Goal: Task Accomplishment & Management: Complete application form

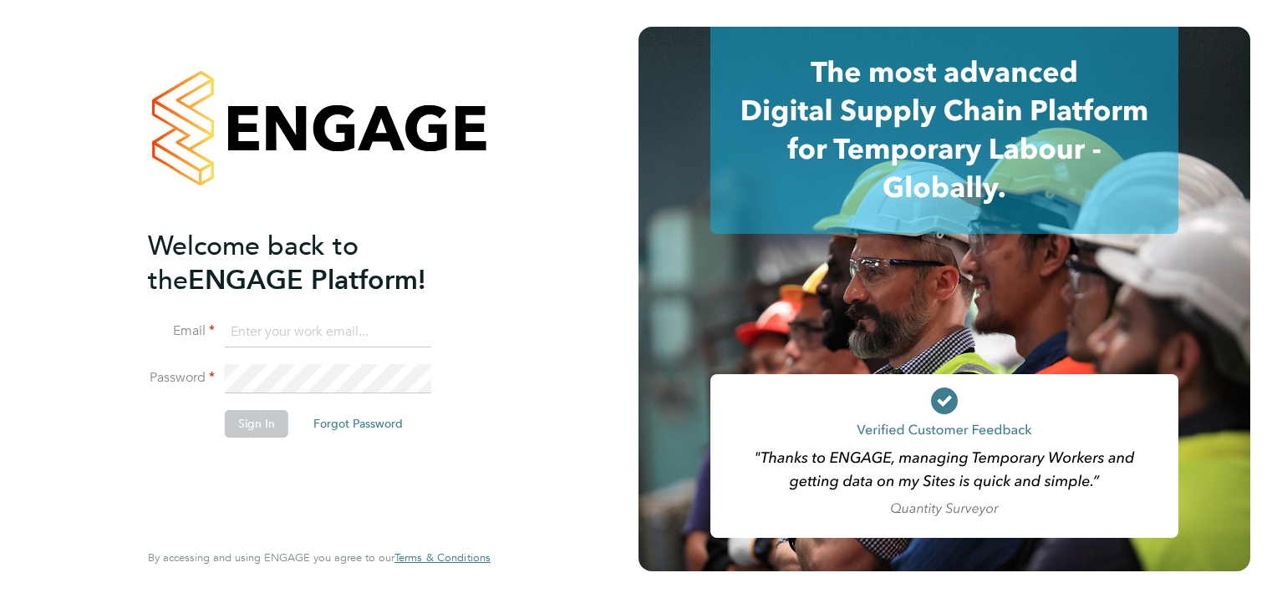
type input "[PERSON_NAME][EMAIL_ADDRESS][PERSON_NAME][DOMAIN_NAME]"
click at [252, 424] on button "Sign In" at bounding box center [257, 423] width 64 height 27
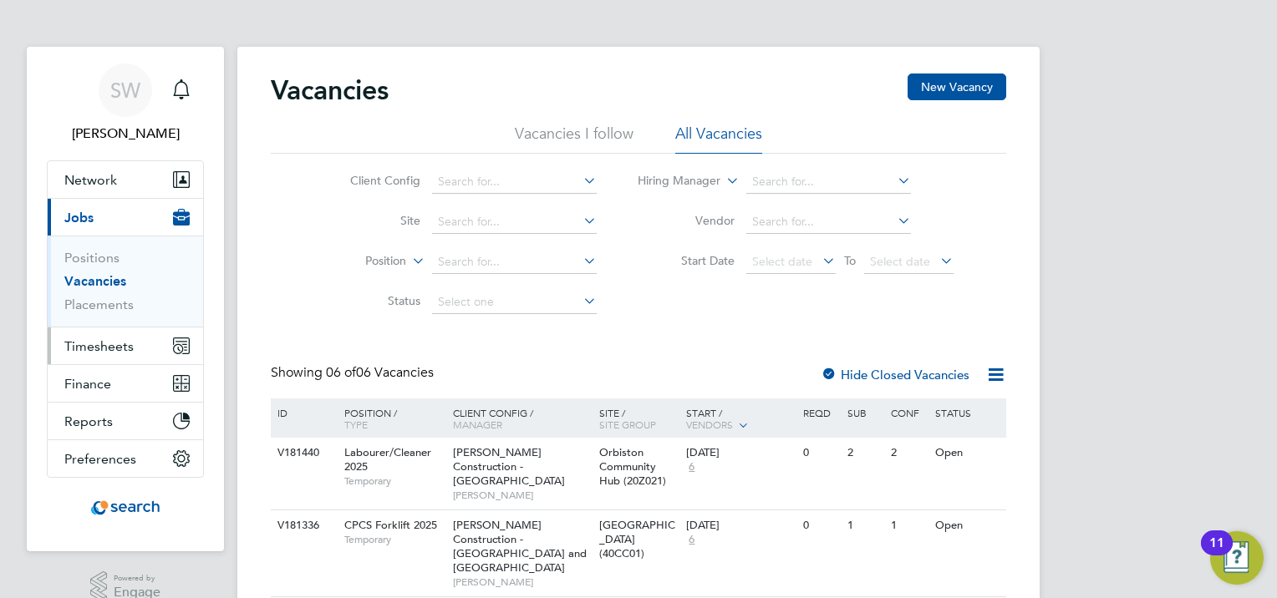
click at [95, 341] on span "Timesheets" at bounding box center [98, 347] width 69 height 16
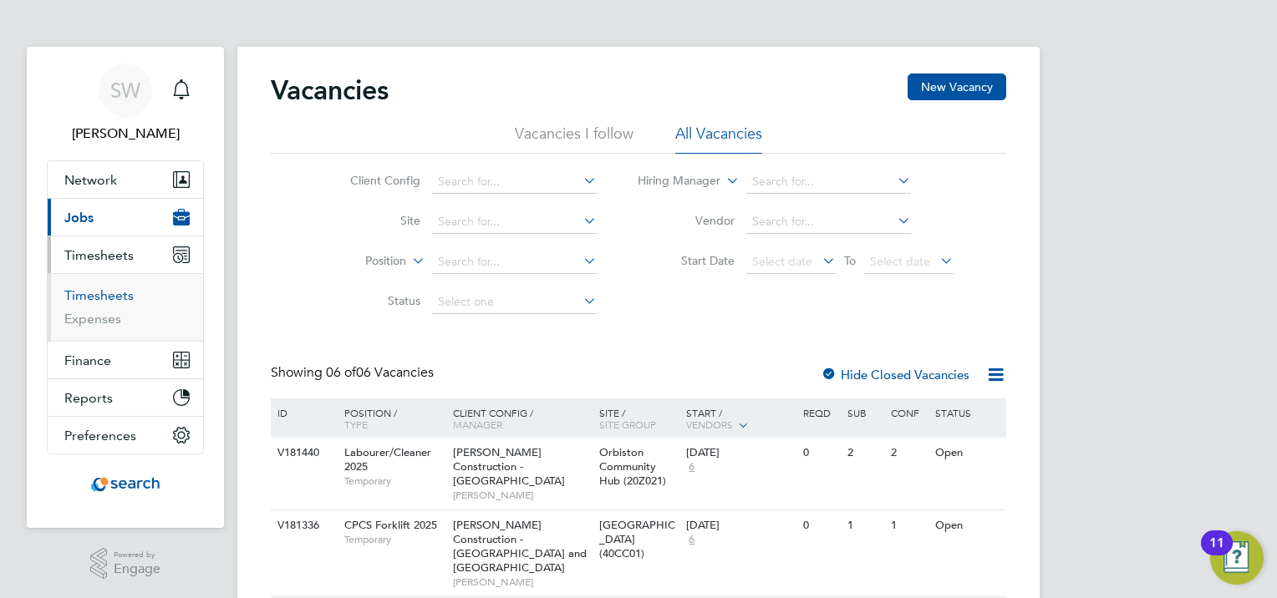
click at [110, 291] on link "Timesheets" at bounding box center [98, 296] width 69 height 16
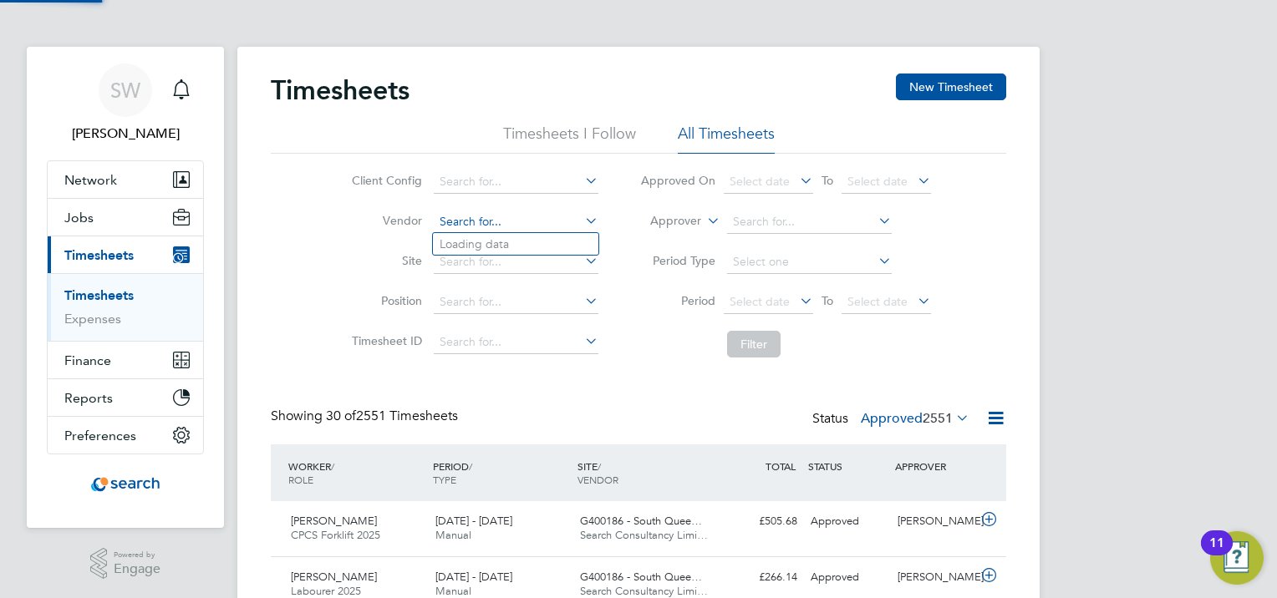
drag, startPoint x: 484, startPoint y: 217, endPoint x: 506, endPoint y: 214, distance: 22.0
click at [484, 216] on input at bounding box center [516, 222] width 165 height 23
click at [497, 227] on input "orbist" at bounding box center [516, 222] width 165 height 23
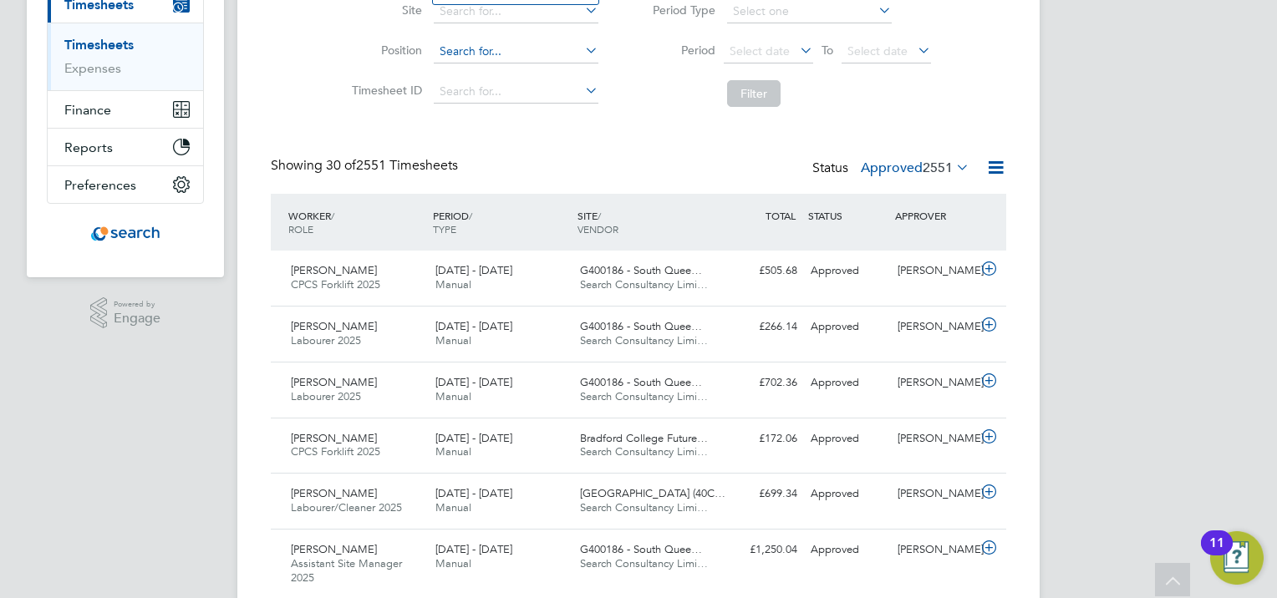
scroll to position [334, 0]
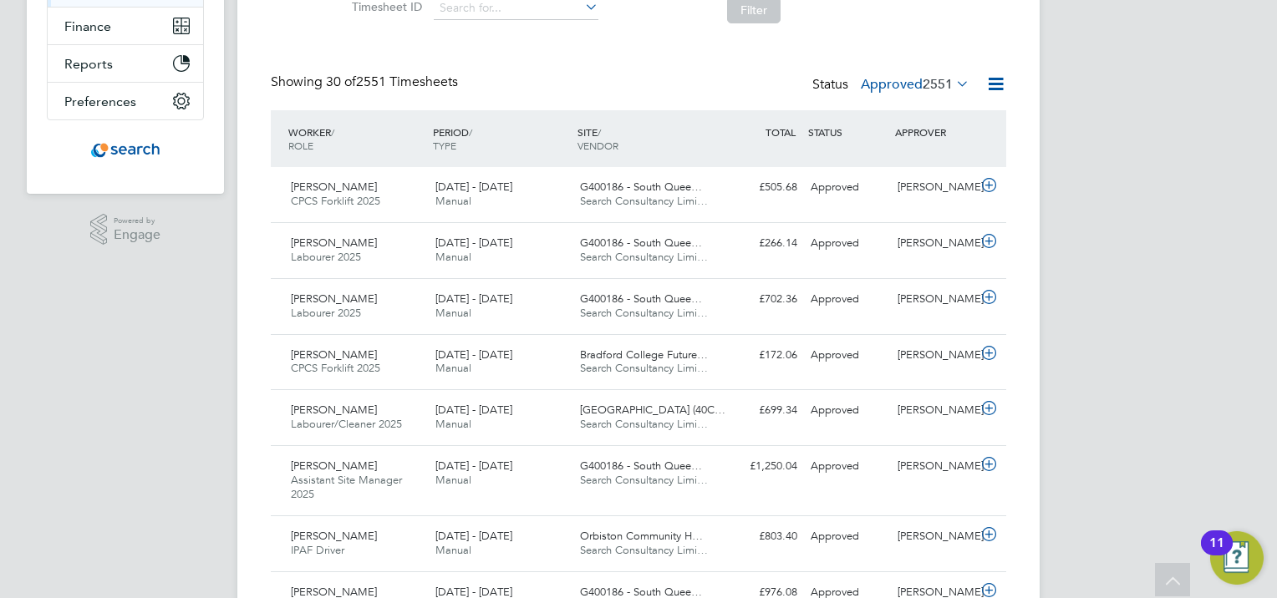
type input "orbist"
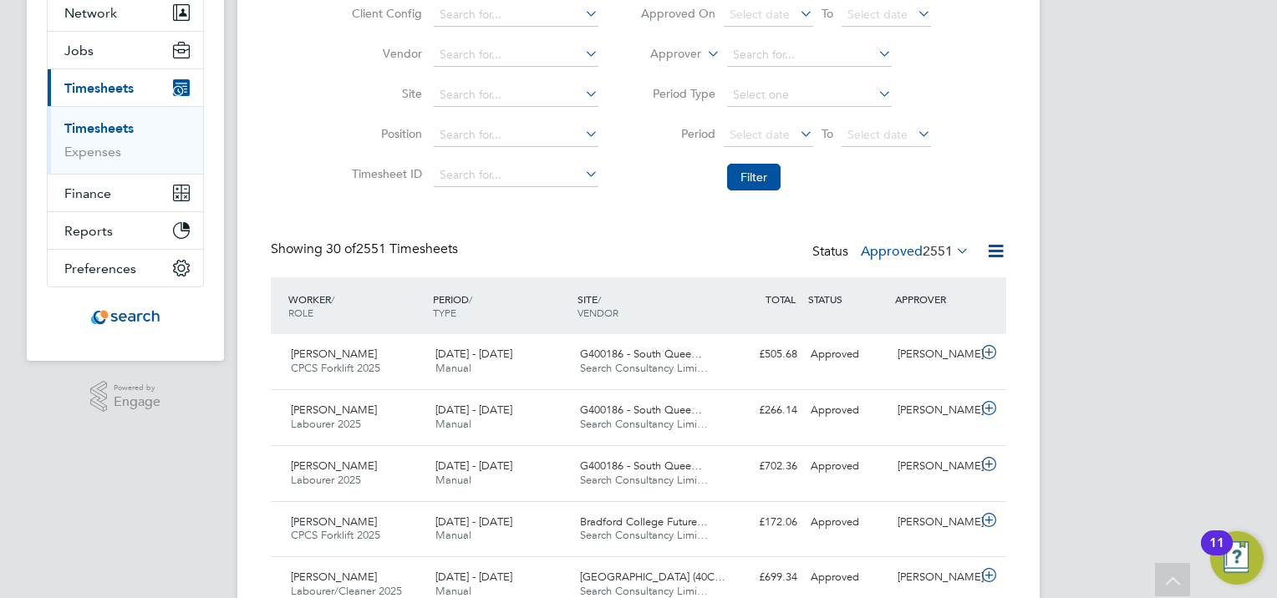
scroll to position [0, 0]
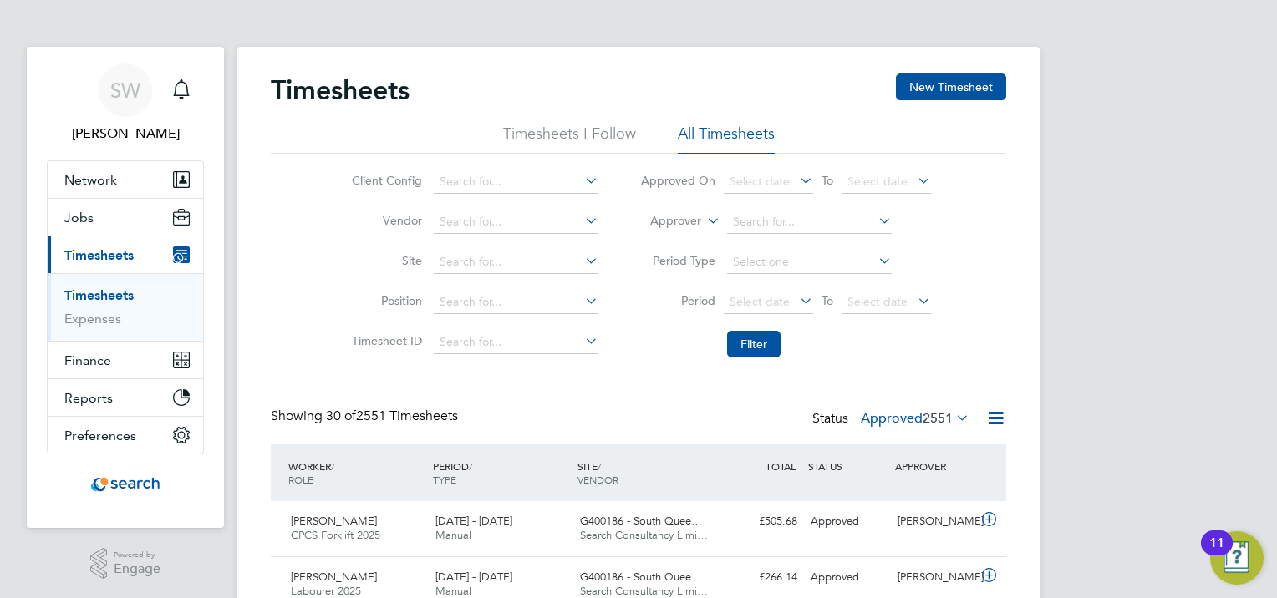
click at [645, 83] on div "Timesheets New Timesheet" at bounding box center [639, 99] width 736 height 50
click at [416, 92] on div "Timesheets New Timesheet" at bounding box center [639, 99] width 736 height 50
click at [419, 99] on div "Timesheets New Timesheet" at bounding box center [639, 99] width 736 height 50
drag, startPoint x: 410, startPoint y: 89, endPoint x: 397, endPoint y: 94, distance: 13.5
click at [397, 94] on div "Timesheets New Timesheet" at bounding box center [639, 99] width 736 height 50
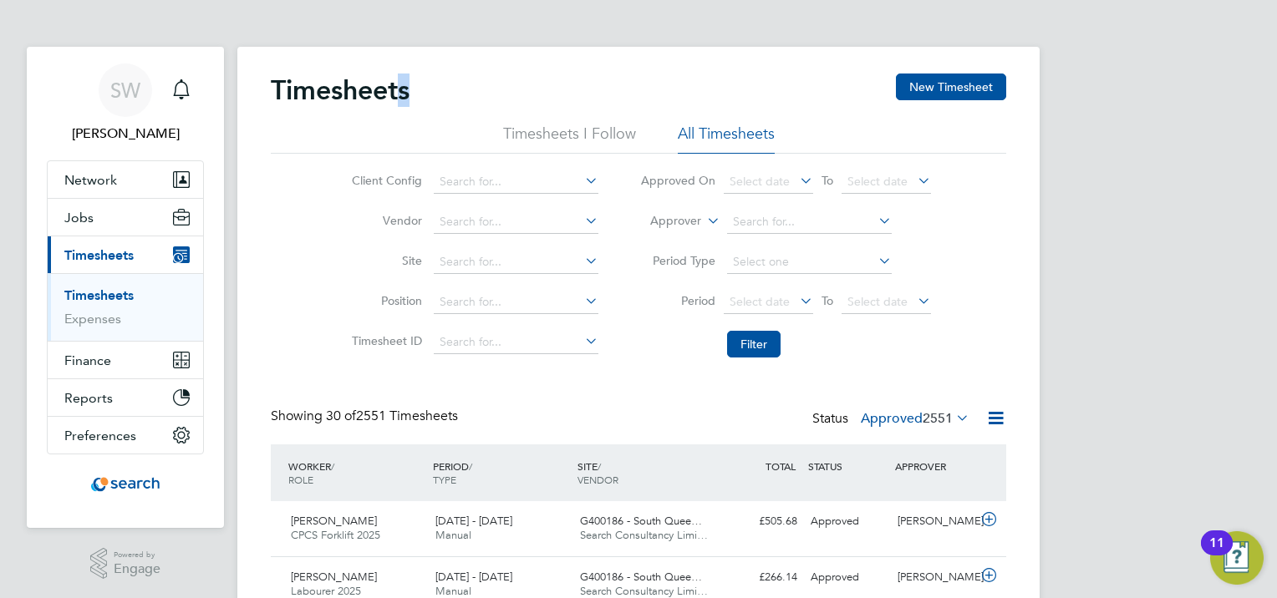
click at [570, 91] on div "Timesheets New Timesheet" at bounding box center [639, 99] width 736 height 50
click at [705, 84] on div "Timesheets New Timesheet" at bounding box center [639, 99] width 736 height 50
click at [959, 75] on button "New Timesheet" at bounding box center [951, 87] width 110 height 27
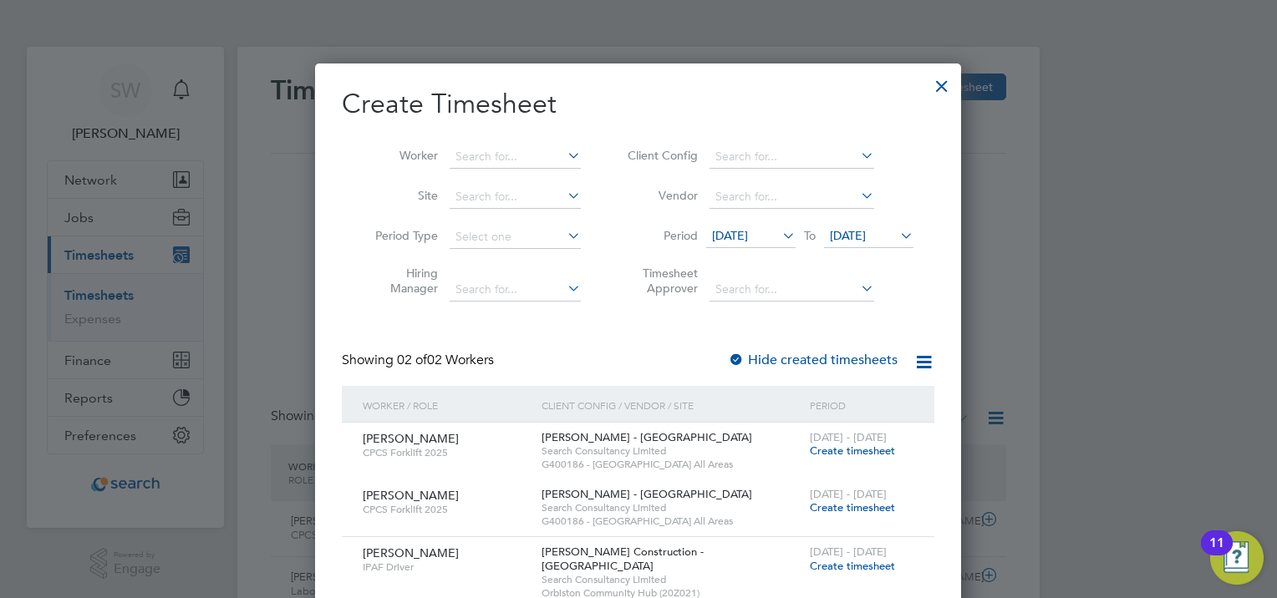
click at [779, 232] on icon at bounding box center [779, 235] width 0 height 23
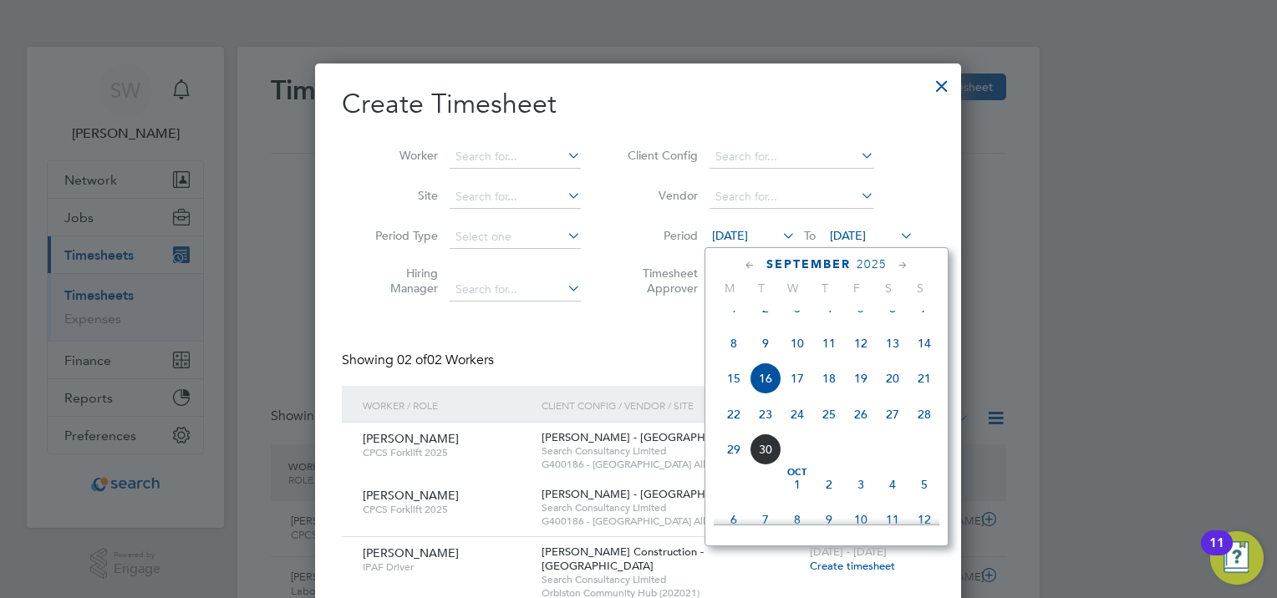
click at [889, 394] on span "20" at bounding box center [893, 379] width 32 height 32
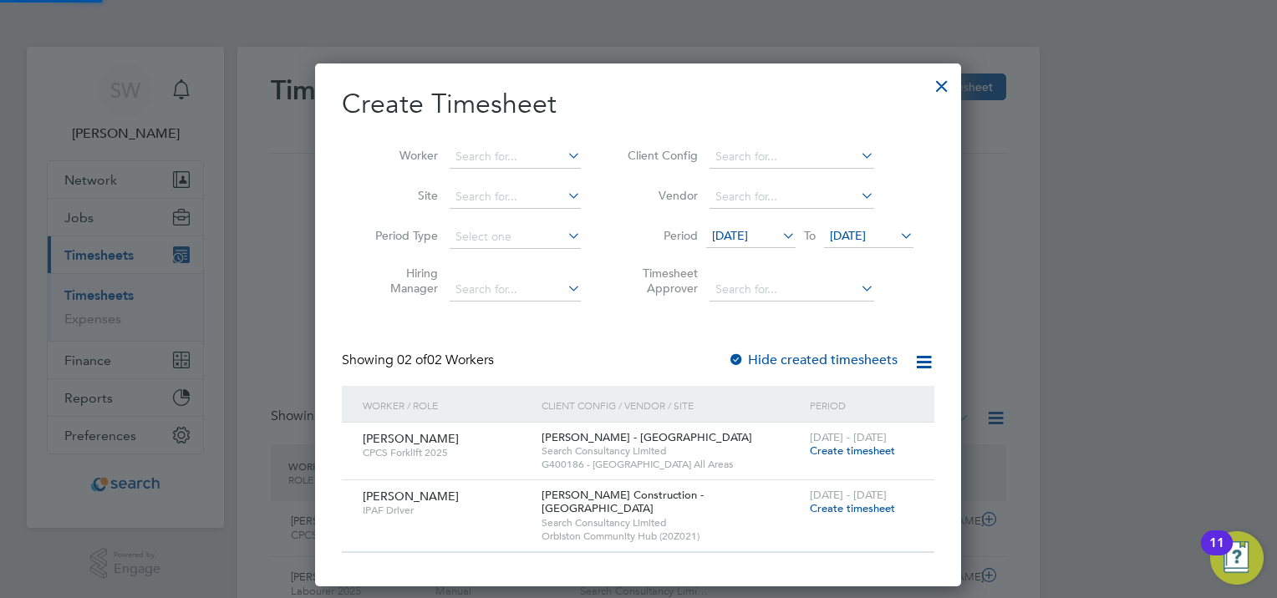
scroll to position [507, 647]
click at [858, 241] on span "[DATE]" at bounding box center [848, 235] width 36 height 15
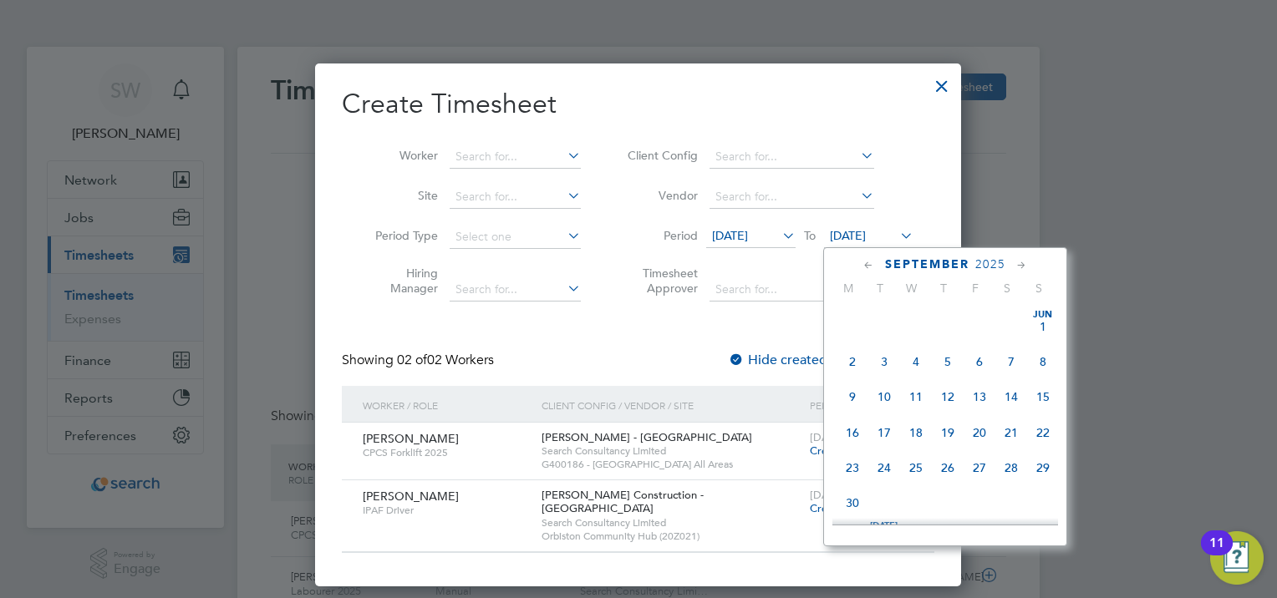
scroll to position [618, 0]
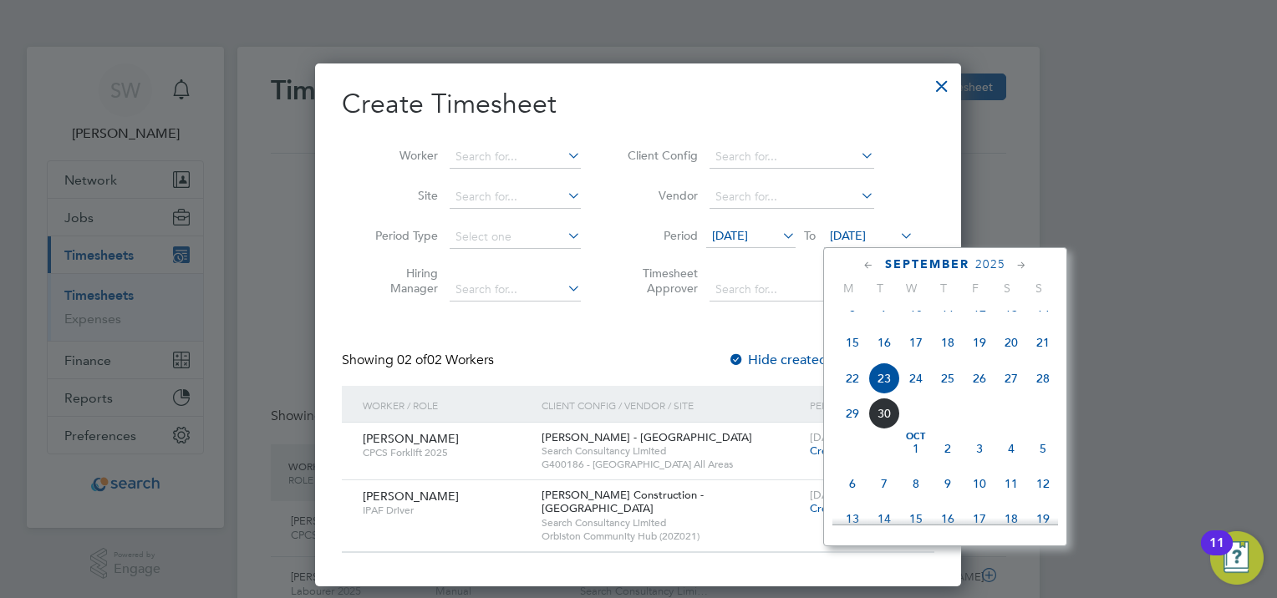
click at [1040, 394] on span "28" at bounding box center [1043, 379] width 32 height 32
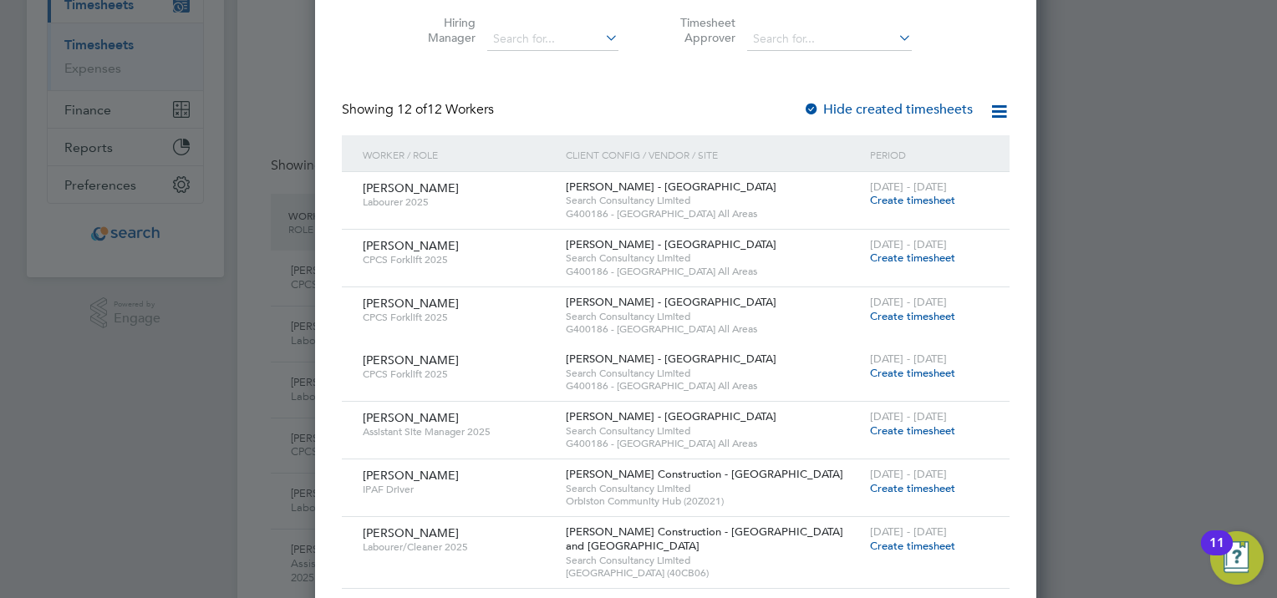
scroll to position [0, 0]
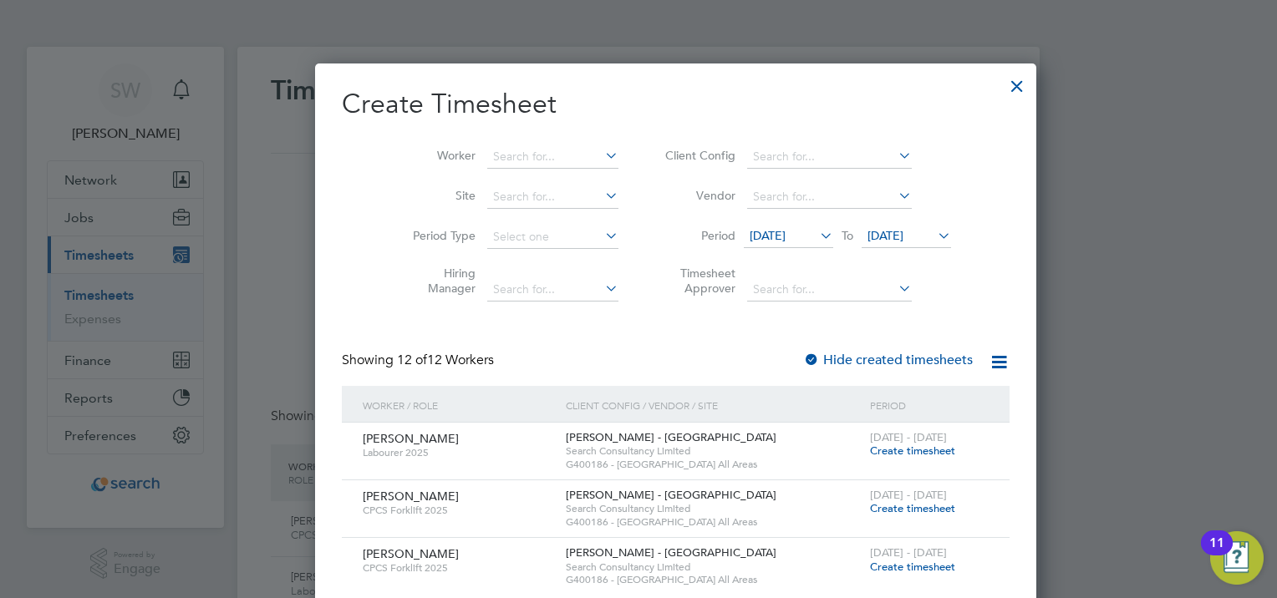
click at [888, 234] on span "[DATE]" at bounding box center [886, 235] width 36 height 15
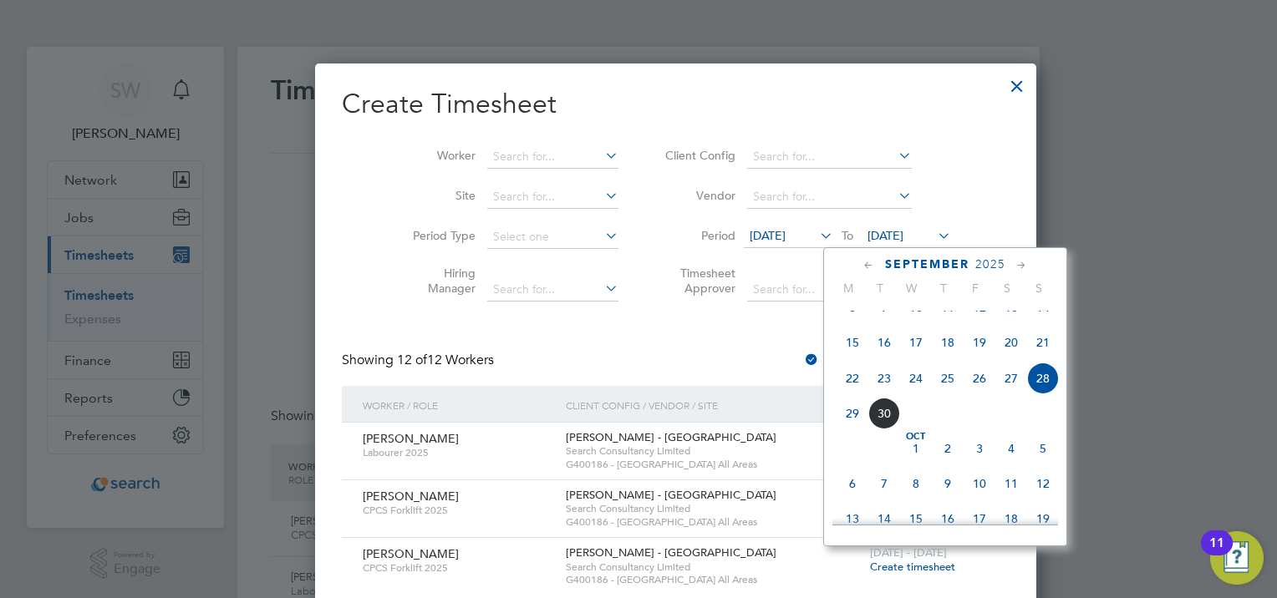
click at [981, 394] on span "26" at bounding box center [980, 379] width 32 height 32
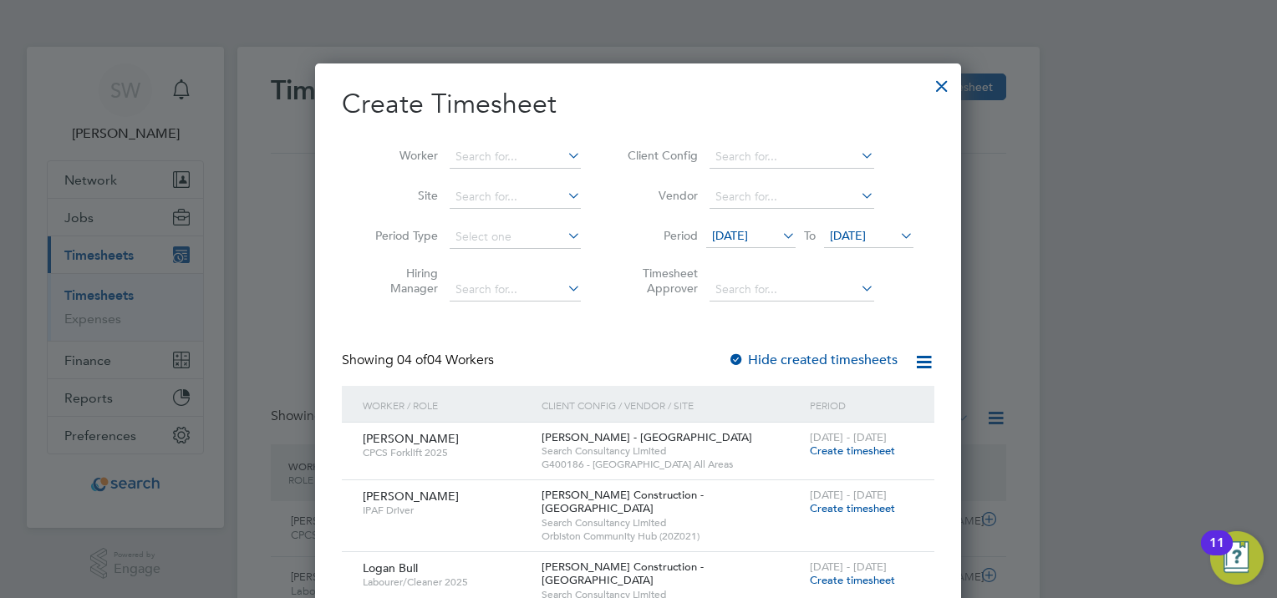
click at [779, 233] on icon at bounding box center [779, 235] width 0 height 23
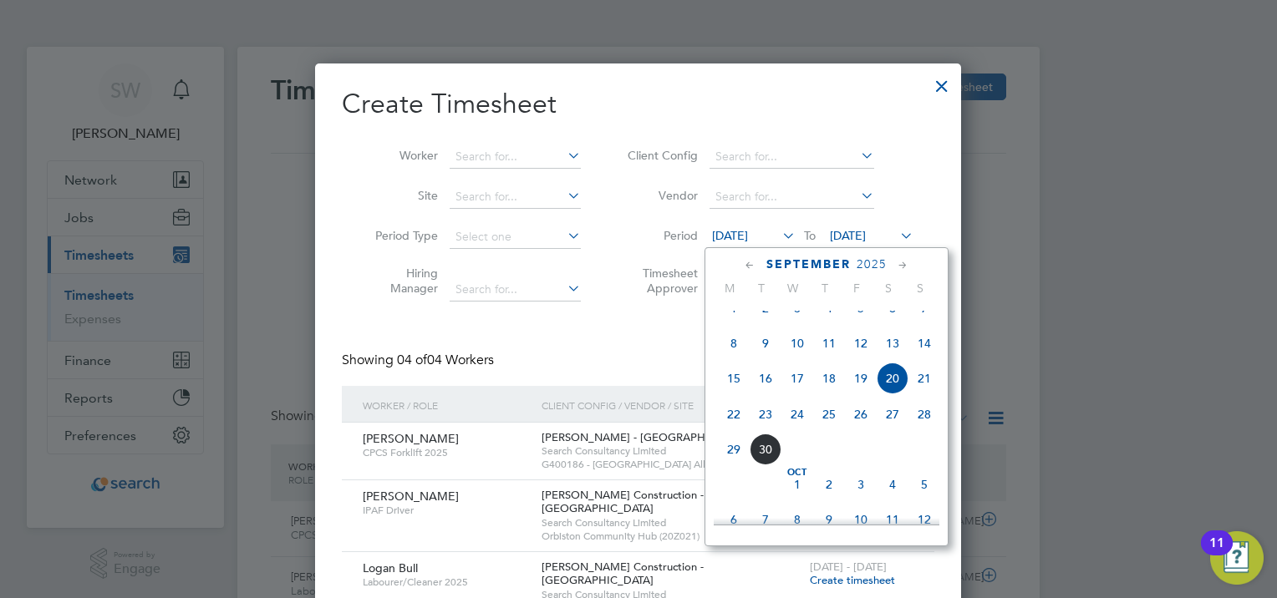
scroll to position [582, 0]
click at [780, 431] on span "23" at bounding box center [766, 416] width 32 height 32
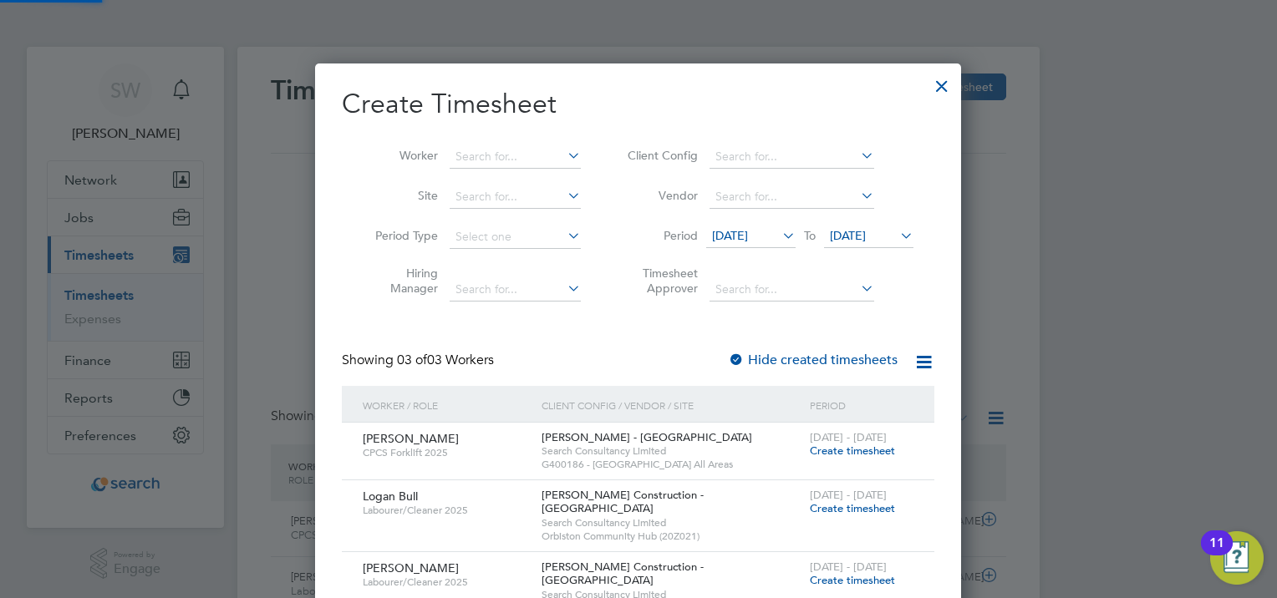
scroll to position [565, 647]
click at [866, 234] on span "[DATE]" at bounding box center [848, 235] width 36 height 15
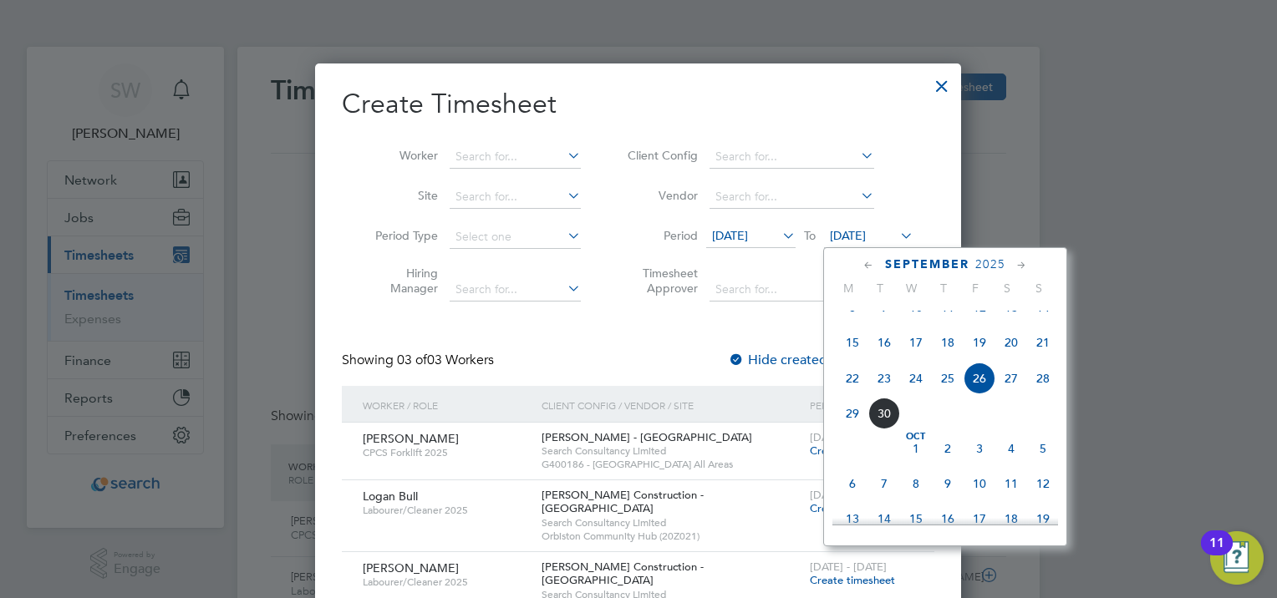
click at [1041, 394] on span "28" at bounding box center [1043, 379] width 32 height 32
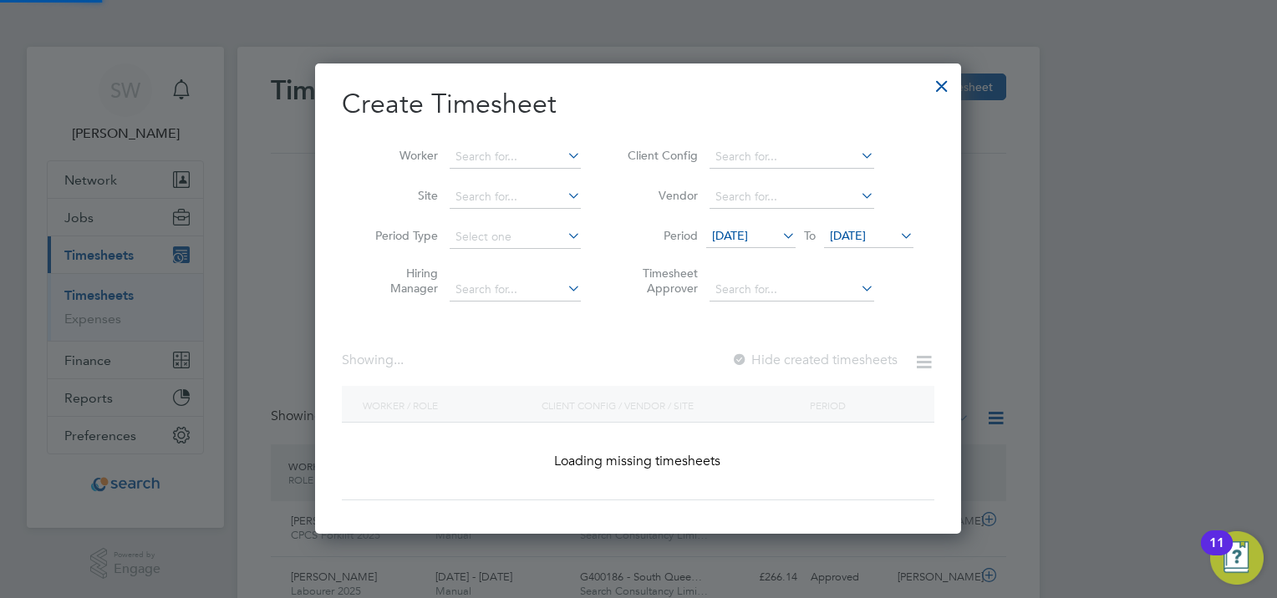
scroll to position [471, 647]
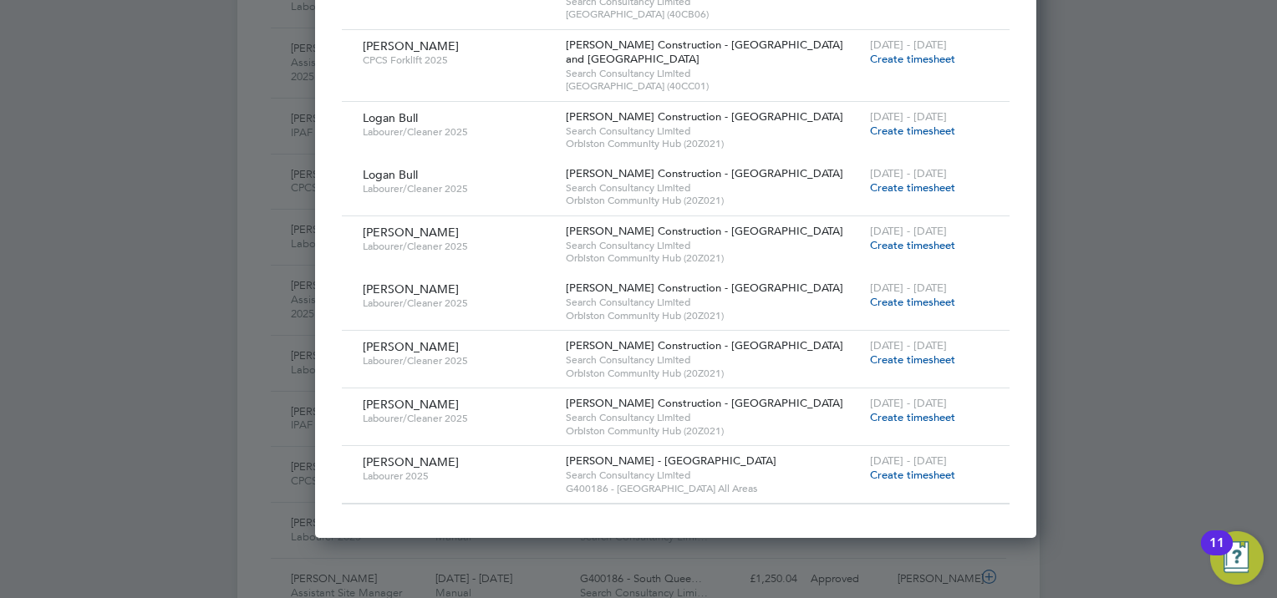
click at [870, 414] on span "Create timesheet" at bounding box center [912, 417] width 85 height 14
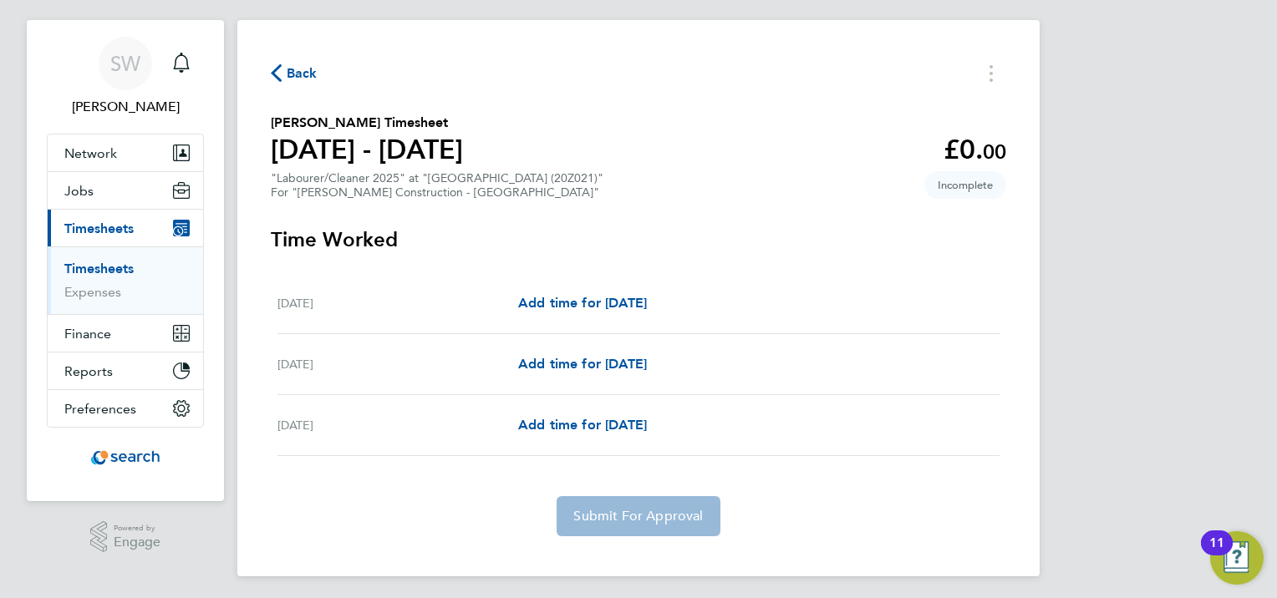
click at [284, 68] on span "Back" at bounding box center [294, 72] width 47 height 16
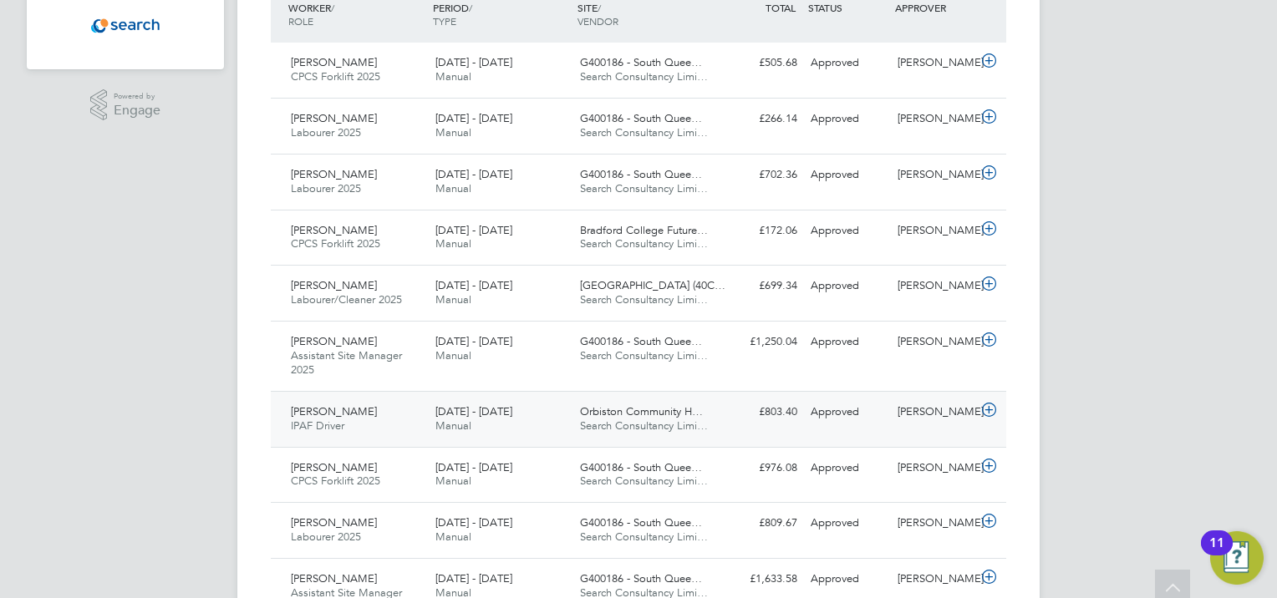
scroll to position [8, 8]
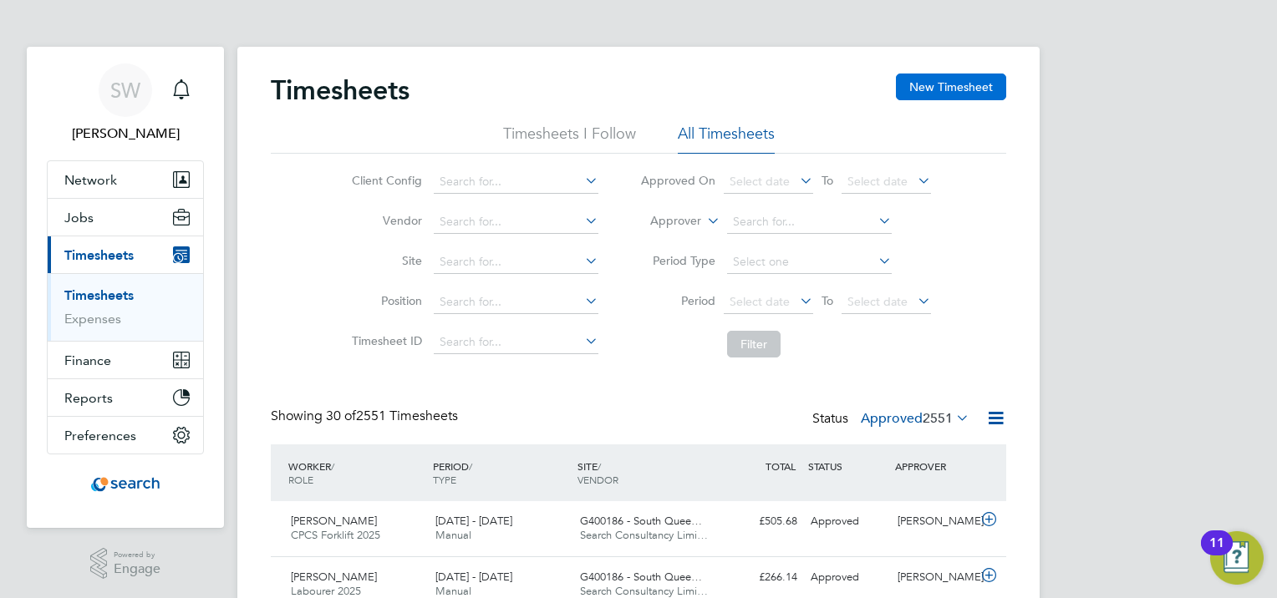
click at [953, 88] on button "New Timesheet" at bounding box center [951, 87] width 110 height 27
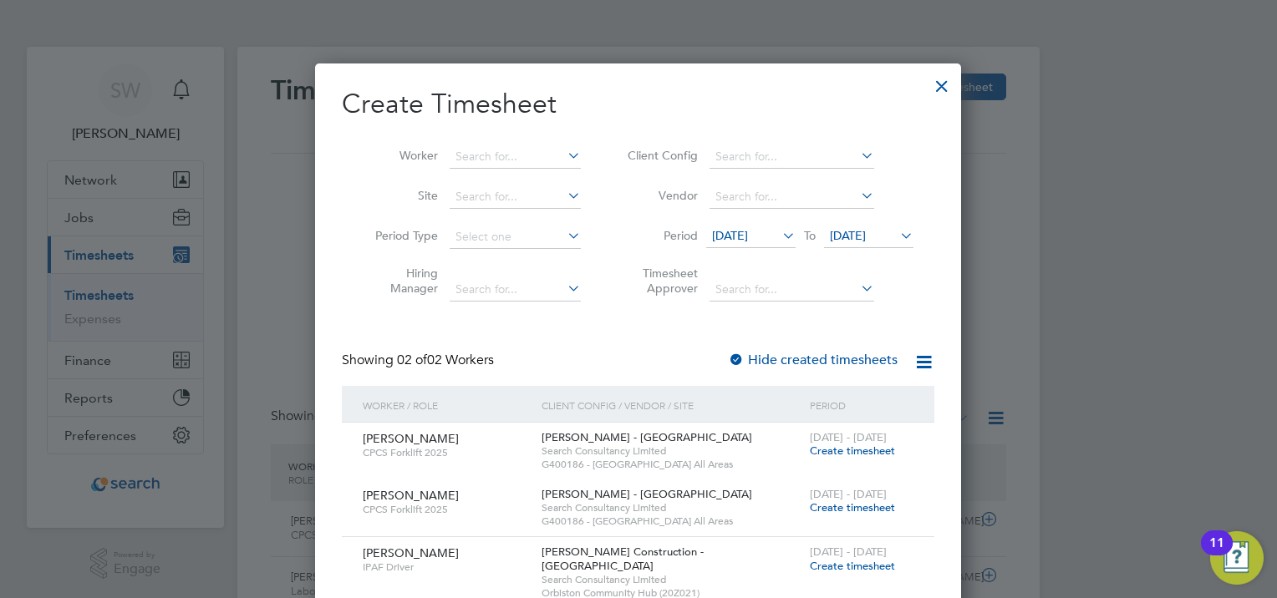
click at [859, 232] on span "[DATE]" at bounding box center [848, 235] width 36 height 15
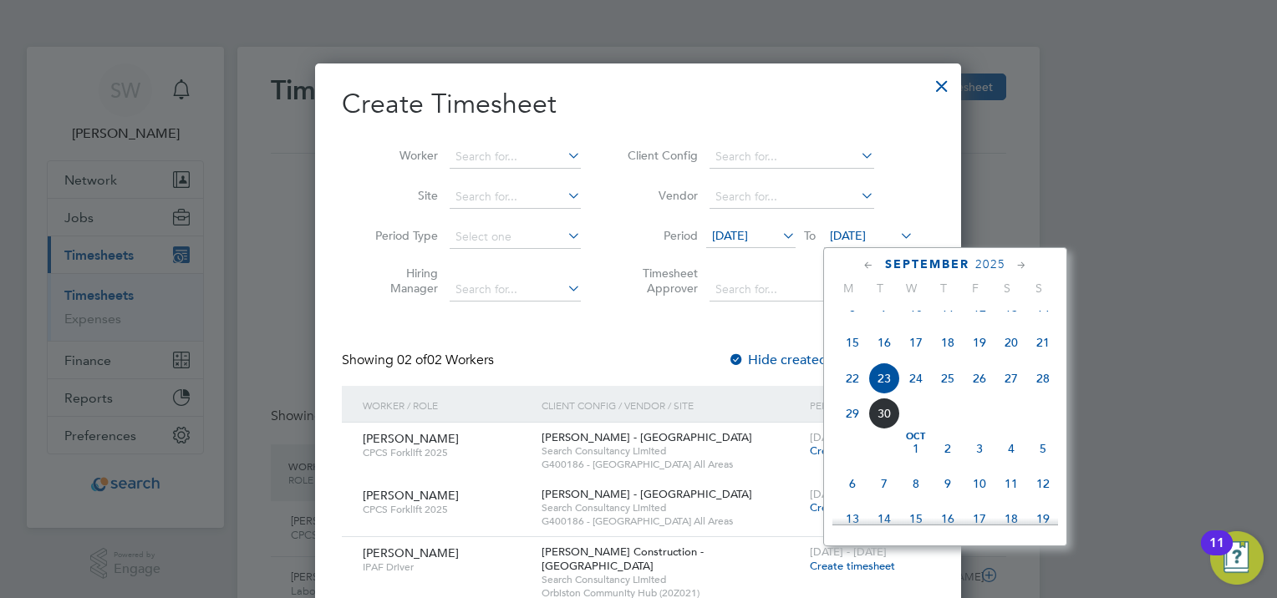
click at [1038, 394] on span "28" at bounding box center [1043, 379] width 32 height 32
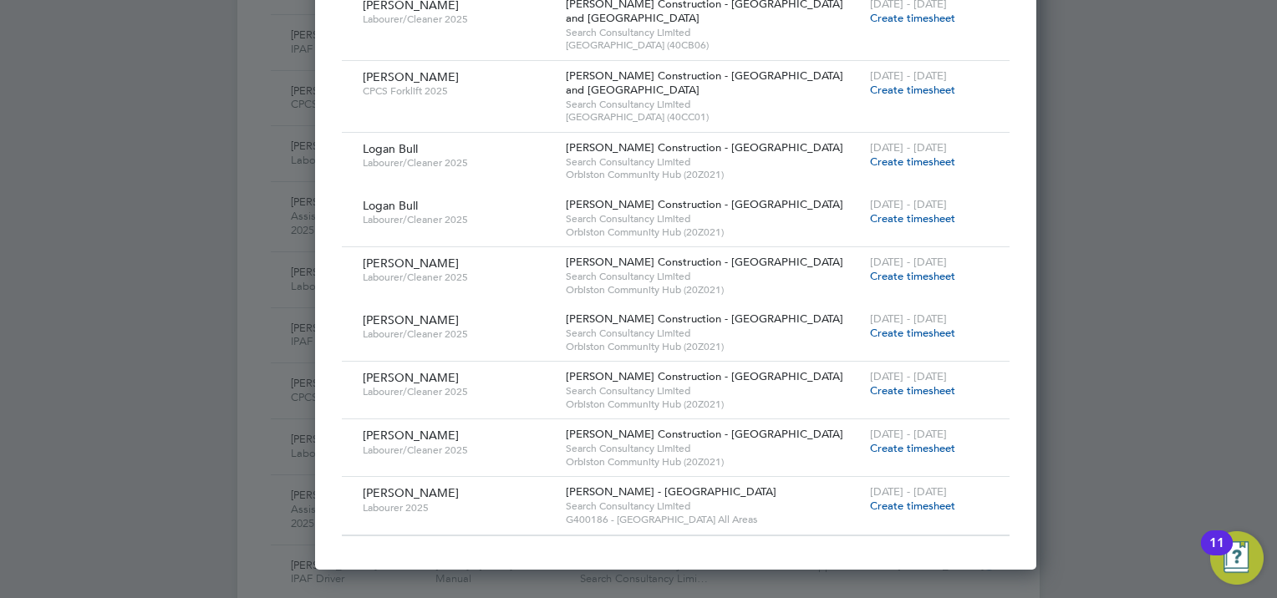
click at [870, 161] on span "Create timesheet" at bounding box center [912, 162] width 85 height 14
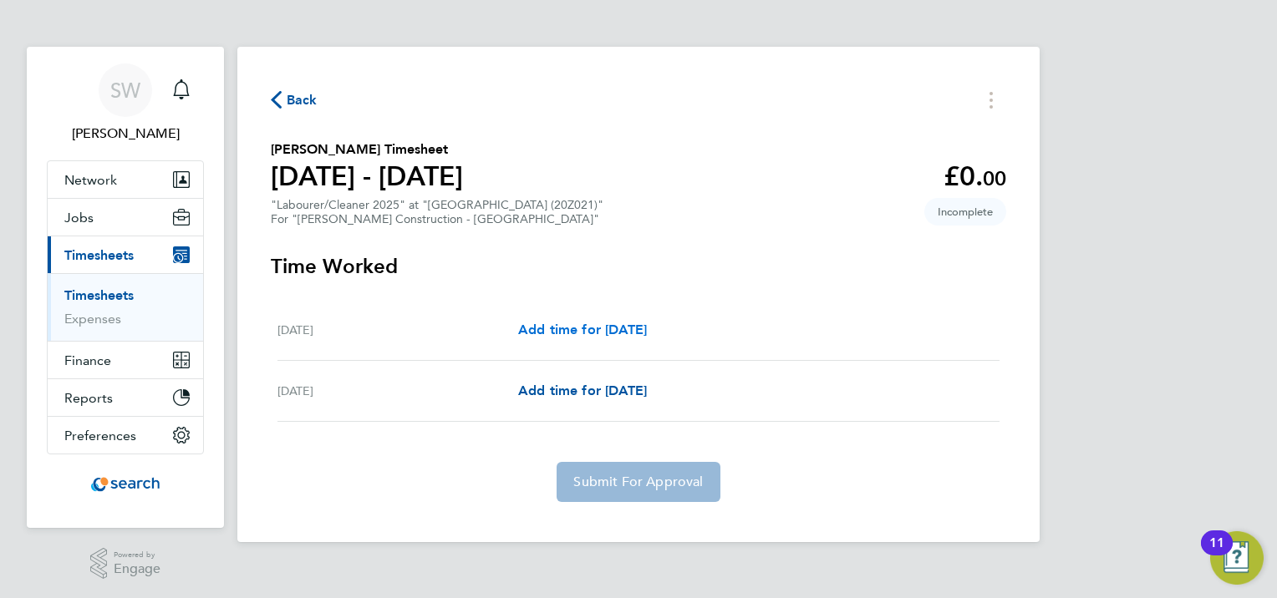
click at [573, 333] on span "Add time for [DATE]" at bounding box center [582, 330] width 129 height 16
select select "30"
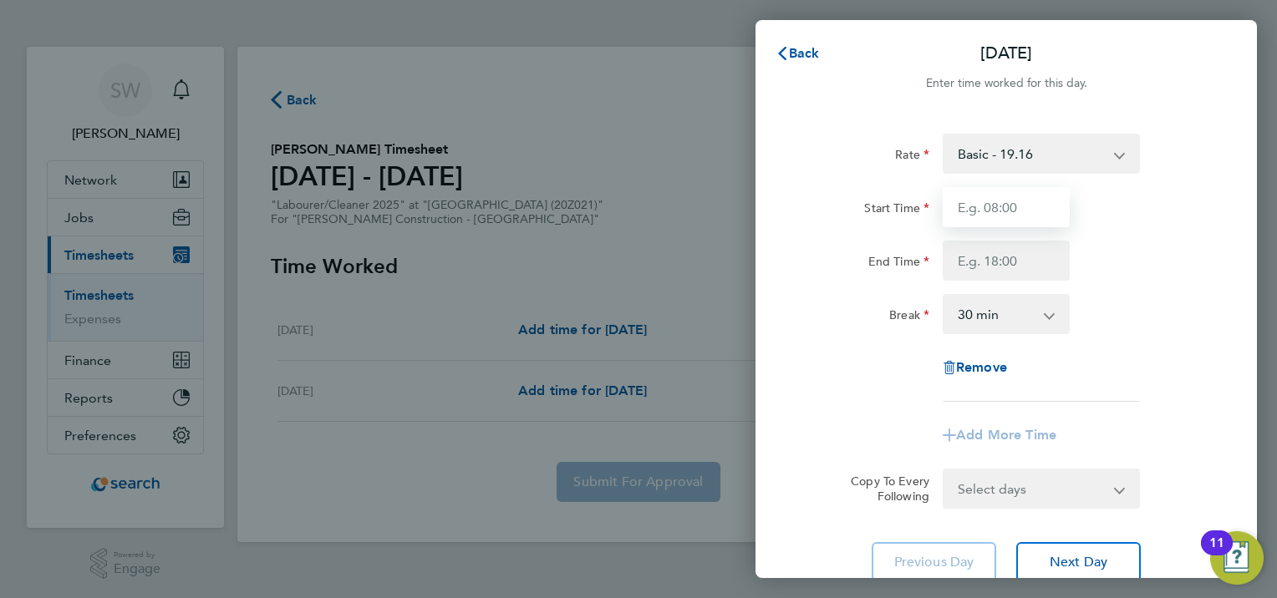
click at [1003, 206] on input "Start Time" at bounding box center [1006, 207] width 127 height 40
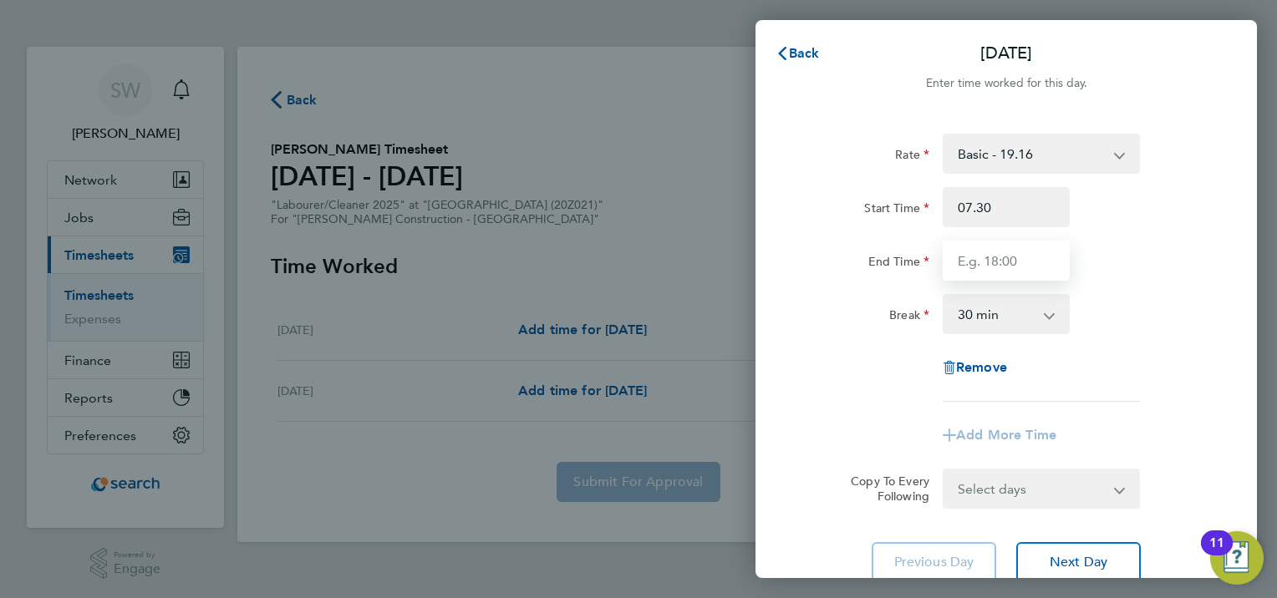
type input "07:30"
type input "16:30"
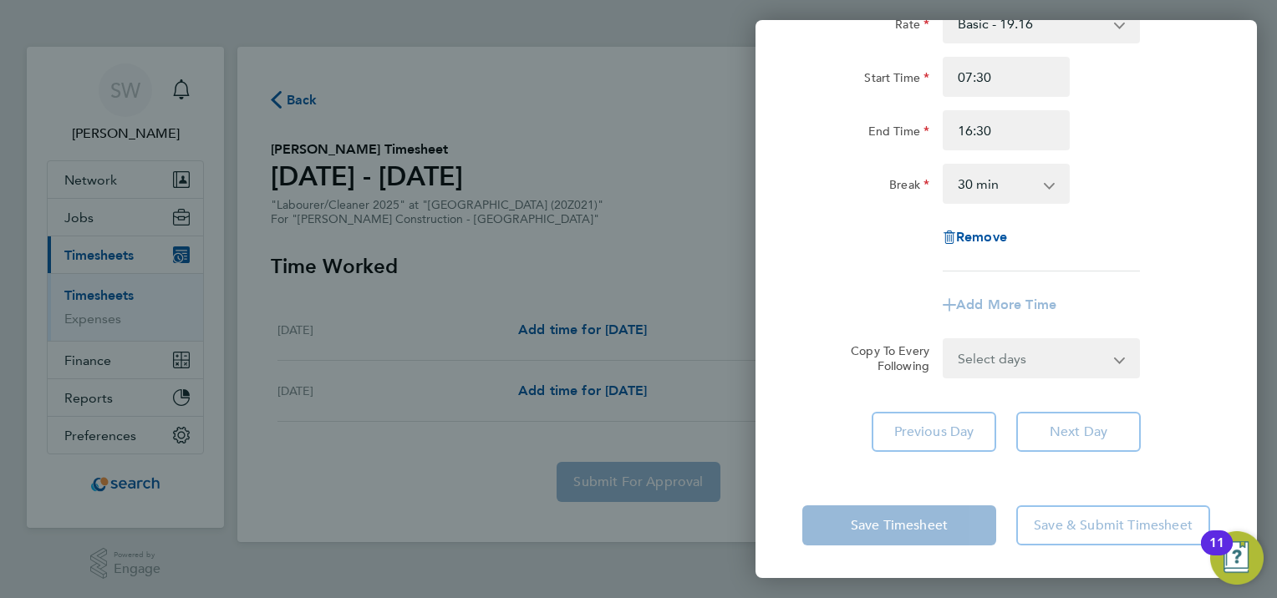
click at [924, 468] on div "Rate Basic - 19.16 OVERTIME - 27.44 Start Time 07:30 End Time 16:30 Break 0 min…" at bounding box center [1006, 227] width 501 height 489
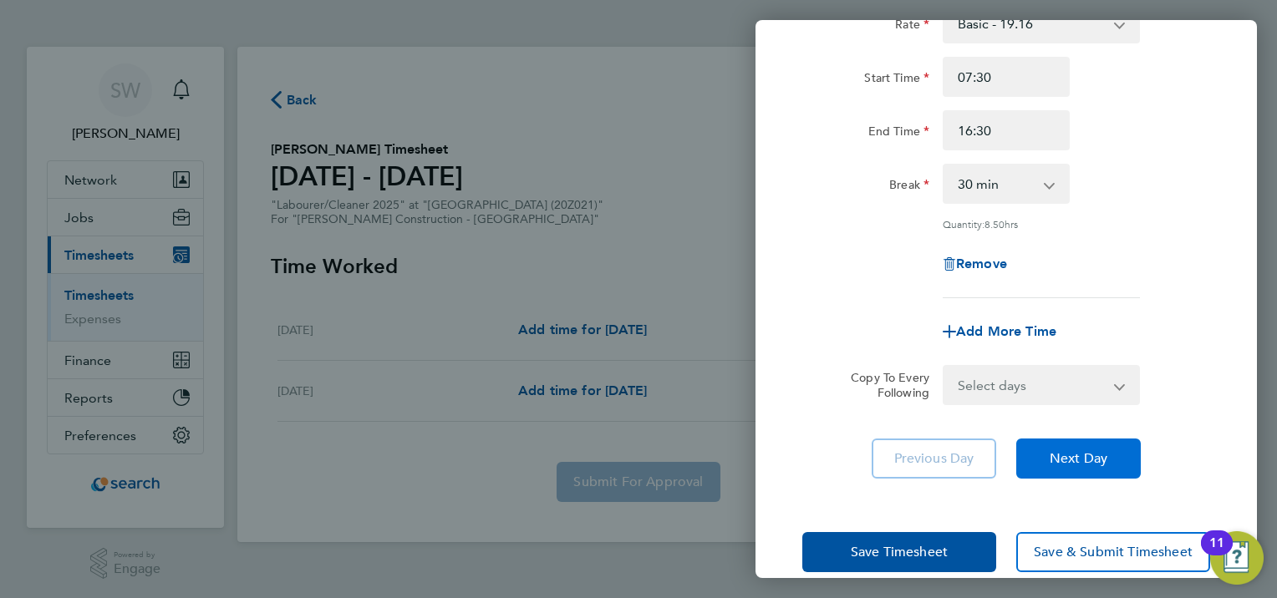
click at [1063, 451] on span "Next Day" at bounding box center [1079, 458] width 58 height 17
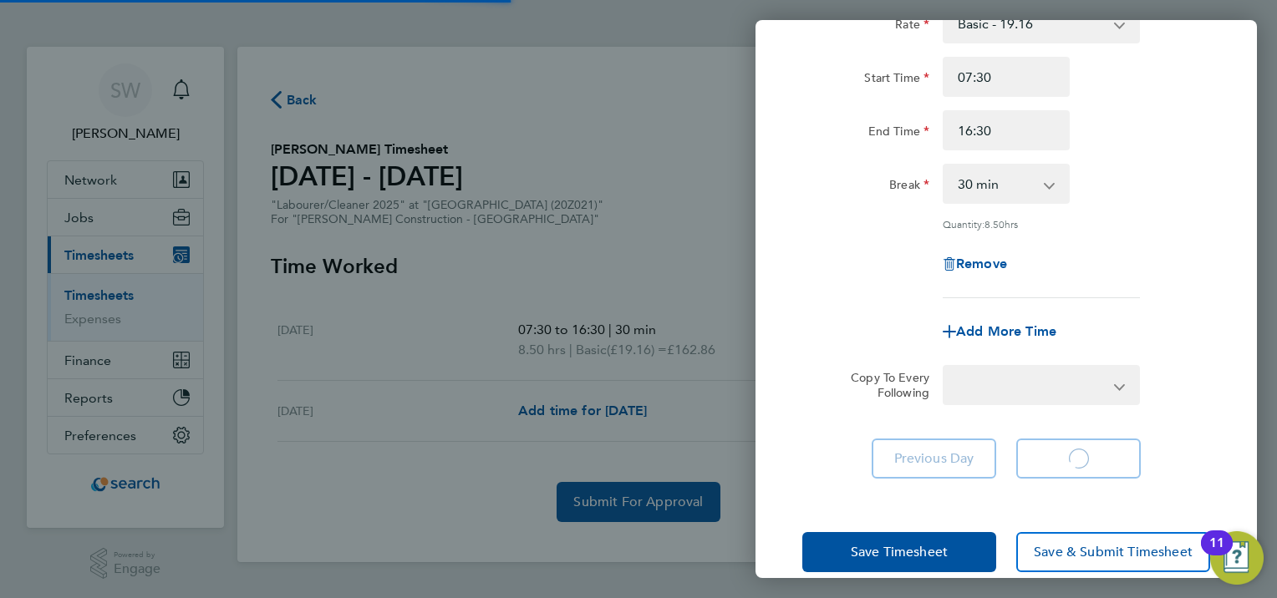
select select "30"
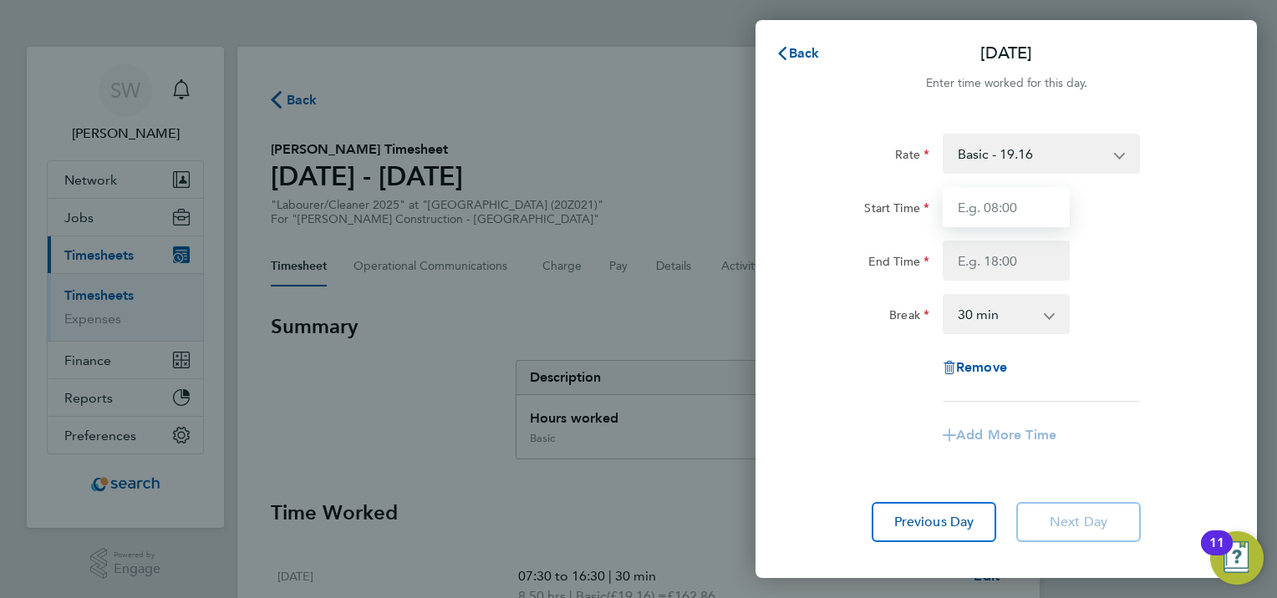
click at [997, 210] on input "Start Time" at bounding box center [1006, 207] width 127 height 40
type input "07:30"
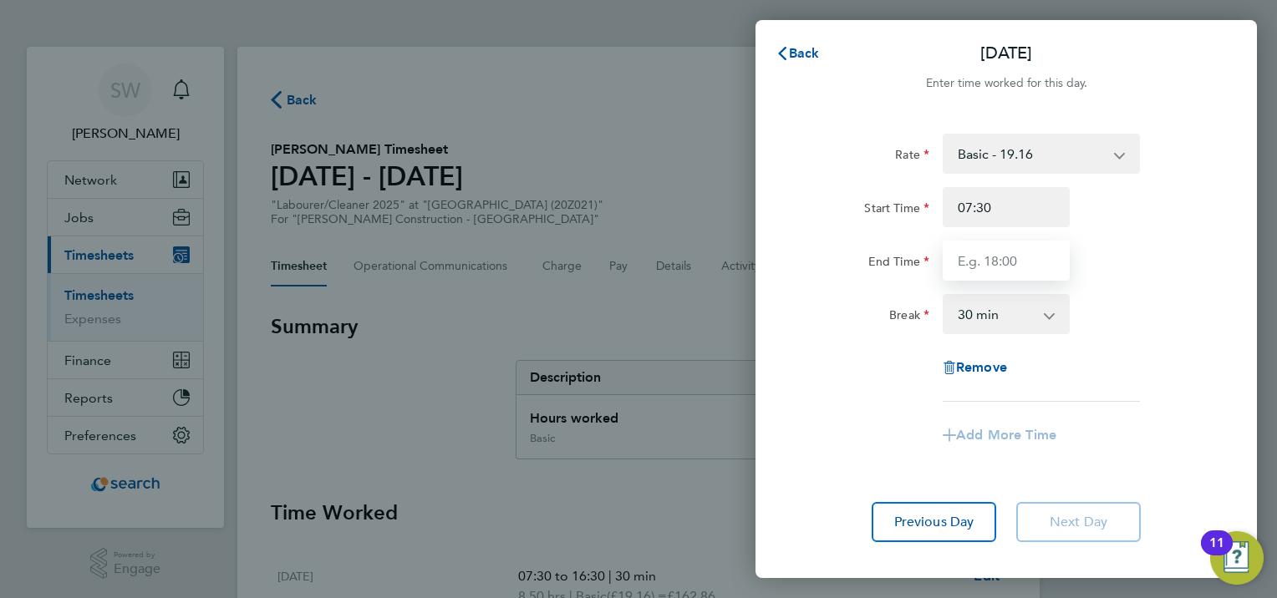
type input "16:30"
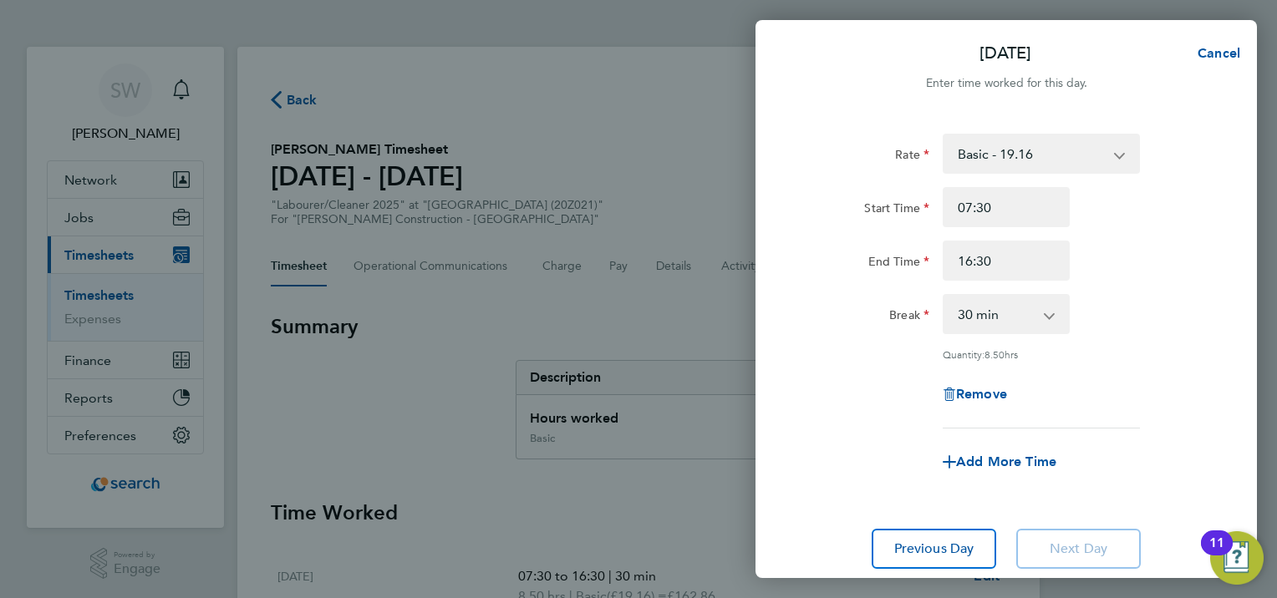
click at [1157, 291] on div "Rate Basic - 19.16 OVERTIME - 27.44 Start Time 07:30 End Time 16:30 Break 0 min…" at bounding box center [1006, 281] width 408 height 295
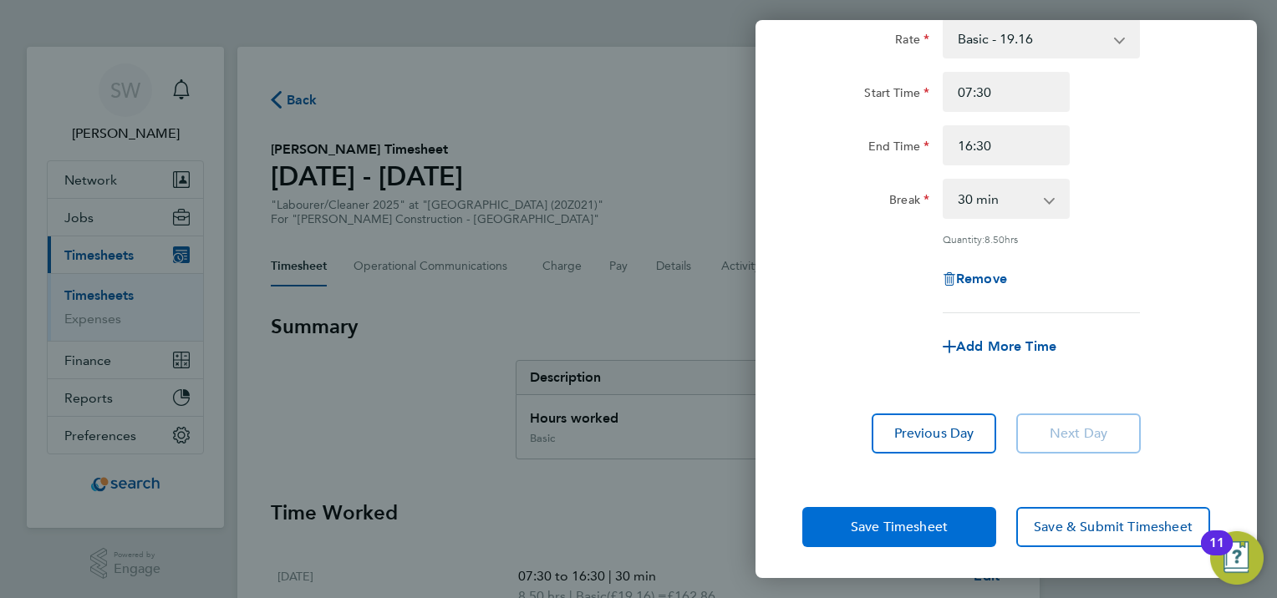
click at [919, 525] on span "Save Timesheet" at bounding box center [899, 527] width 97 height 17
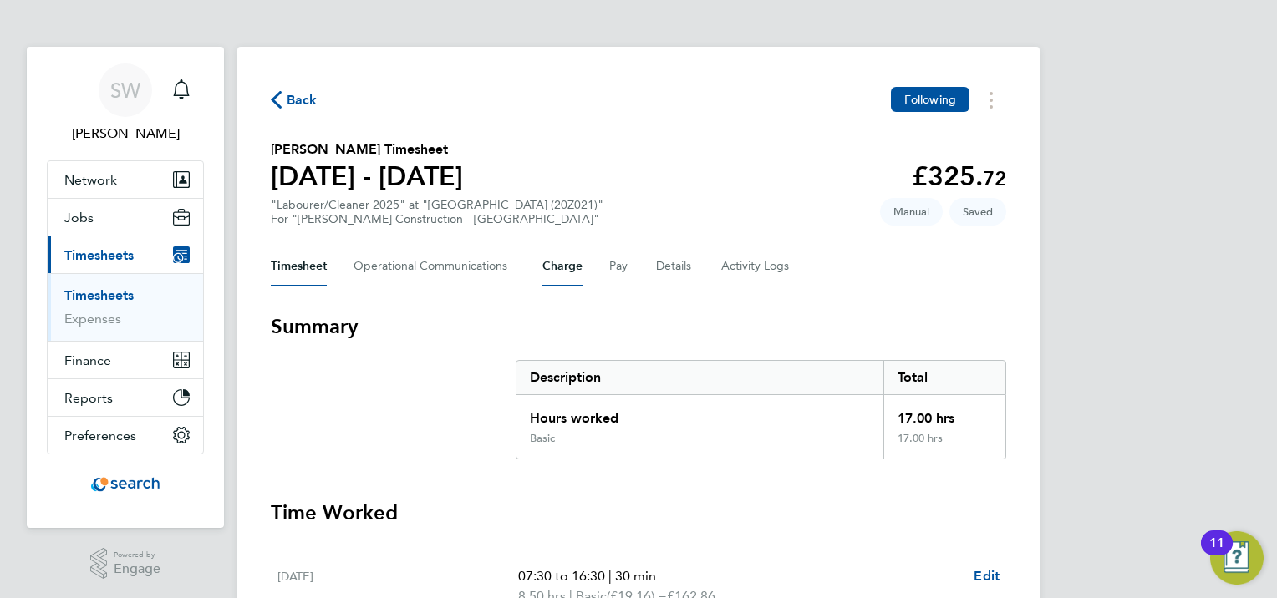
scroll to position [84, 0]
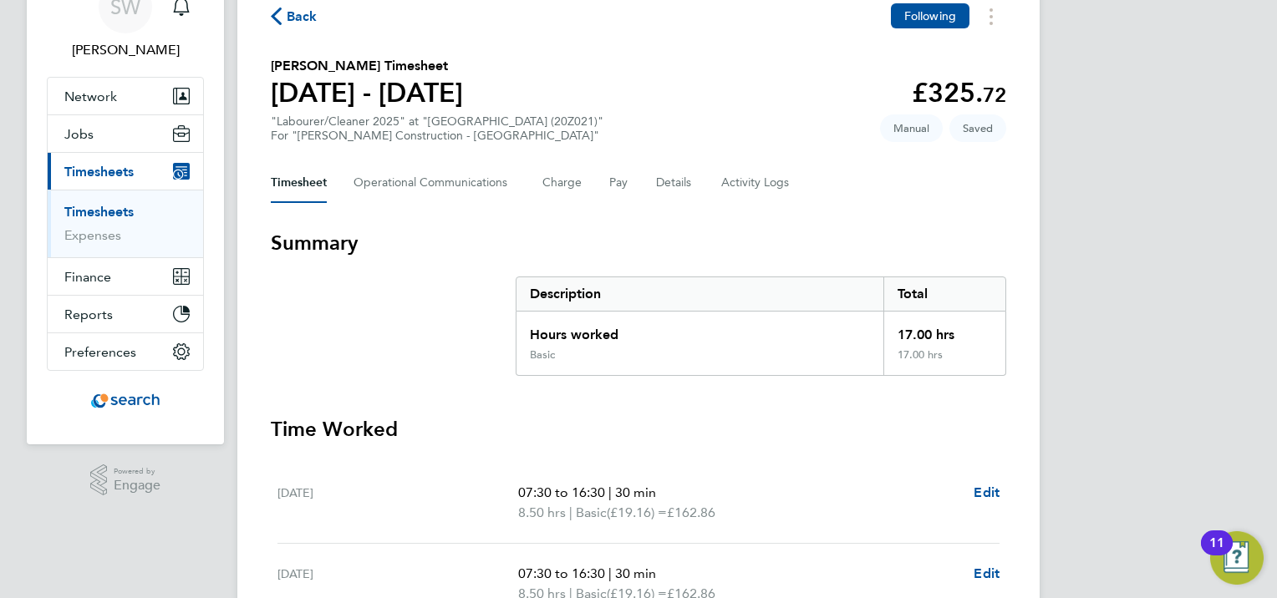
click at [300, 21] on span "Back" at bounding box center [302, 17] width 31 height 20
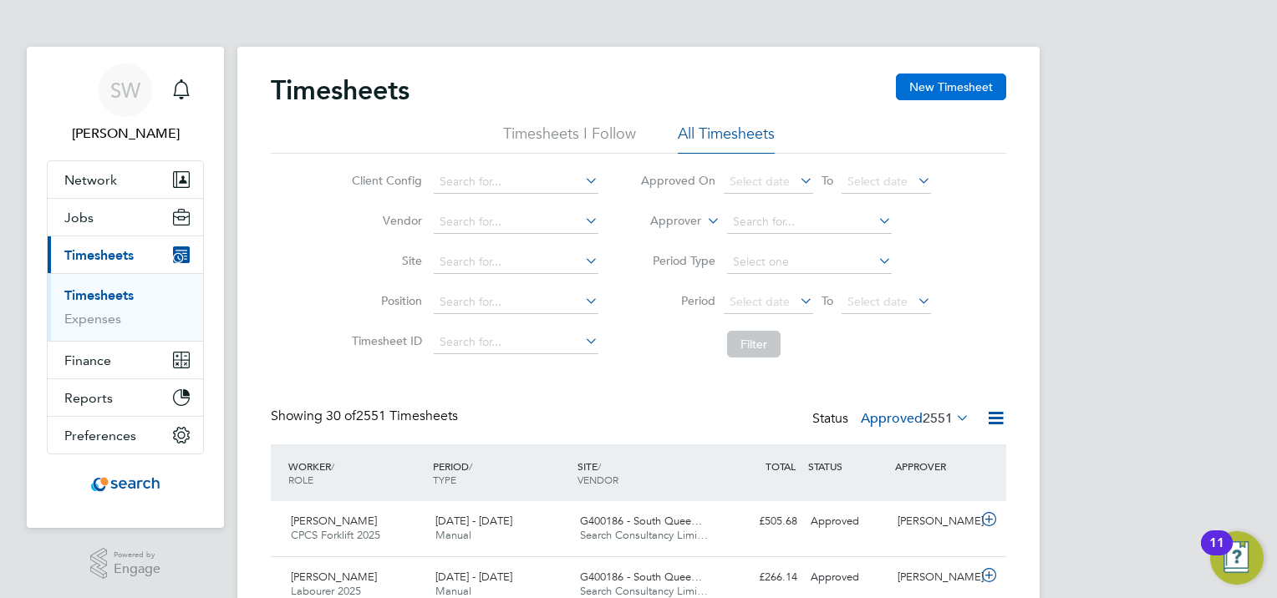
scroll to position [42, 145]
click at [969, 85] on button "New Timesheet" at bounding box center [951, 87] width 110 height 27
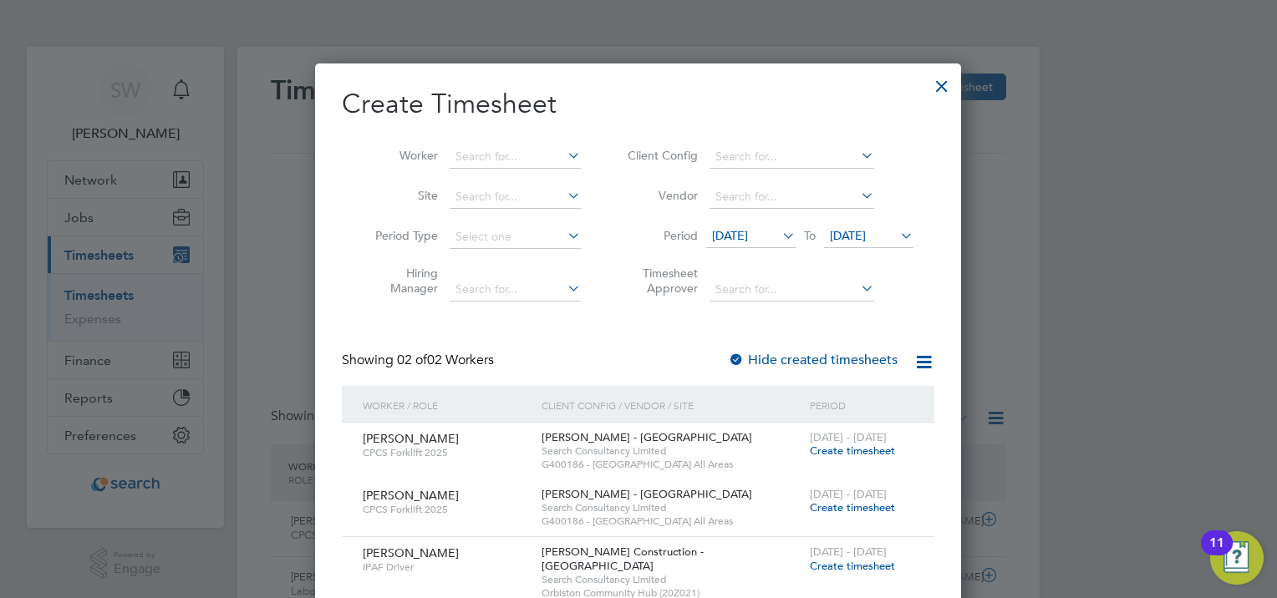
click at [856, 234] on span "[DATE]" at bounding box center [848, 235] width 36 height 15
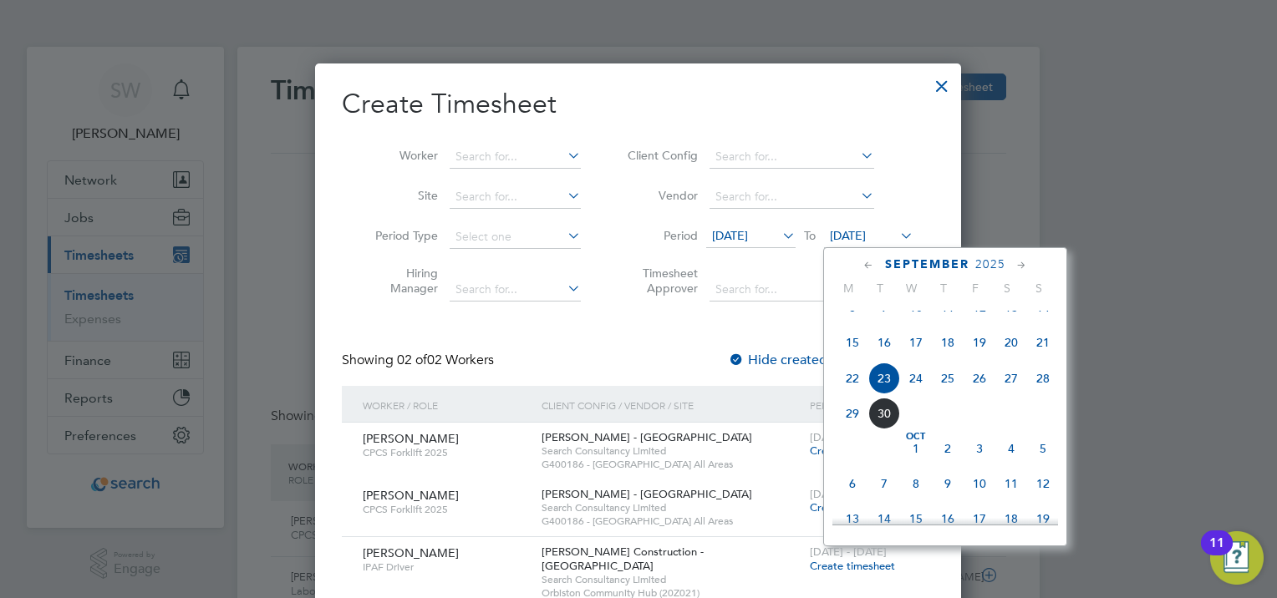
click at [1042, 394] on span "28" at bounding box center [1043, 379] width 32 height 32
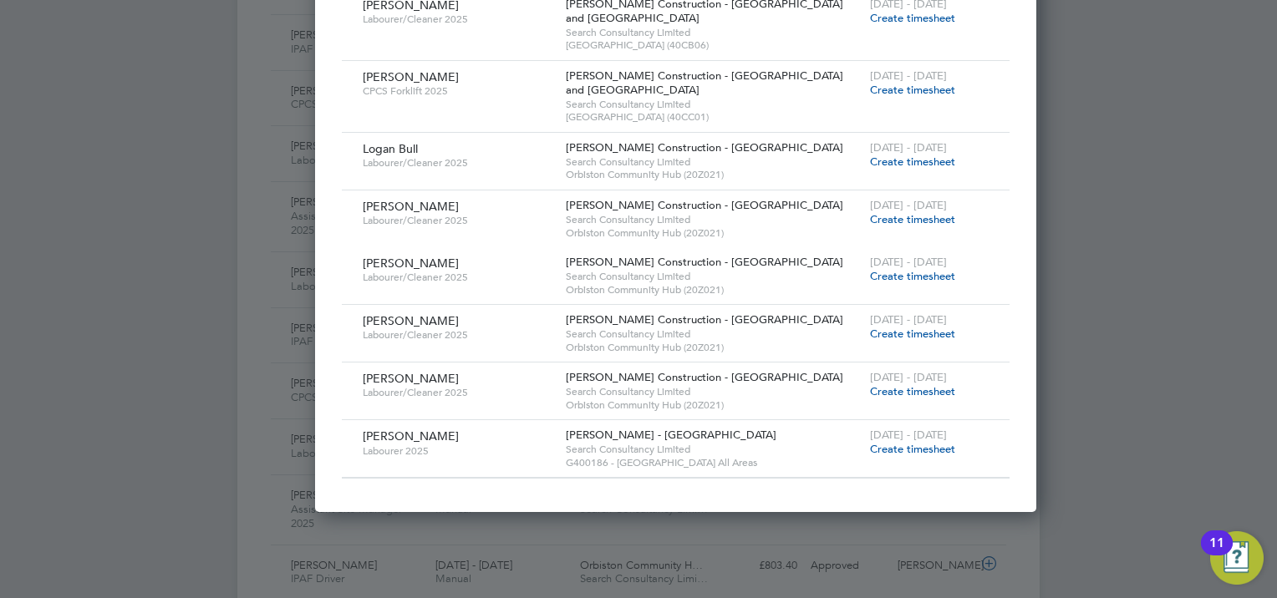
click at [389, 144] on span "Logan Bull" at bounding box center [390, 148] width 55 height 15
click at [870, 150] on span "[DATE] - [DATE]" at bounding box center [908, 147] width 77 height 14
click at [870, 158] on span "Create timesheet" at bounding box center [912, 162] width 85 height 14
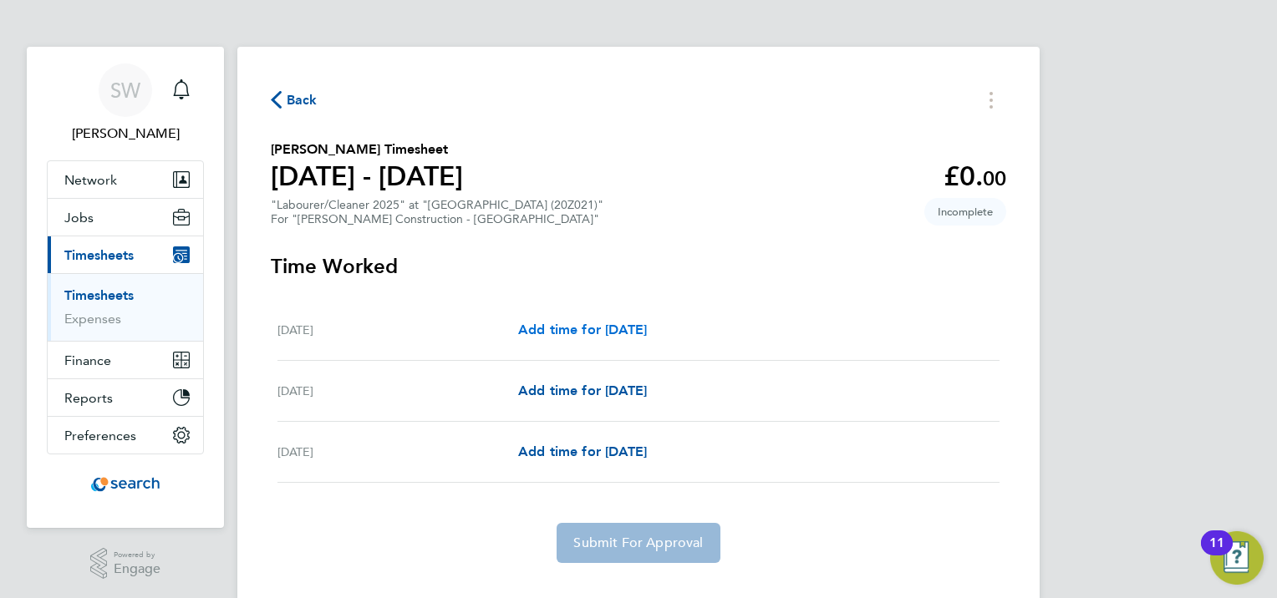
click at [552, 333] on span "Add time for [DATE]" at bounding box center [582, 330] width 129 height 16
select select "30"
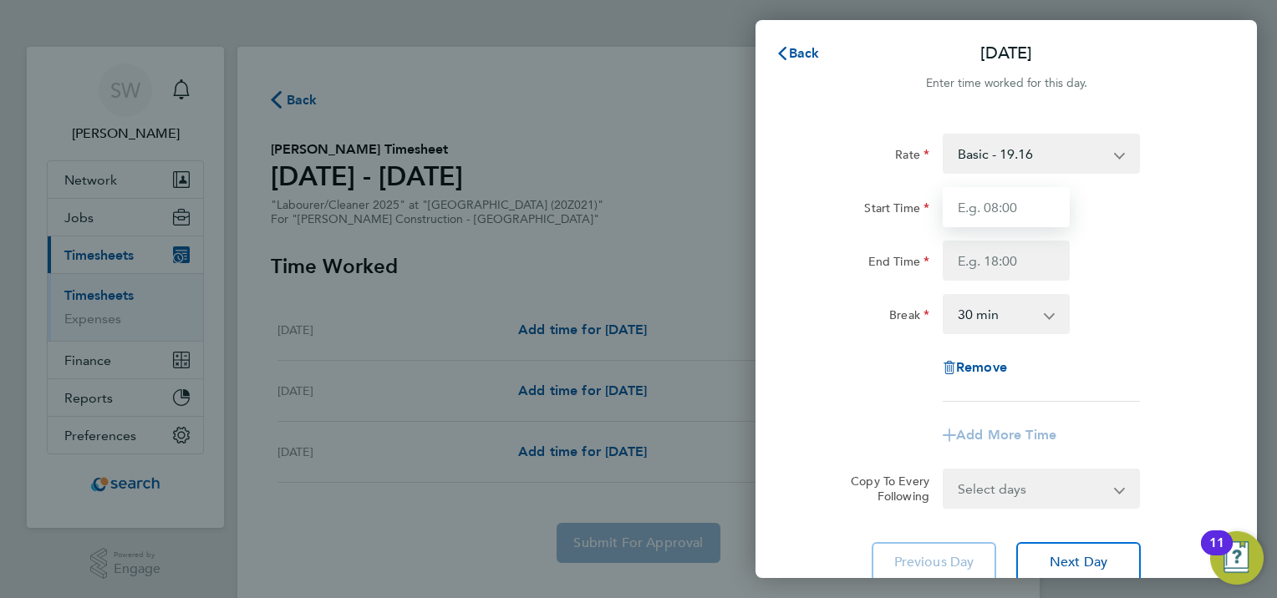
click at [1016, 197] on input "Start Time" at bounding box center [1006, 207] width 127 height 40
type input "07:30"
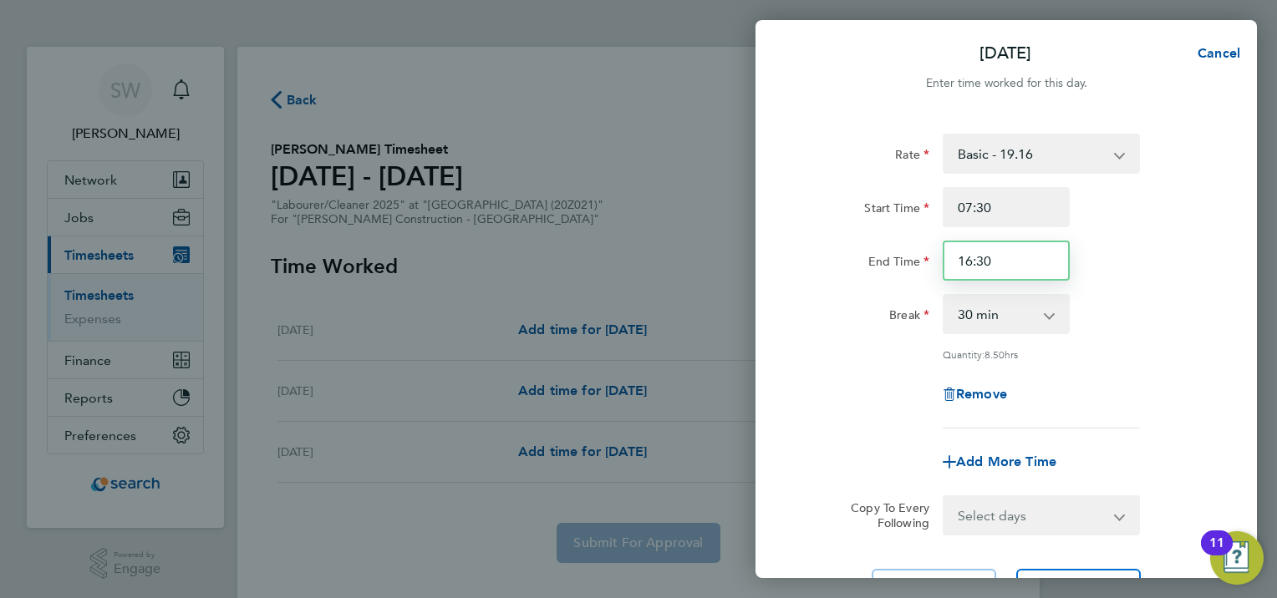
click at [970, 258] on input "16:30" at bounding box center [1006, 261] width 127 height 40
type input "0"
type input "15:00"
click at [1235, 232] on div "Rate Basic - 19.16 OVERTIME - 27.44 Start Time 07:30 End Time 15:00 Break 0 min…" at bounding box center [1006, 372] width 501 height 516
click at [1159, 277] on div "End Time 15:00" at bounding box center [1006, 261] width 421 height 40
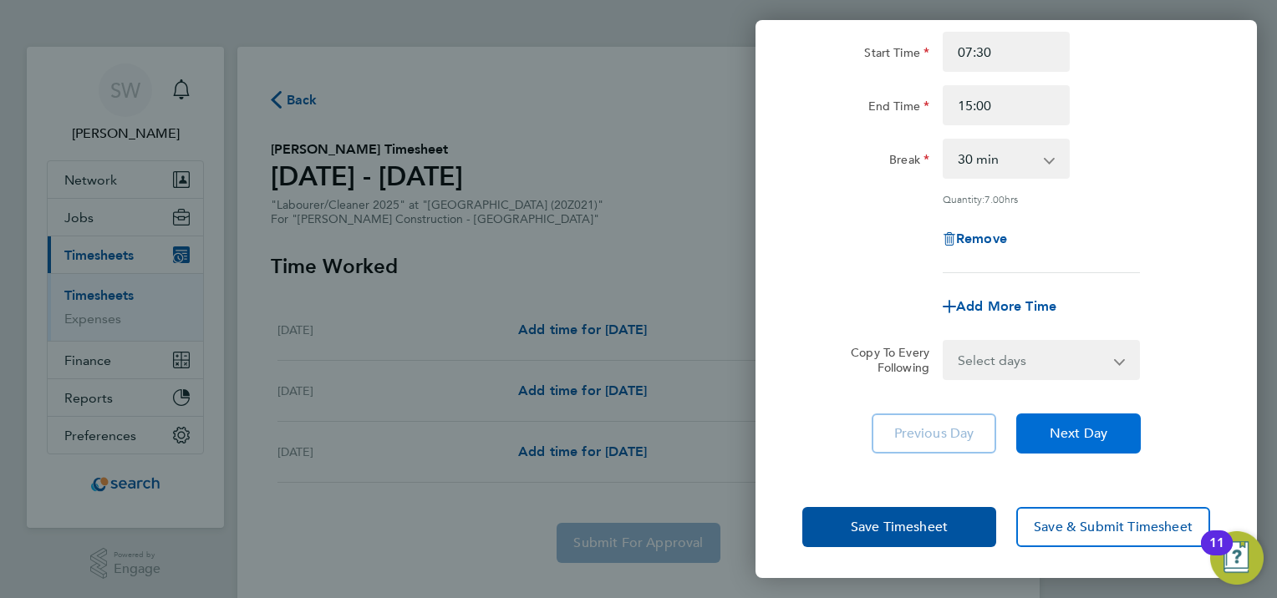
click at [1016, 422] on button "Next Day" at bounding box center [1078, 434] width 125 height 40
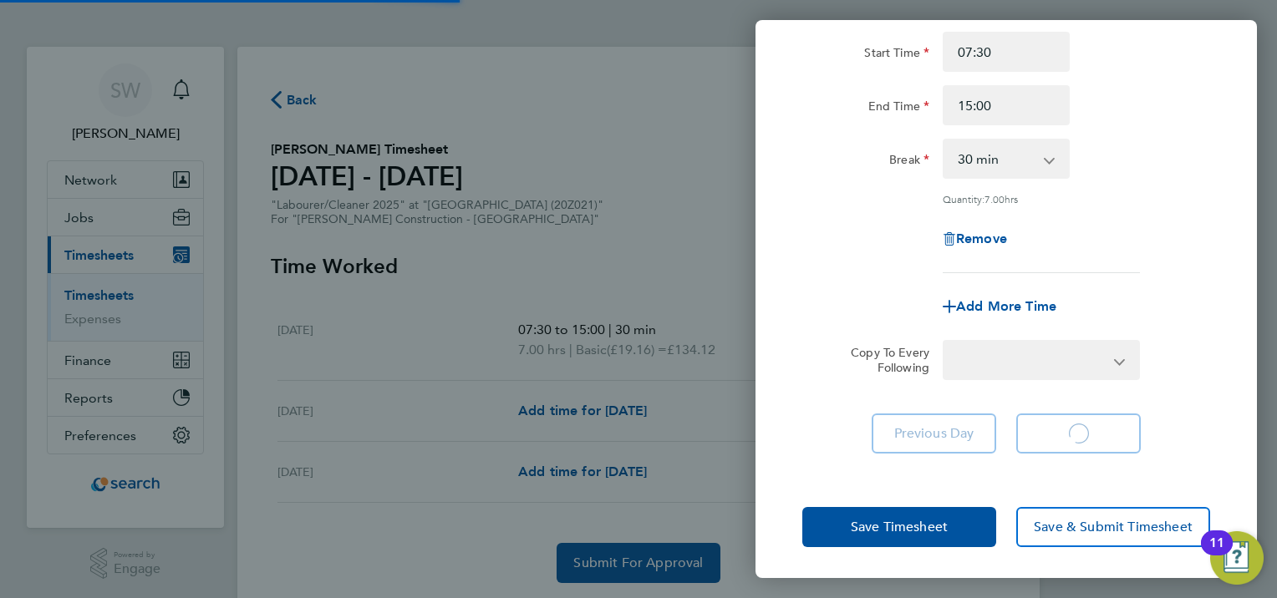
select select "30"
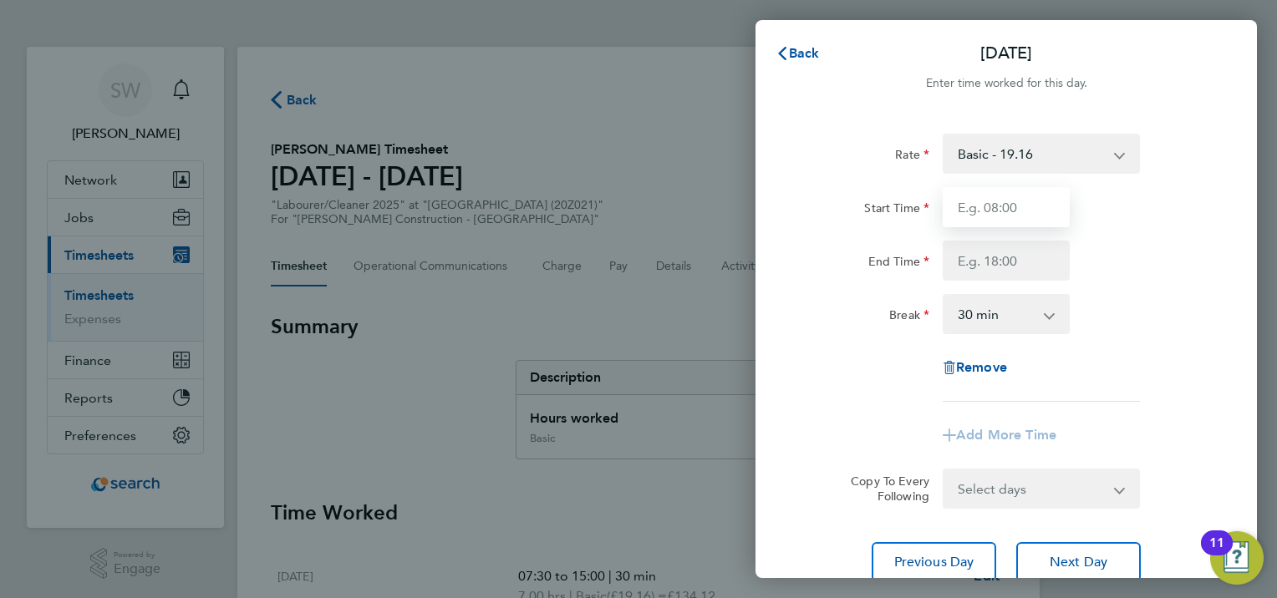
click at [1040, 206] on input "Start Time" at bounding box center [1006, 207] width 127 height 40
click at [1106, 140] on select "Basic - 19.16 OVERTIME - 27.44" at bounding box center [1031, 153] width 174 height 37
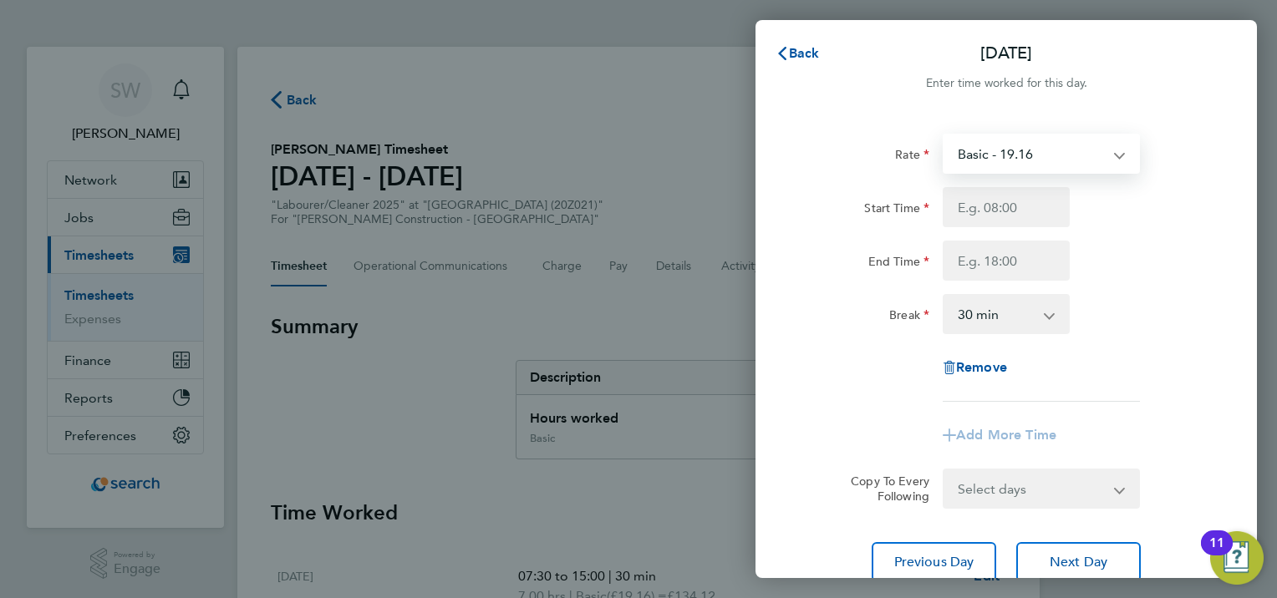
click at [1107, 154] on select "Basic - 19.16 OVERTIME - 27.44" at bounding box center [1031, 153] width 174 height 37
select select "30"
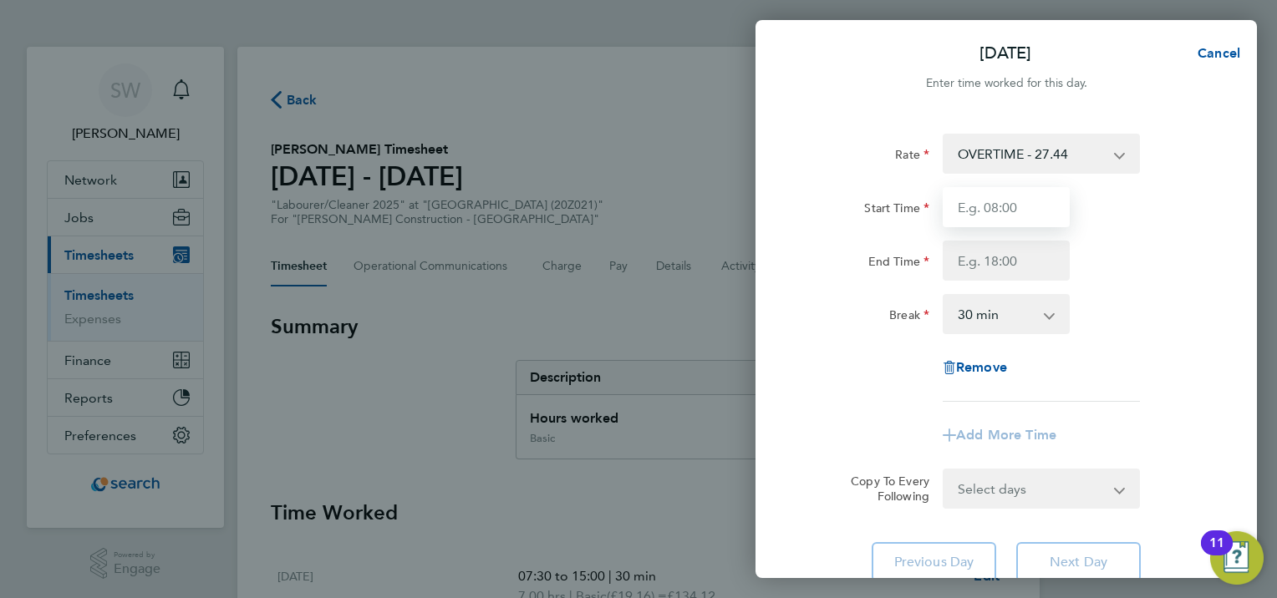
click at [1010, 215] on input "Start Time" at bounding box center [1006, 207] width 127 height 40
type input "07:30"
type input "15:00"
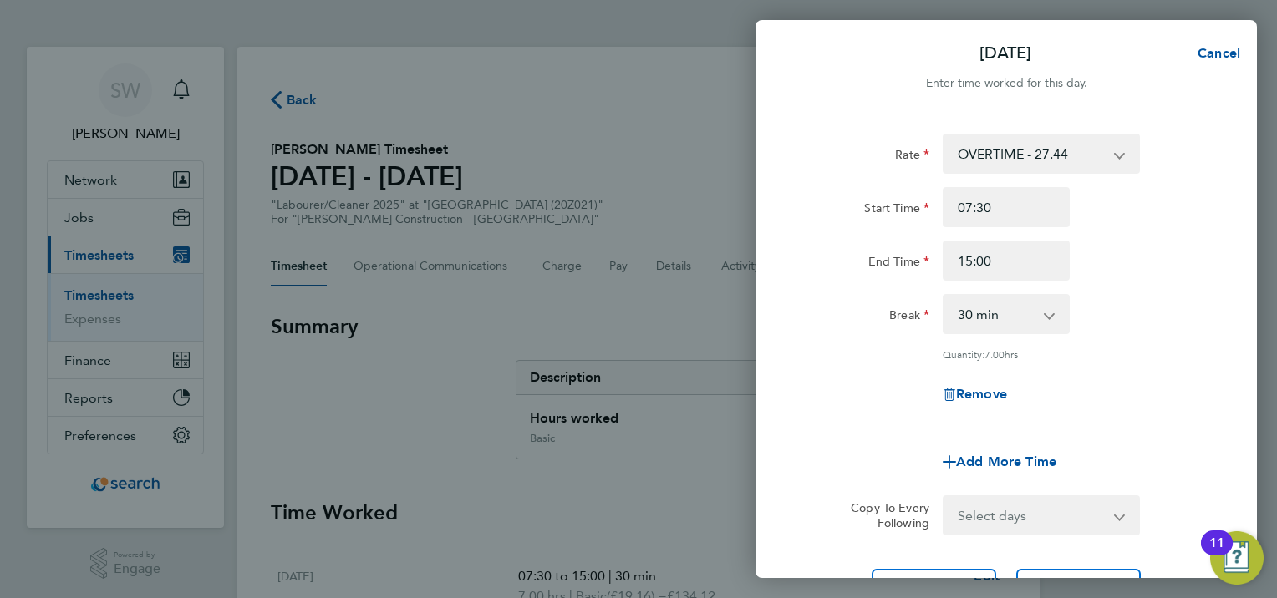
click at [1148, 289] on div "Rate OVERTIME - 27.44 Basic - 19.16 Start Time 07:30 End Time 15:00 Break 0 min…" at bounding box center [1006, 281] width 408 height 295
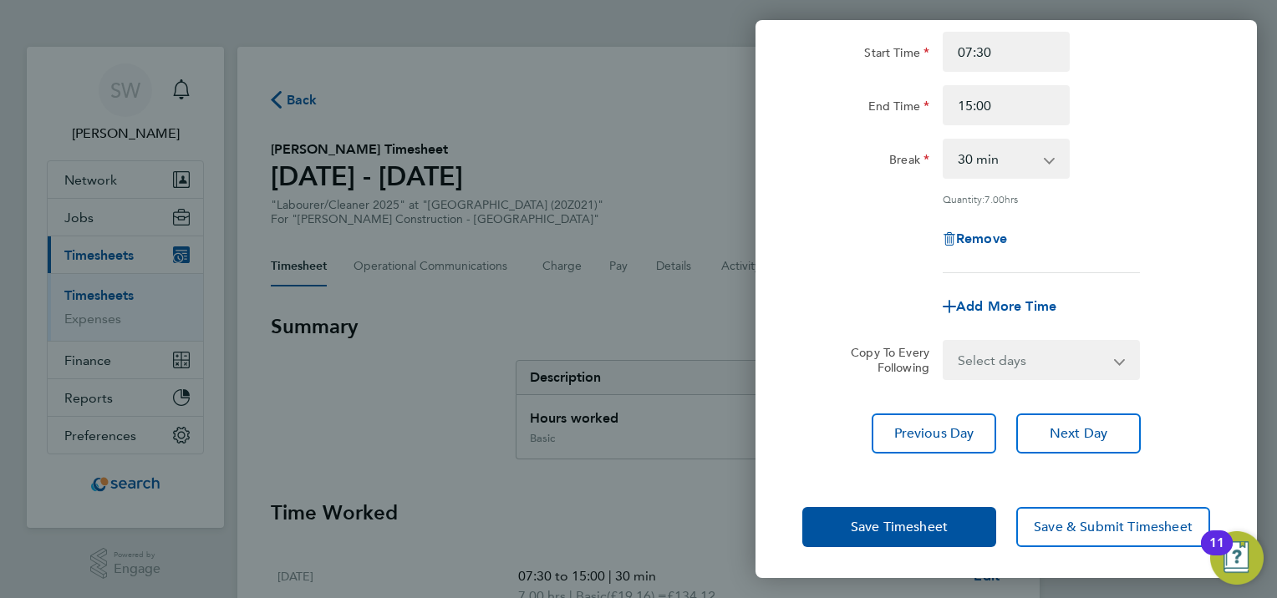
click at [1147, 294] on div "Add More Time" at bounding box center [1006, 307] width 421 height 40
click at [909, 519] on span "Save Timesheet" at bounding box center [899, 527] width 97 height 17
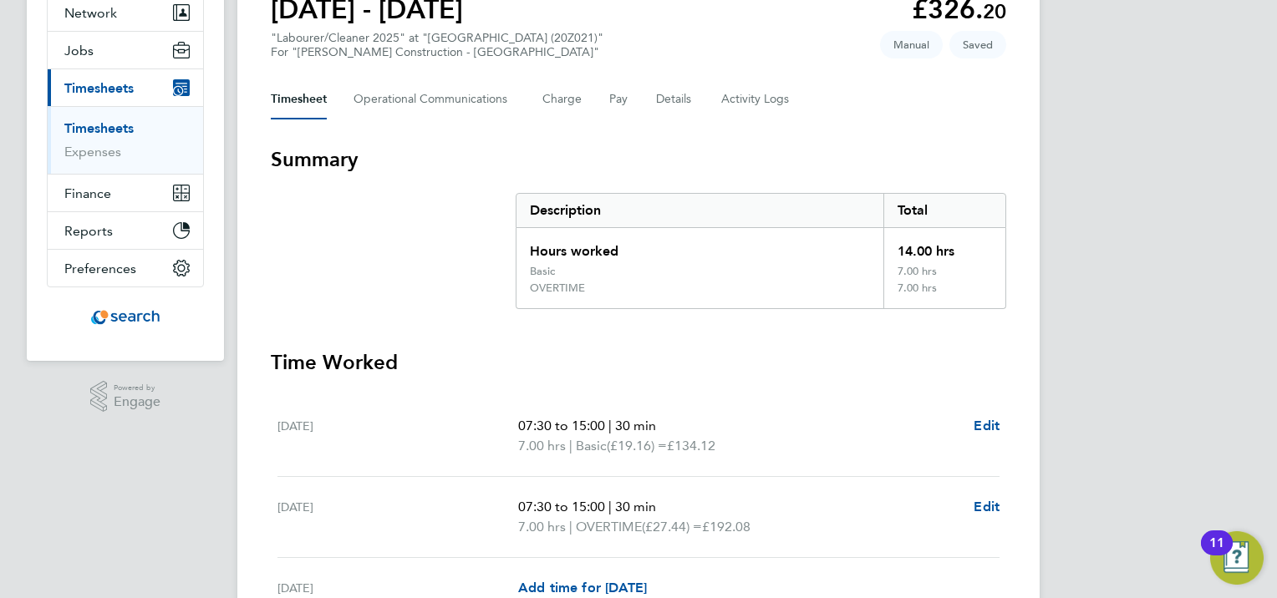
scroll to position [251, 0]
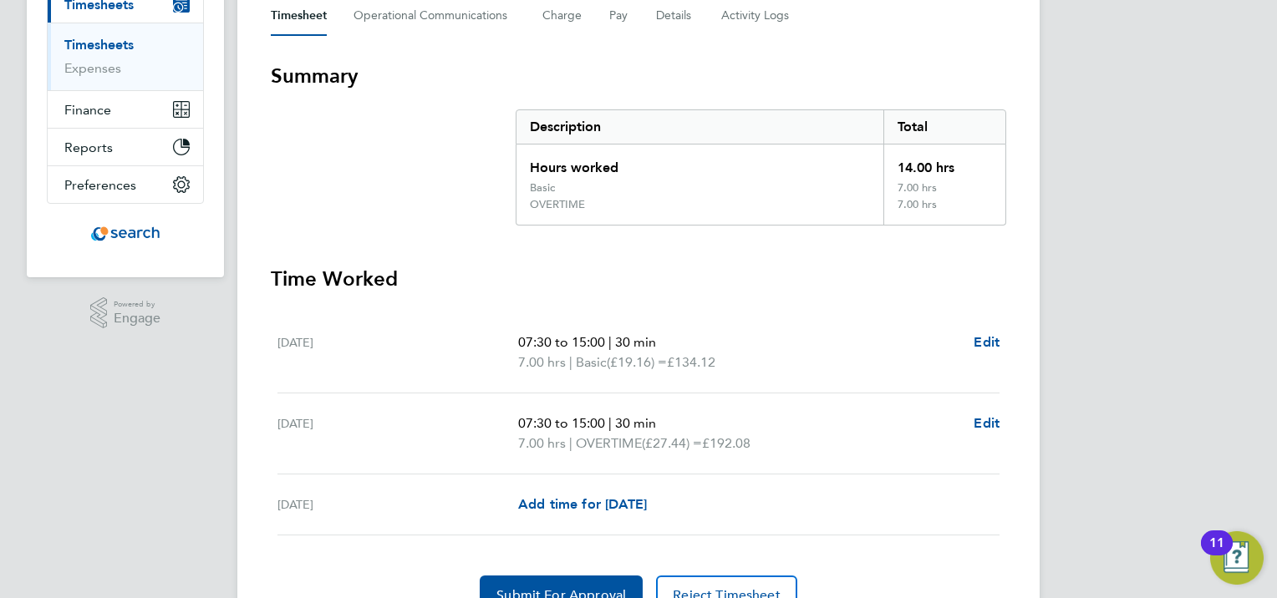
click at [692, 354] on span "£134.12" at bounding box center [691, 362] width 48 height 16
click at [995, 338] on span "Edit" at bounding box center [987, 342] width 26 height 16
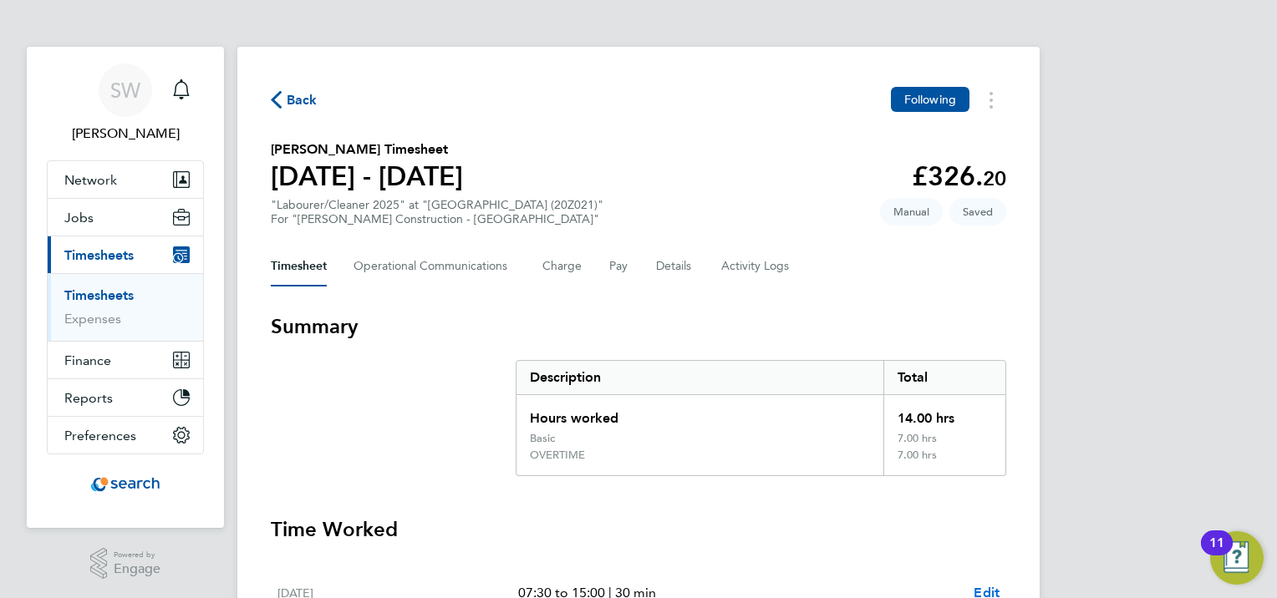
select select "30"
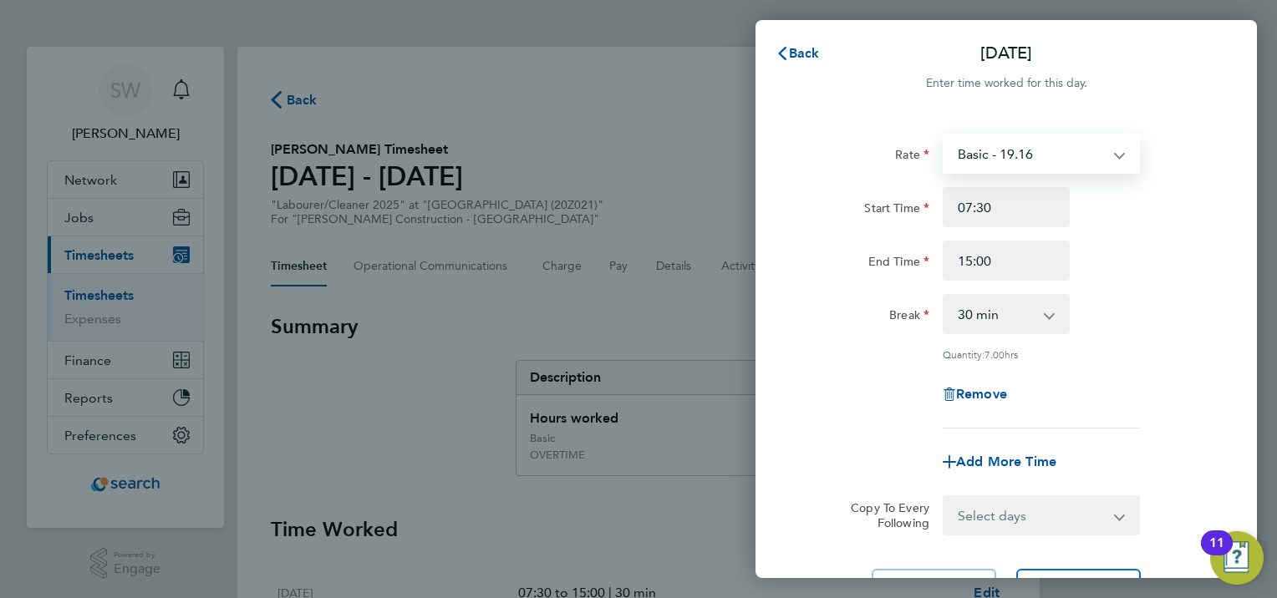
click at [1057, 165] on select "Basic - 19.16 OVERTIME - 27.44" at bounding box center [1031, 153] width 174 height 37
select select "30"
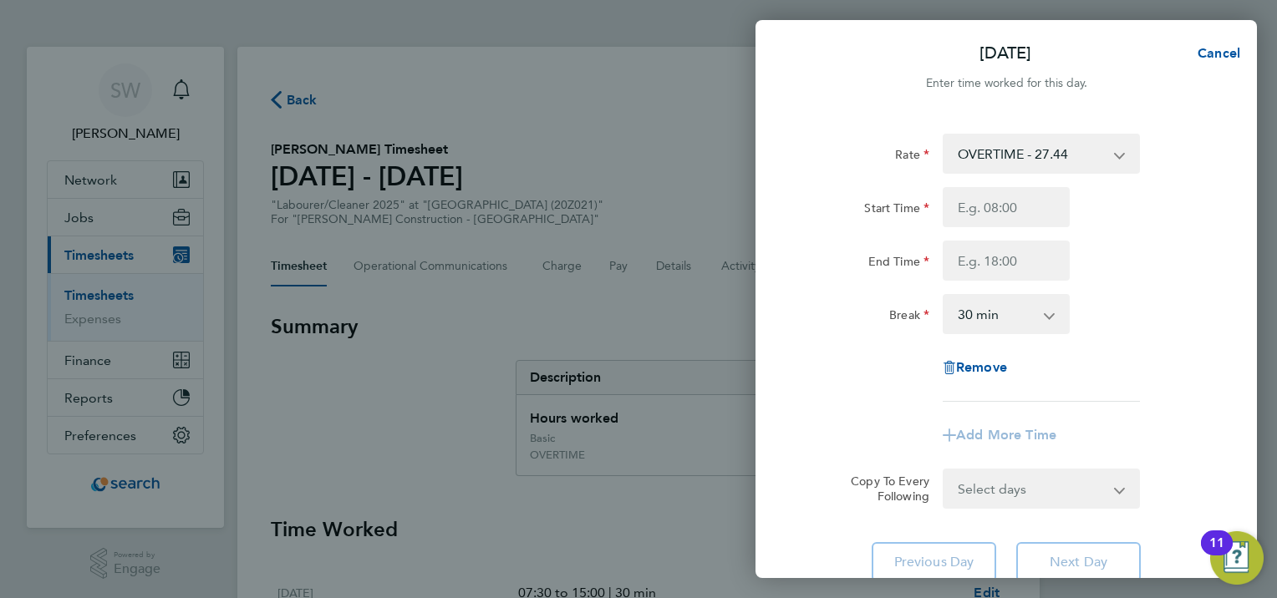
click at [1120, 240] on div "Start Time End Time" at bounding box center [1006, 234] width 421 height 94
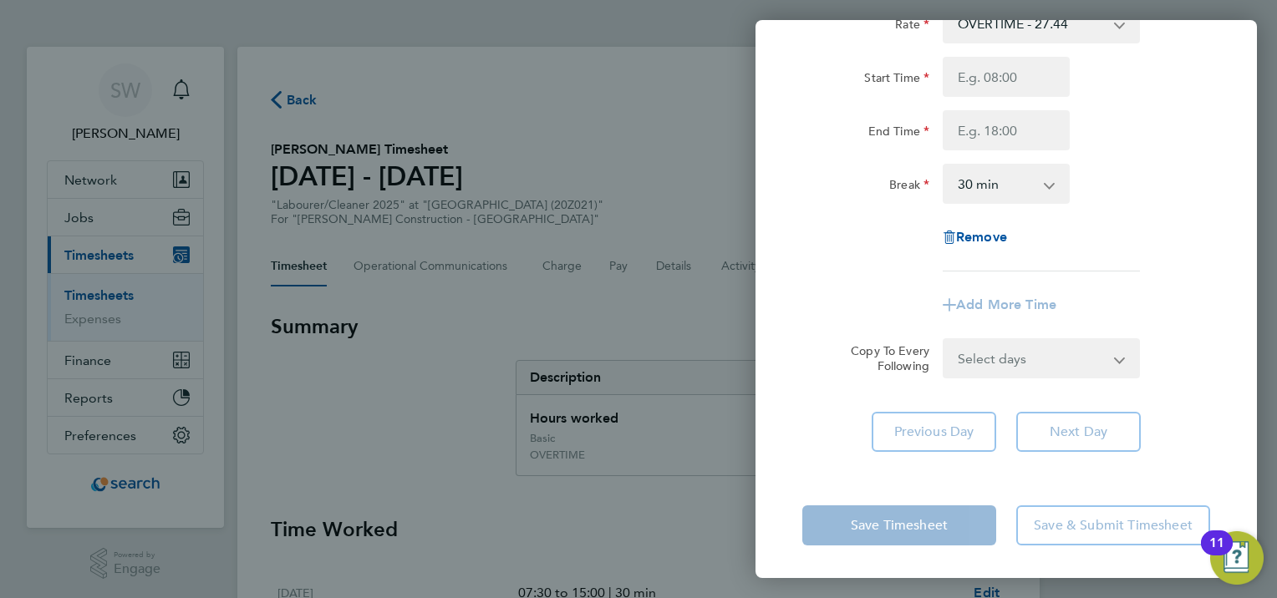
click at [1173, 349] on div "Copy To Every Following Select days [DATE] [DATE]" at bounding box center [1006, 359] width 421 height 40
click at [926, 524] on app-form-button "Save Timesheet" at bounding box center [904, 526] width 204 height 40
click at [1222, 246] on div "Rate OVERTIME - 27.44 Basic - 19.16 Start Time End Time Break 0 min 15 min 30 m…" at bounding box center [1006, 227] width 501 height 489
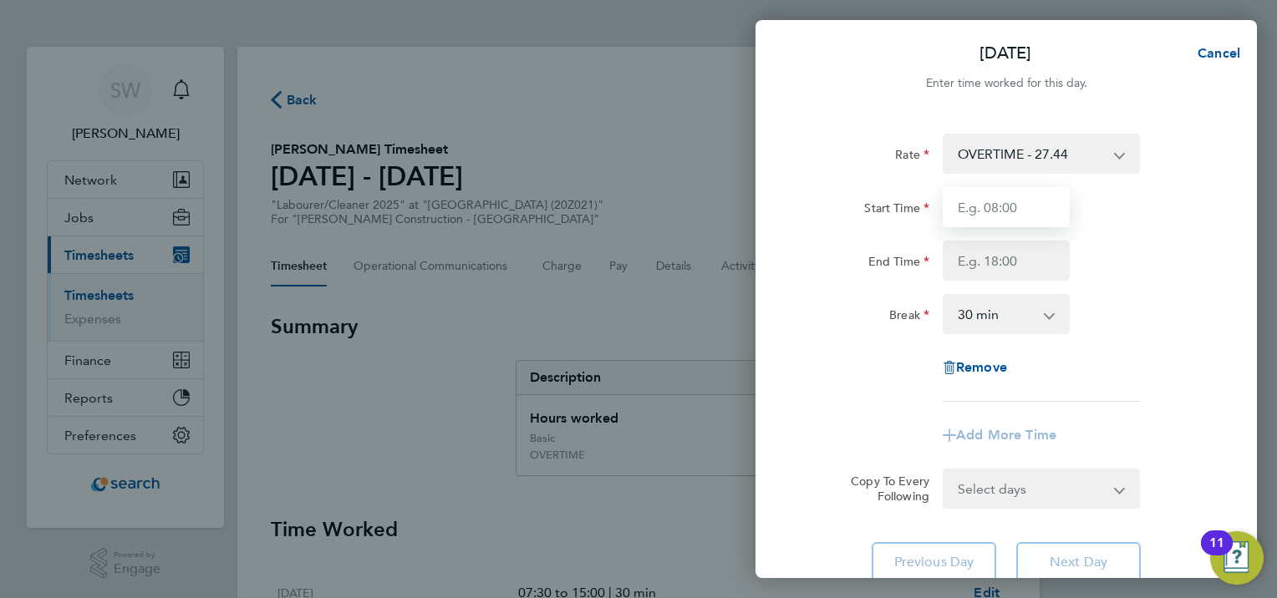
click at [1024, 217] on input "Start Time" at bounding box center [1006, 207] width 127 height 40
type input "07:30"
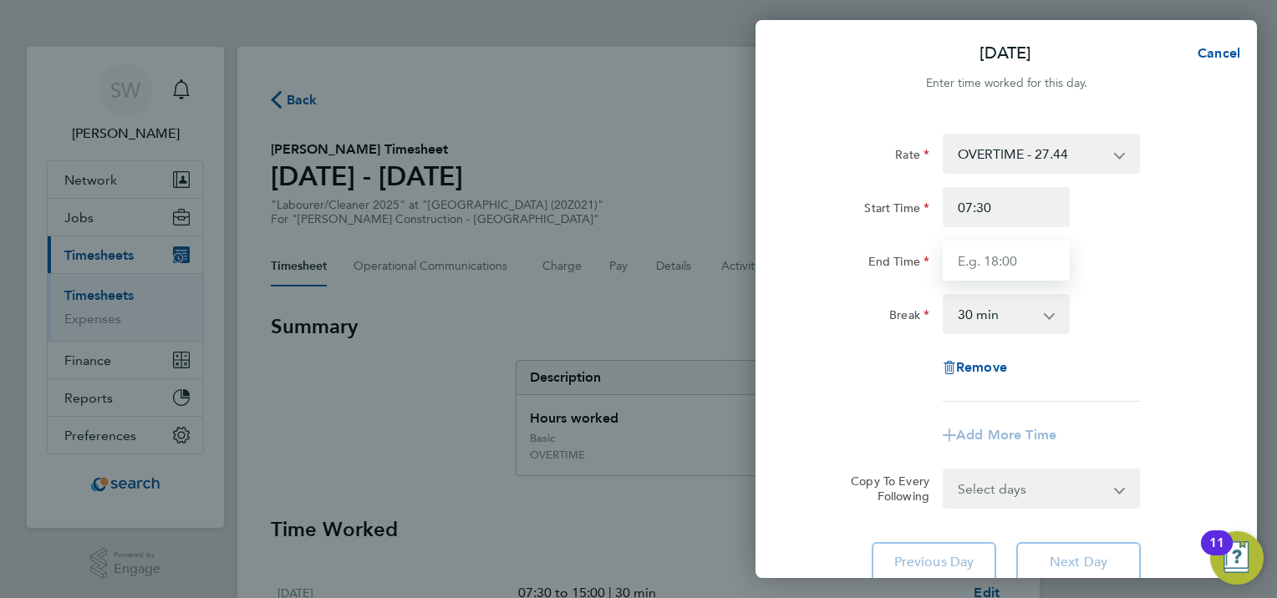
click at [1018, 262] on input "End Time" at bounding box center [1006, 261] width 127 height 40
type input "15:00"
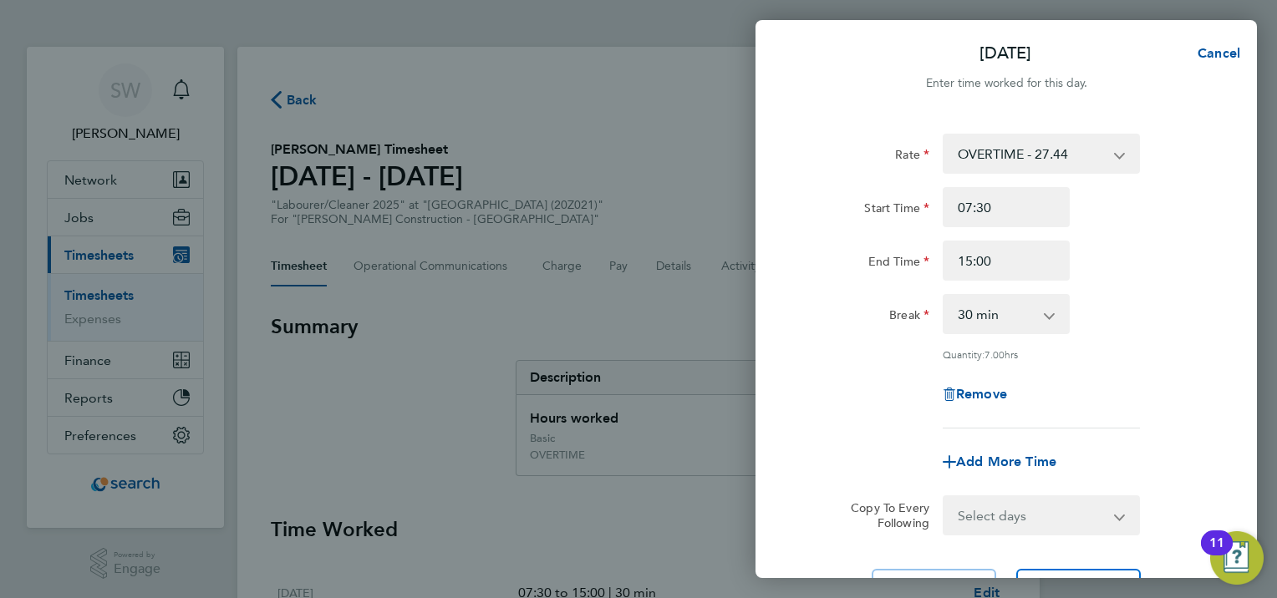
click at [1126, 299] on div "Break 0 min 15 min 30 min 45 min 60 min 75 min 90 min" at bounding box center [1006, 314] width 421 height 40
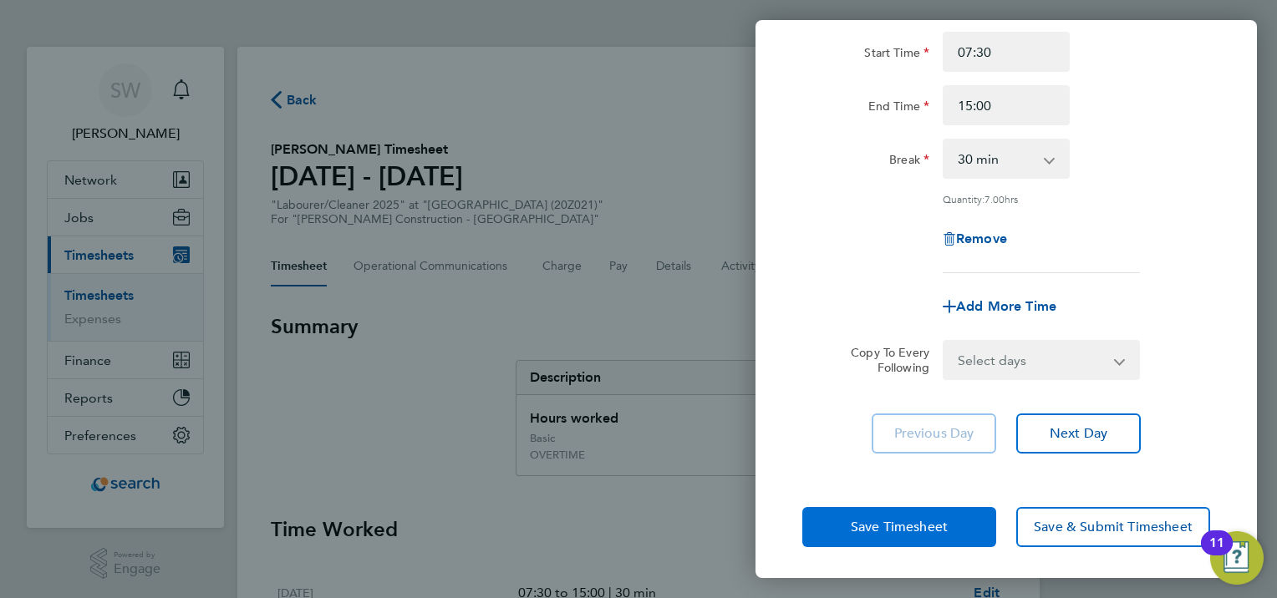
click at [859, 531] on span "Save Timesheet" at bounding box center [899, 527] width 97 height 17
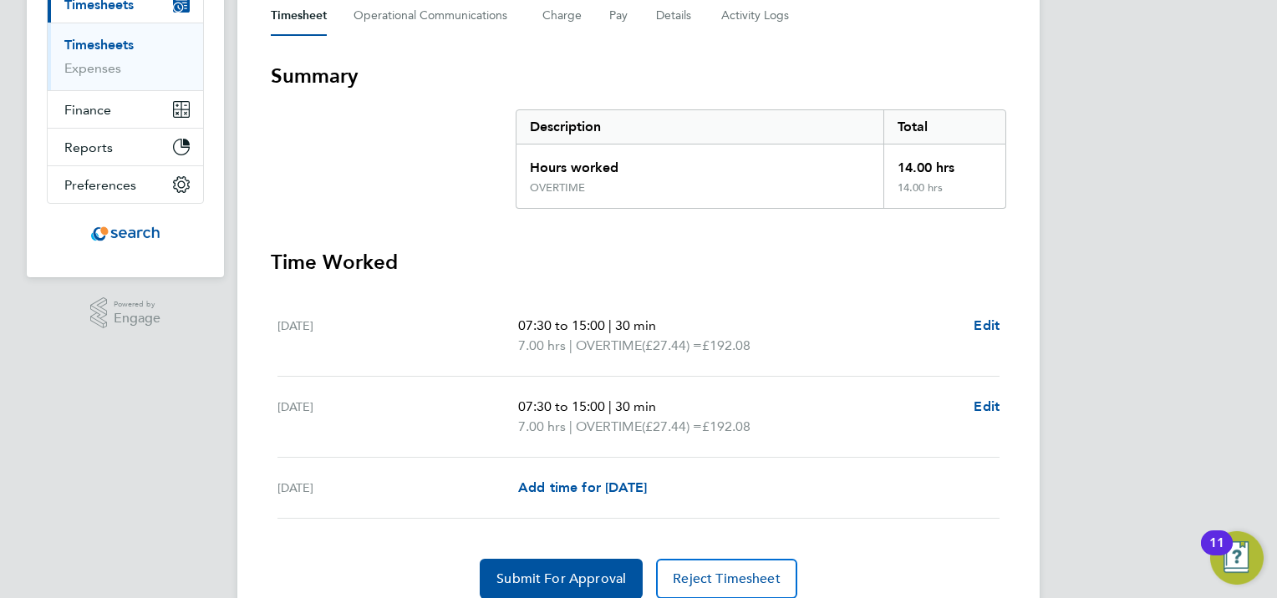
scroll to position [317, 0]
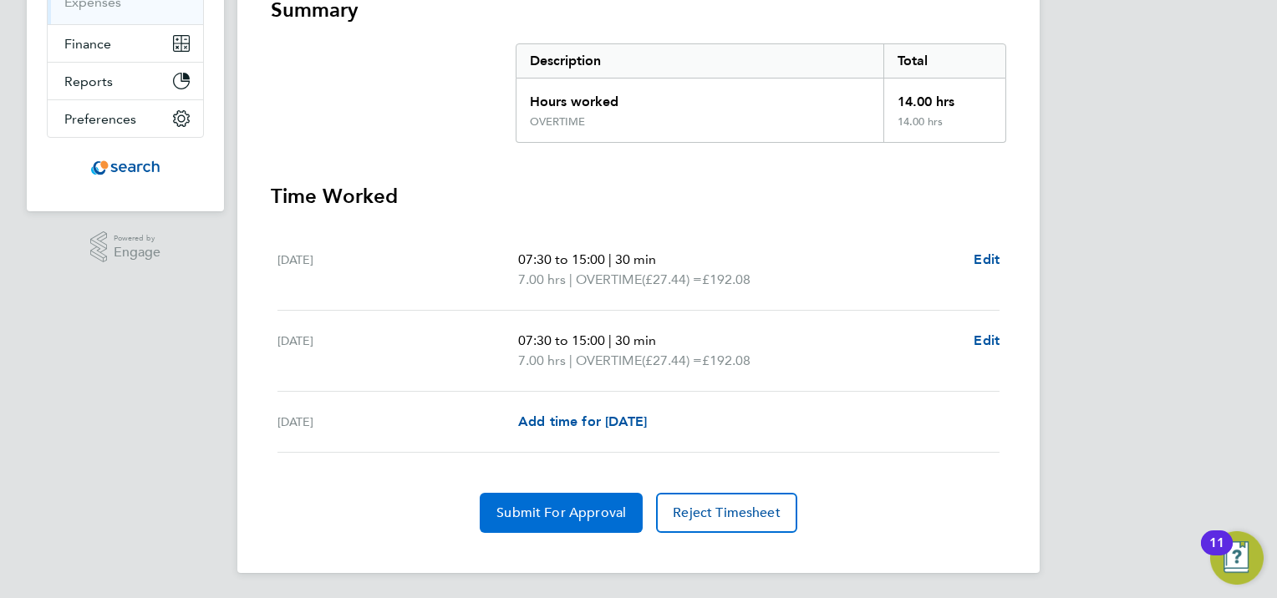
click at [592, 516] on span "Submit For Approval" at bounding box center [561, 513] width 130 height 17
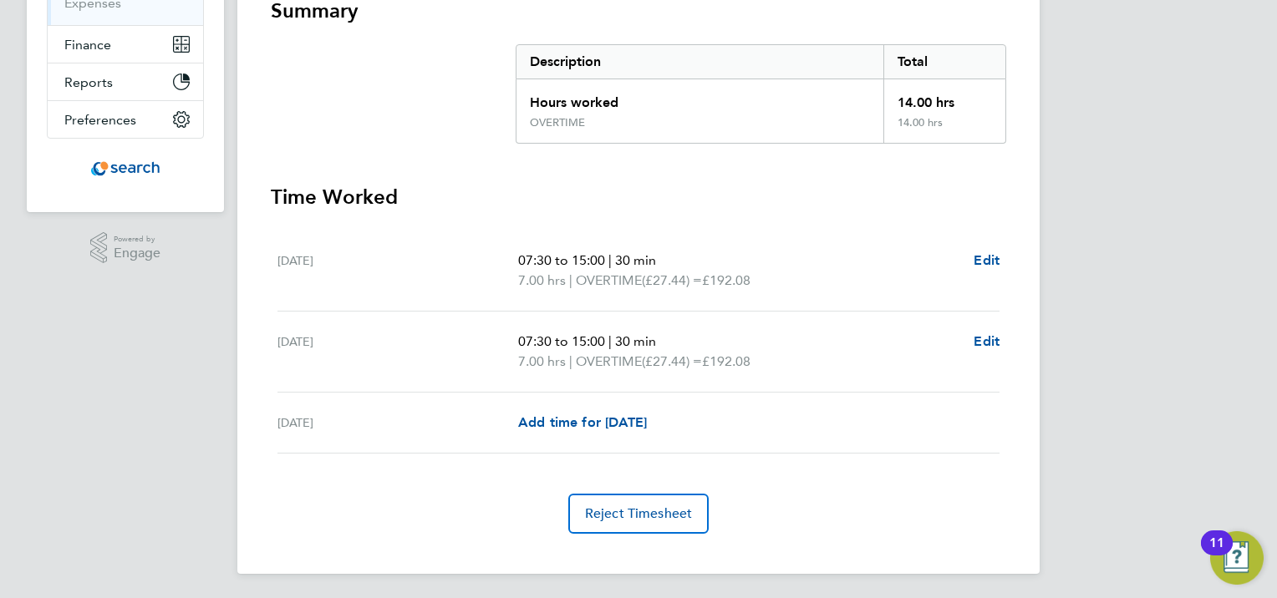
scroll to position [0, 0]
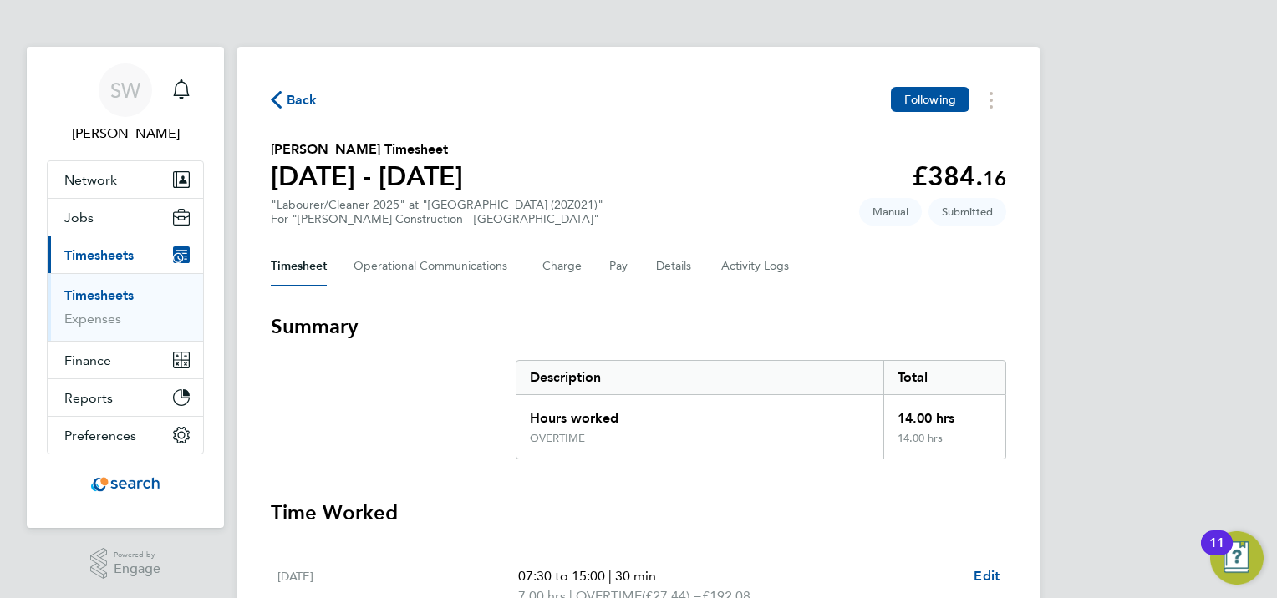
click at [93, 294] on link "Timesheets" at bounding box center [98, 296] width 69 height 16
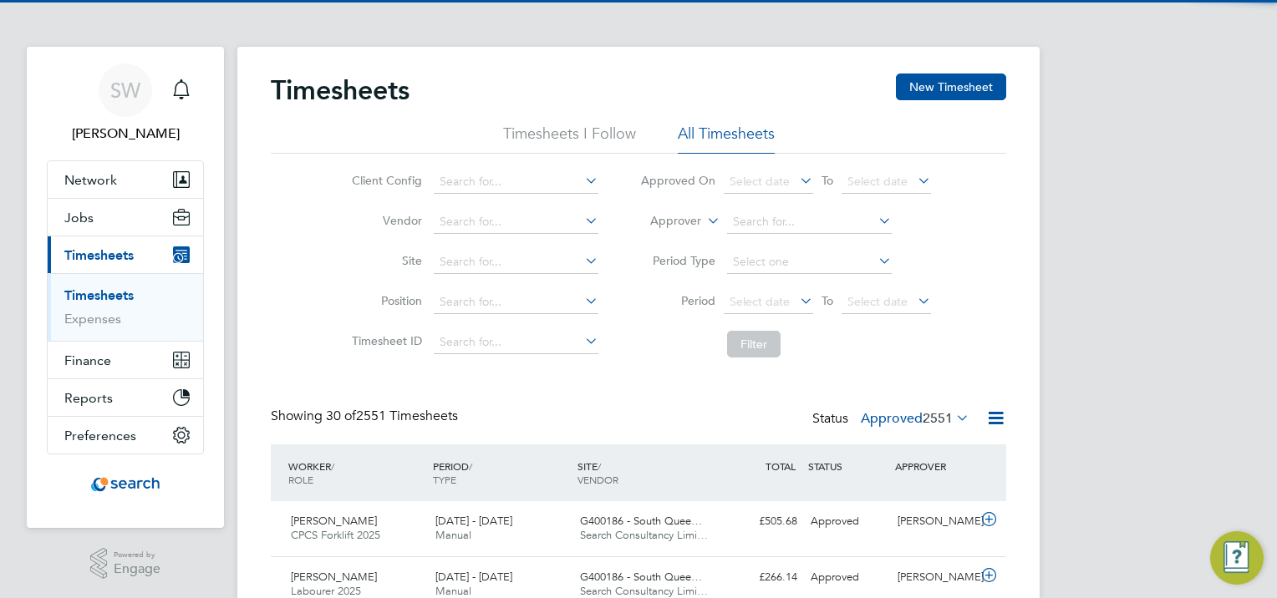
scroll to position [42, 145]
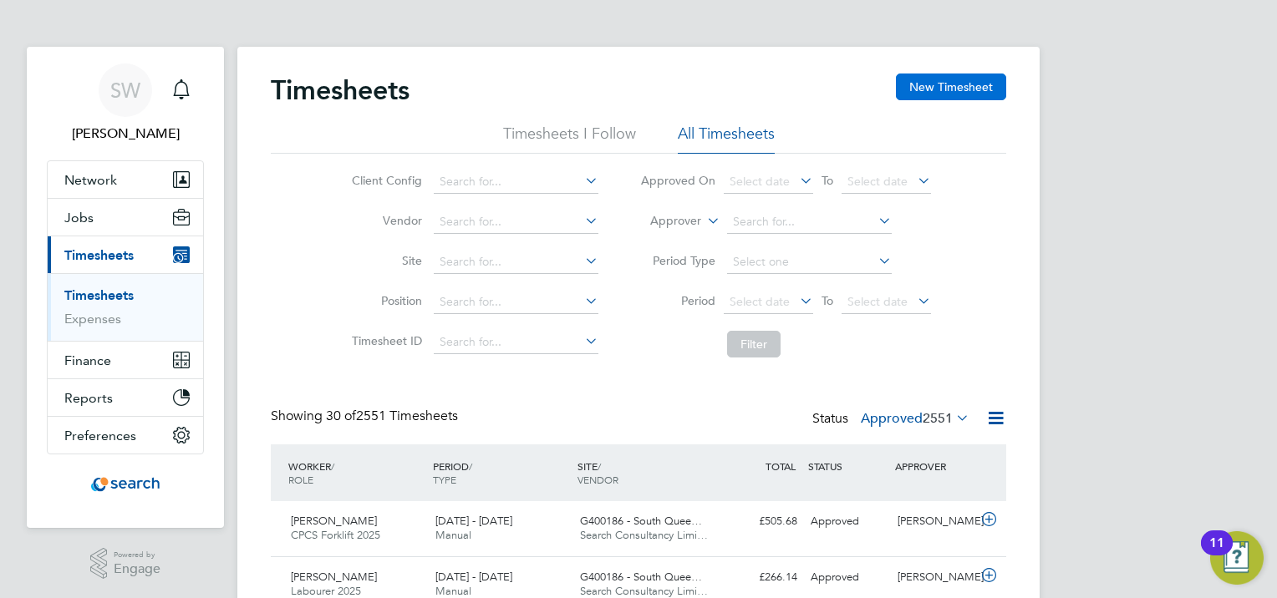
click at [947, 81] on button "New Timesheet" at bounding box center [951, 87] width 110 height 27
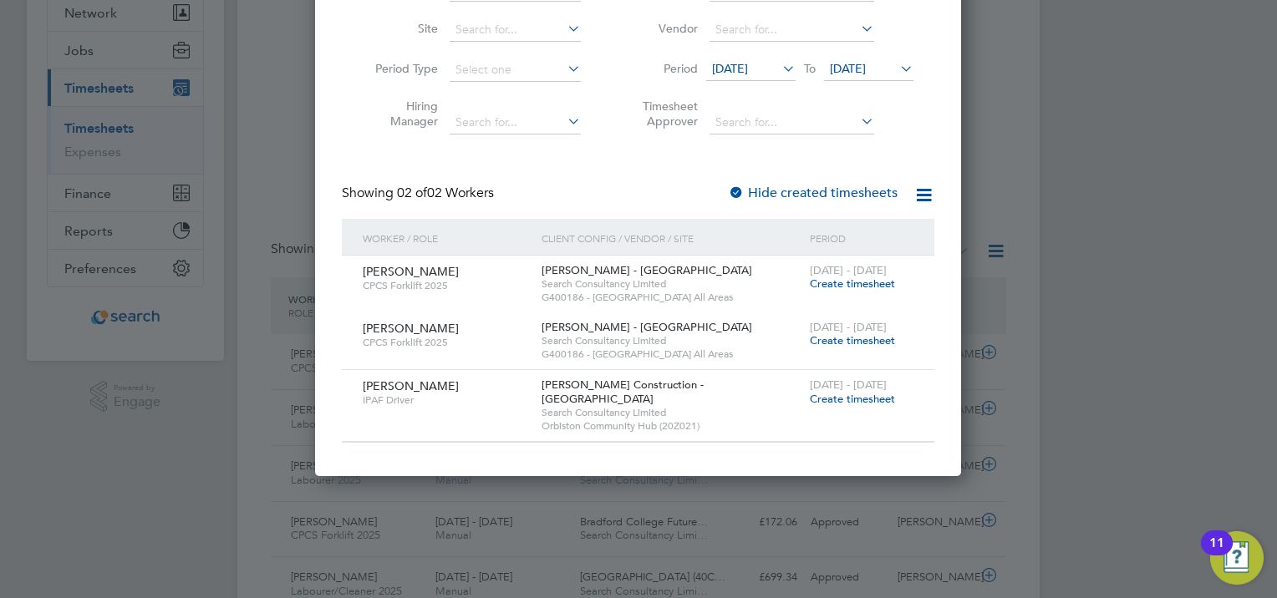
click at [837, 70] on span "[DATE]" at bounding box center [848, 68] width 36 height 15
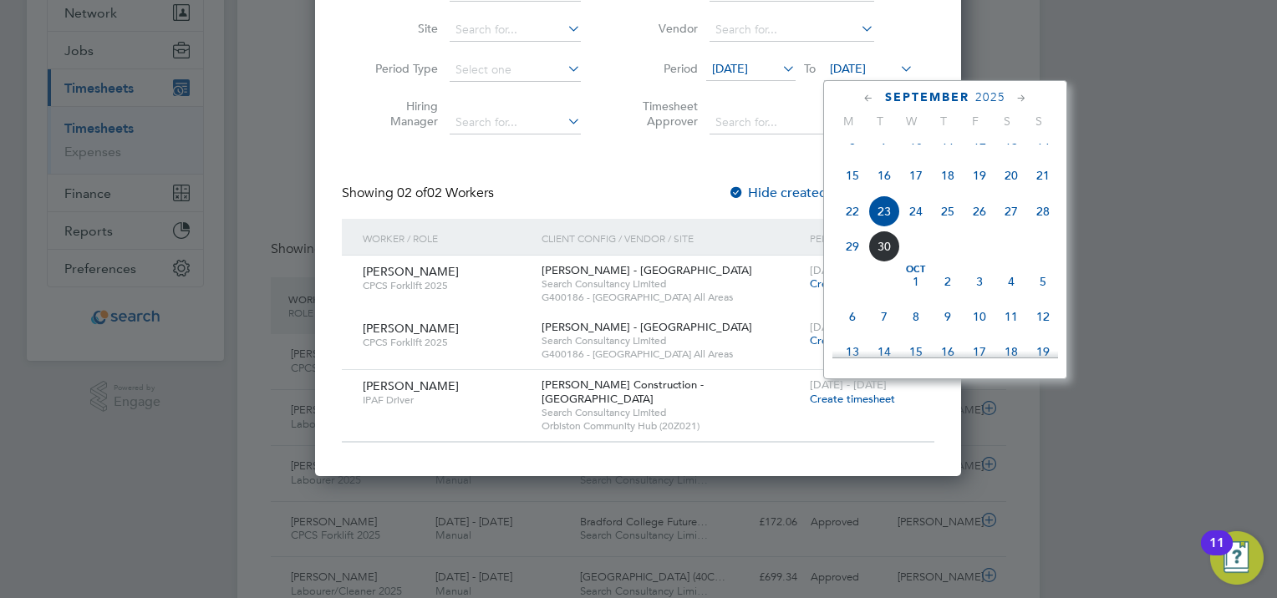
click at [1036, 227] on span "28" at bounding box center [1043, 212] width 32 height 32
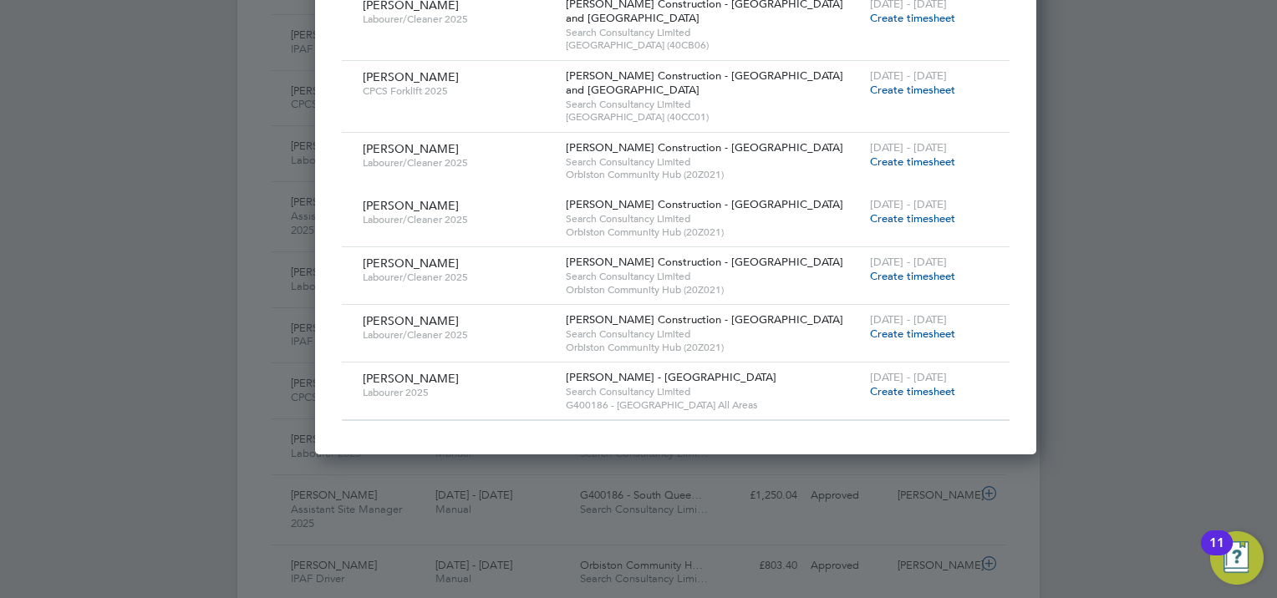
click at [870, 334] on span "Create timesheet" at bounding box center [912, 334] width 85 height 14
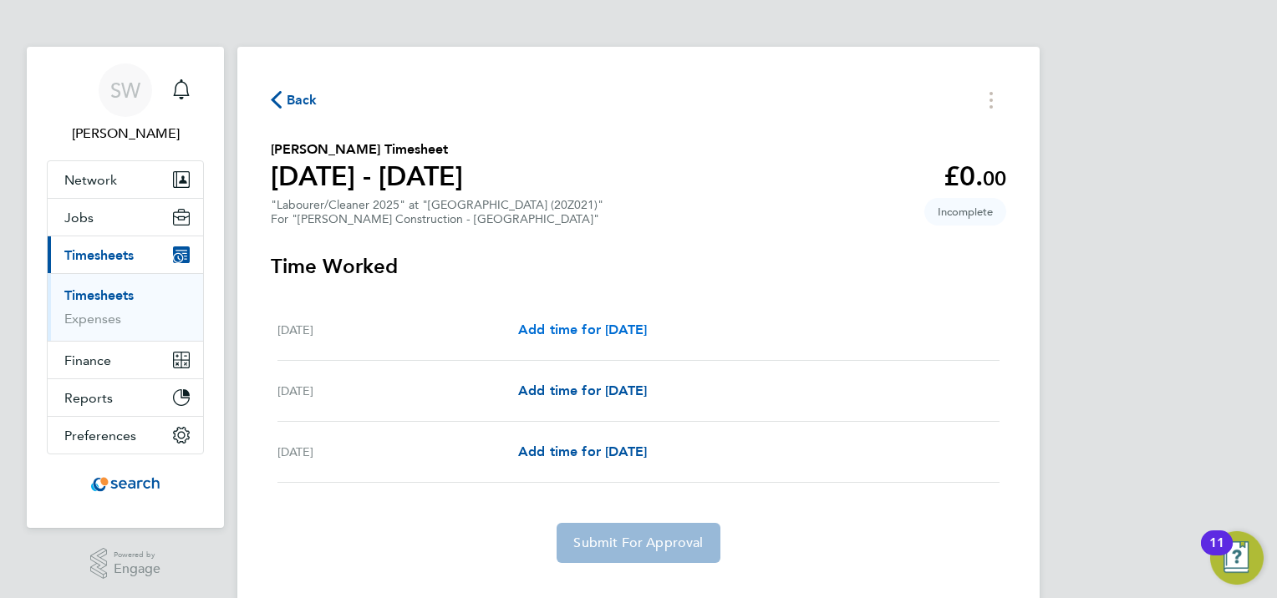
click at [535, 321] on link "Add time for [DATE]" at bounding box center [582, 330] width 129 height 20
select select "30"
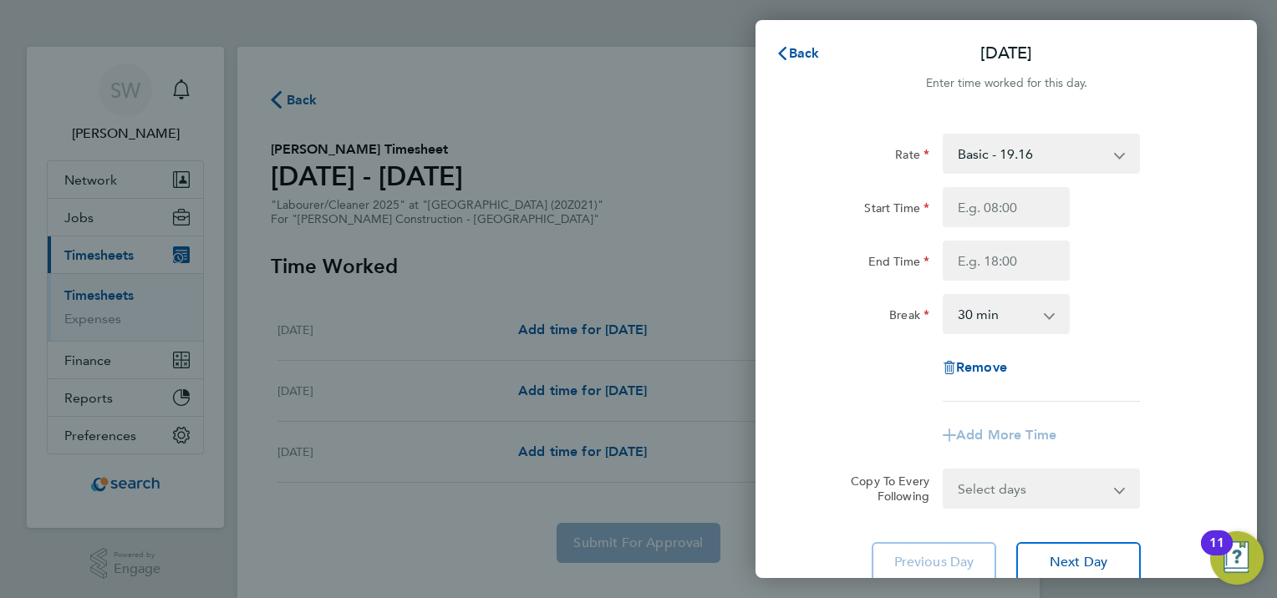
click at [990, 149] on select "Basic - 19.16 OVERTIME - 27.44" at bounding box center [1031, 153] width 174 height 37
select select "30"
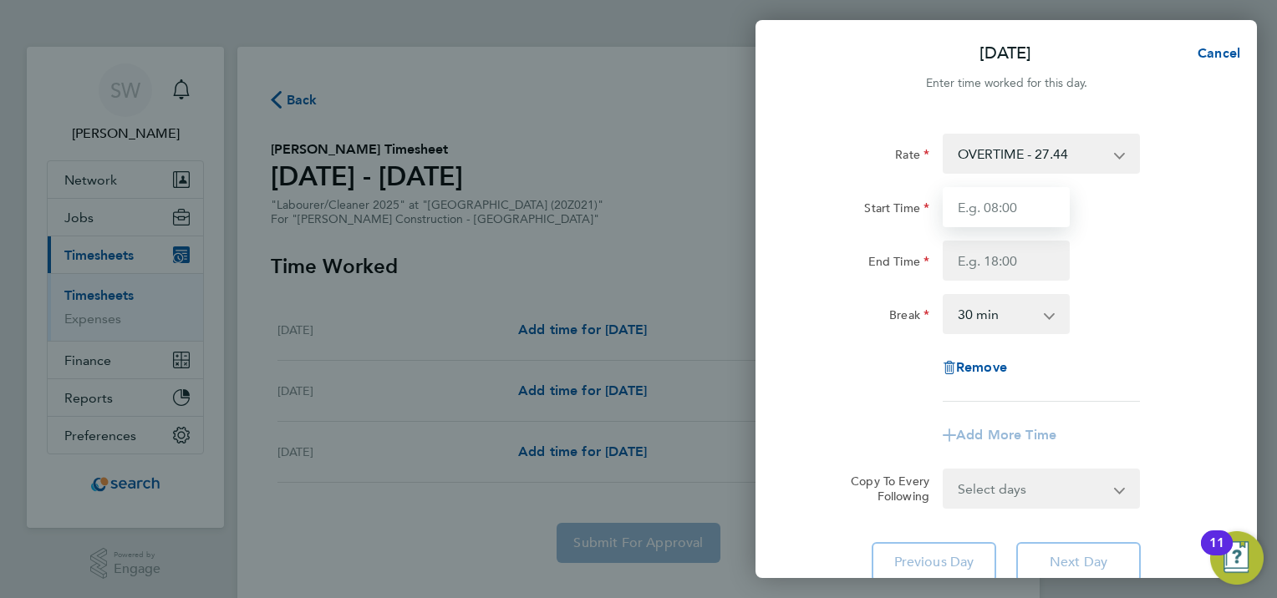
click at [993, 211] on input "Start Time" at bounding box center [1006, 207] width 127 height 40
type input "07:30"
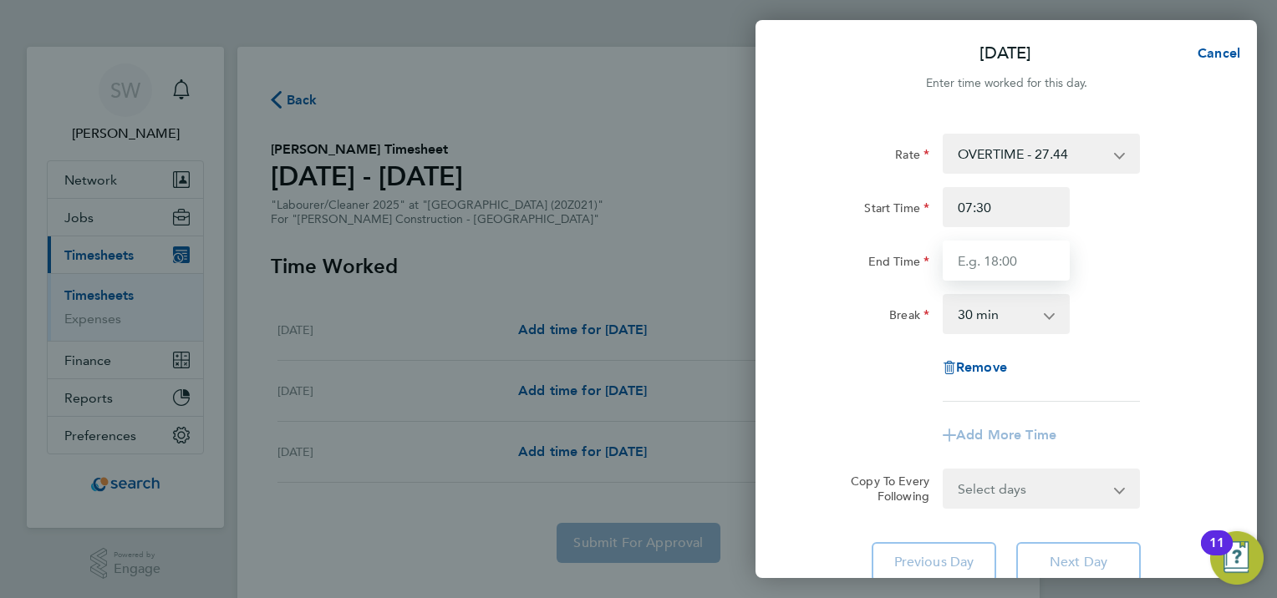
type input "15:00"
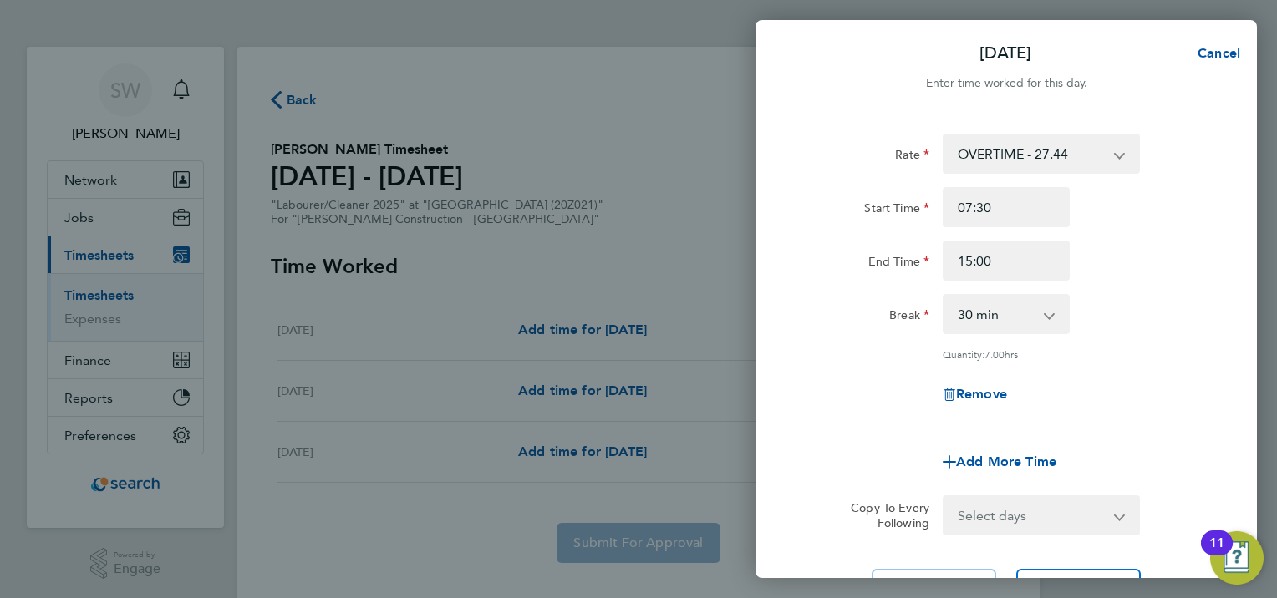
click at [1147, 271] on div "End Time 15:00" at bounding box center [1006, 261] width 421 height 40
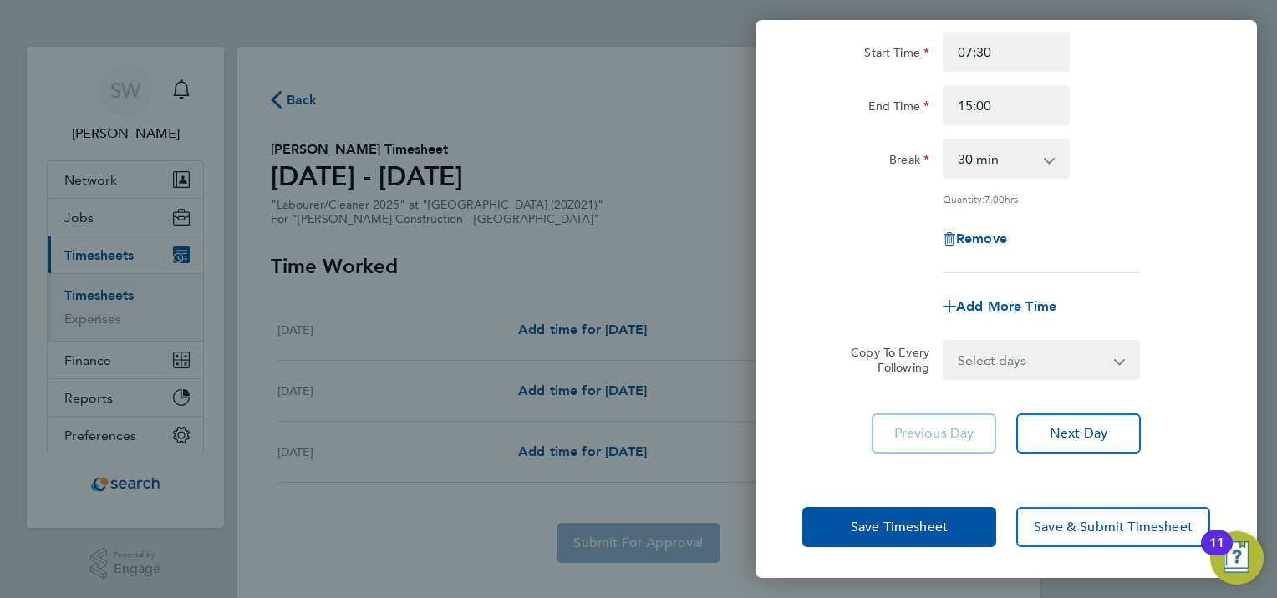
click at [1101, 411] on div "Rate OVERTIME - 27.44 Basic - 19.16 Start Time 07:30 End Time 15:00 Break 0 min…" at bounding box center [1006, 216] width 501 height 516
click at [1100, 426] on span "Next Day" at bounding box center [1079, 433] width 58 height 17
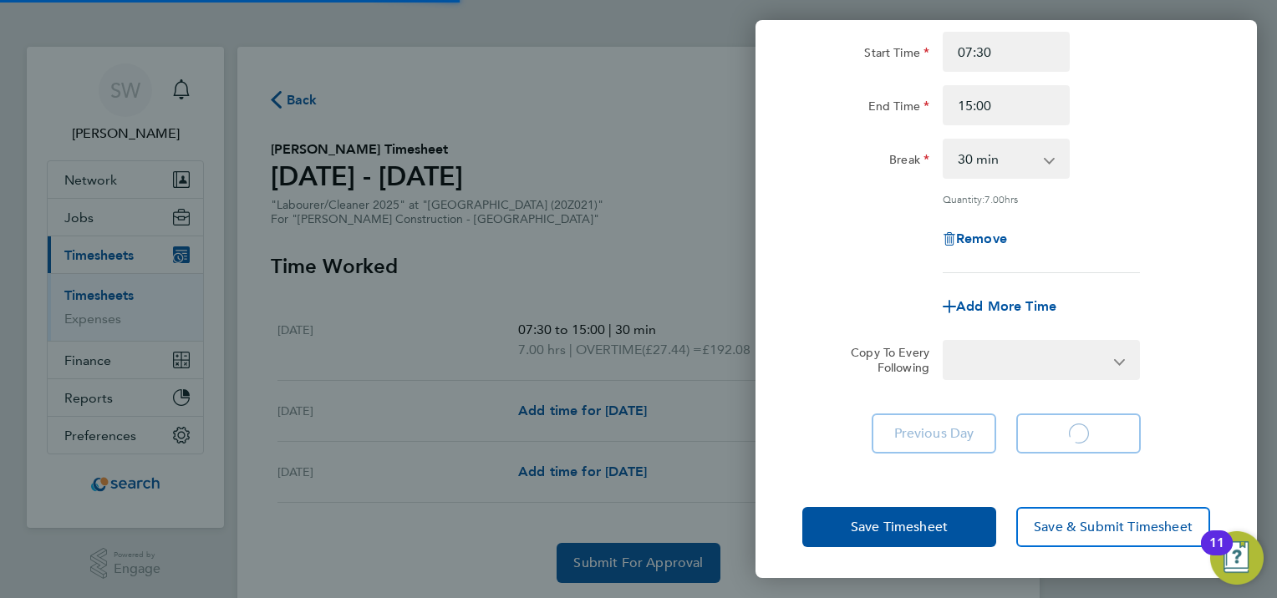
select select "30"
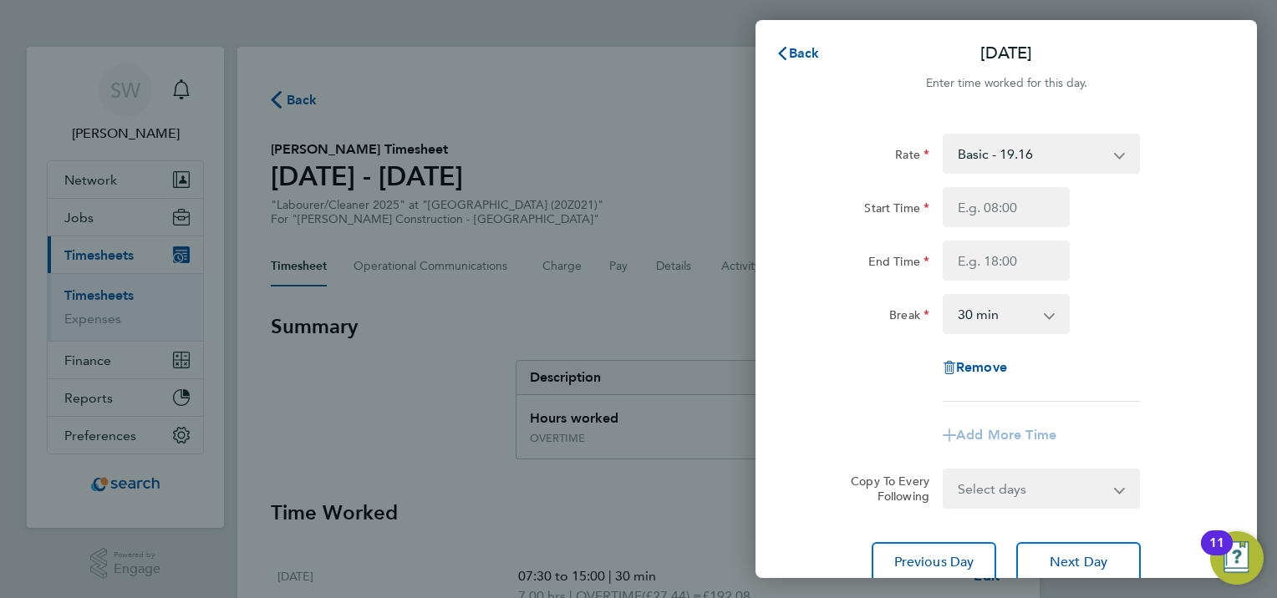
click at [1012, 152] on select "Basic - 19.16 OVERTIME - 27.44" at bounding box center [1031, 153] width 174 height 37
select select "30"
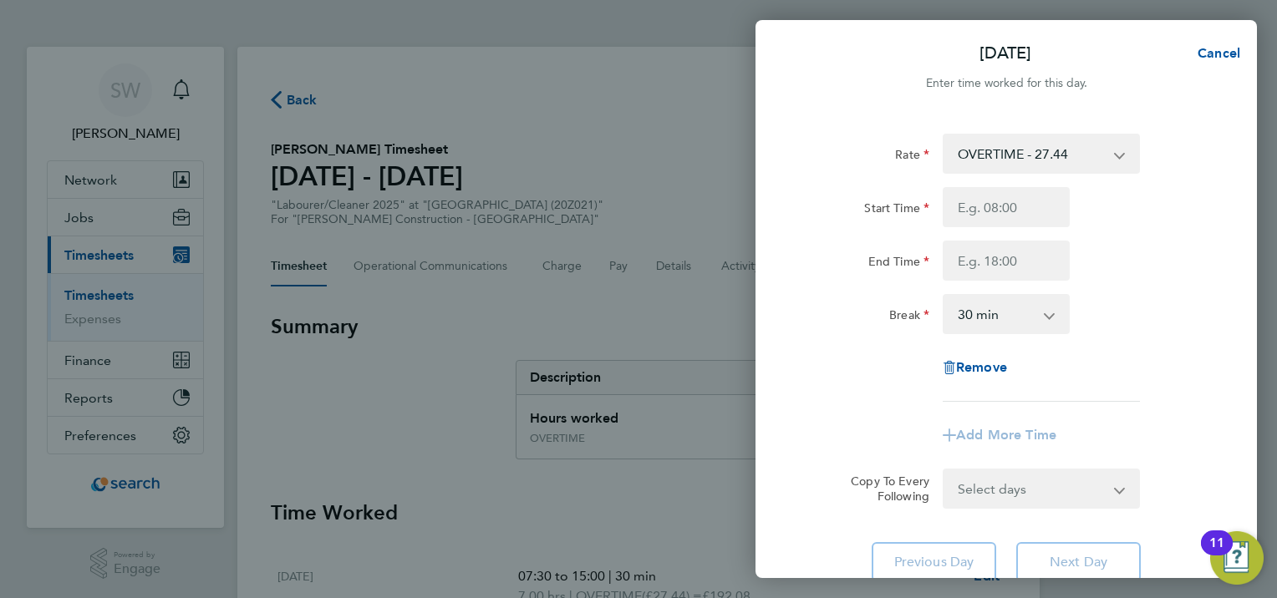
click at [1170, 241] on div "End Time" at bounding box center [1006, 261] width 421 height 40
click at [978, 197] on input "Start Time" at bounding box center [1006, 207] width 127 height 40
type input "07:30"
type input "15:00"
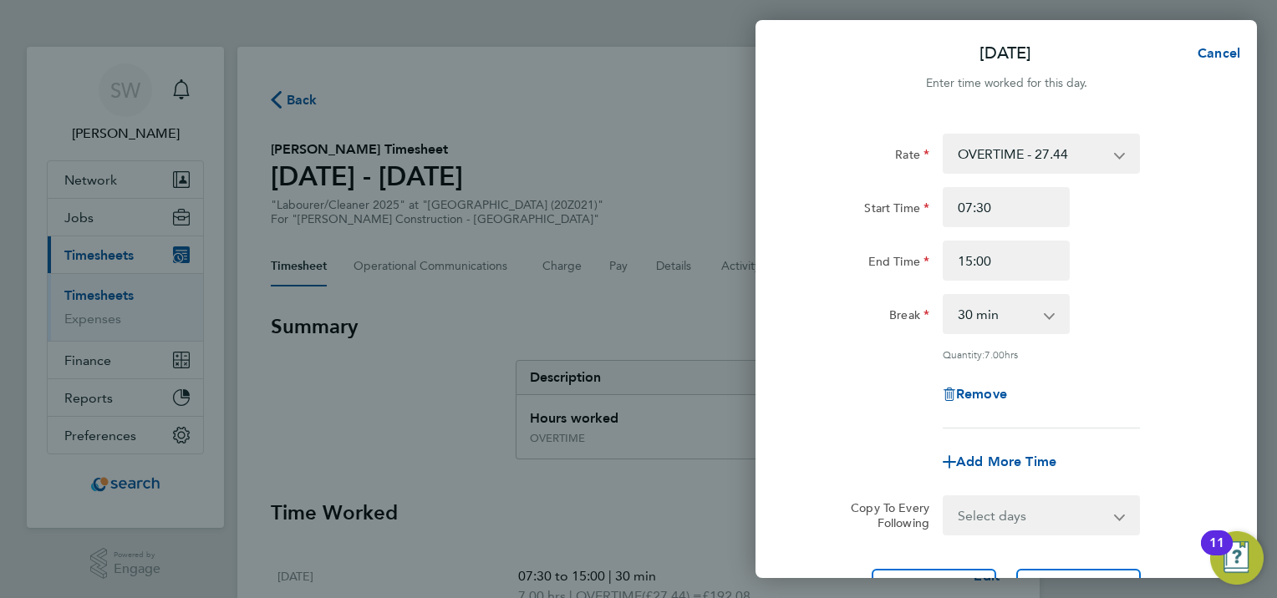
click at [1148, 270] on div "End Time 15:00" at bounding box center [1006, 261] width 421 height 40
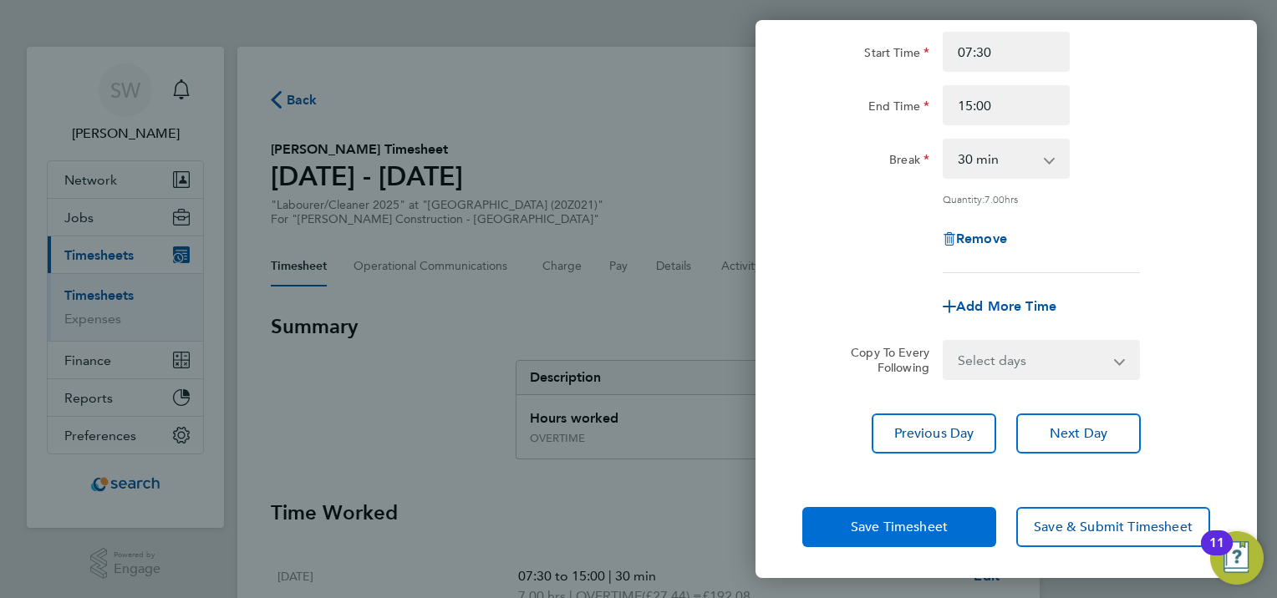
click at [909, 514] on button "Save Timesheet" at bounding box center [899, 527] width 194 height 40
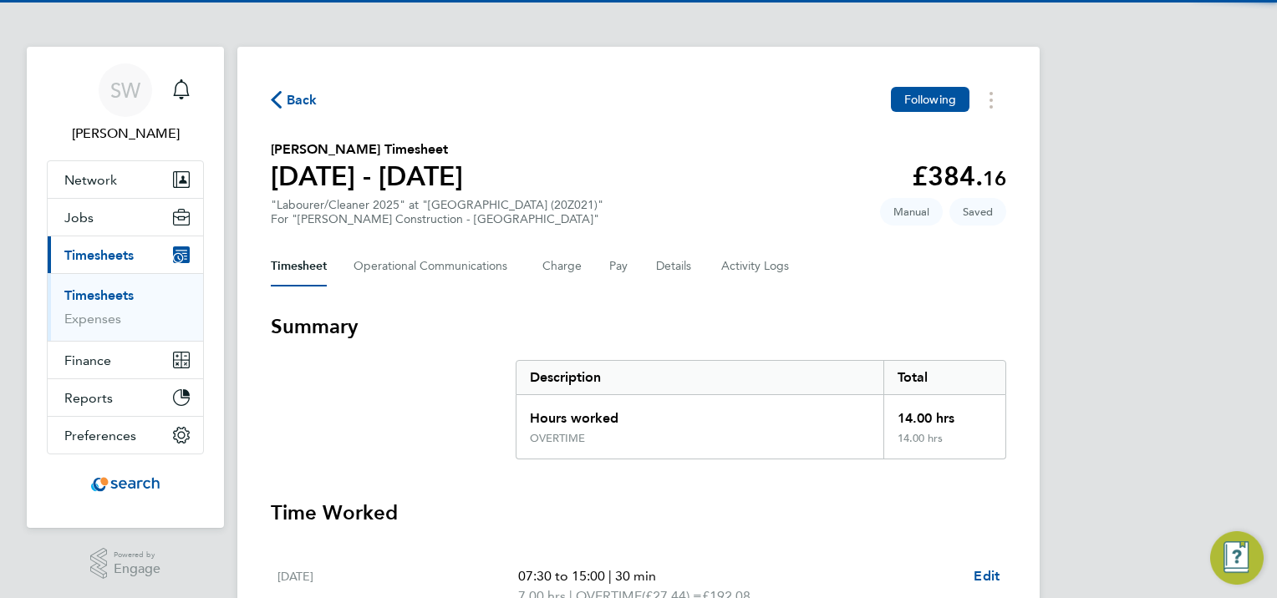
click at [625, 316] on h3 "Summary" at bounding box center [639, 326] width 736 height 27
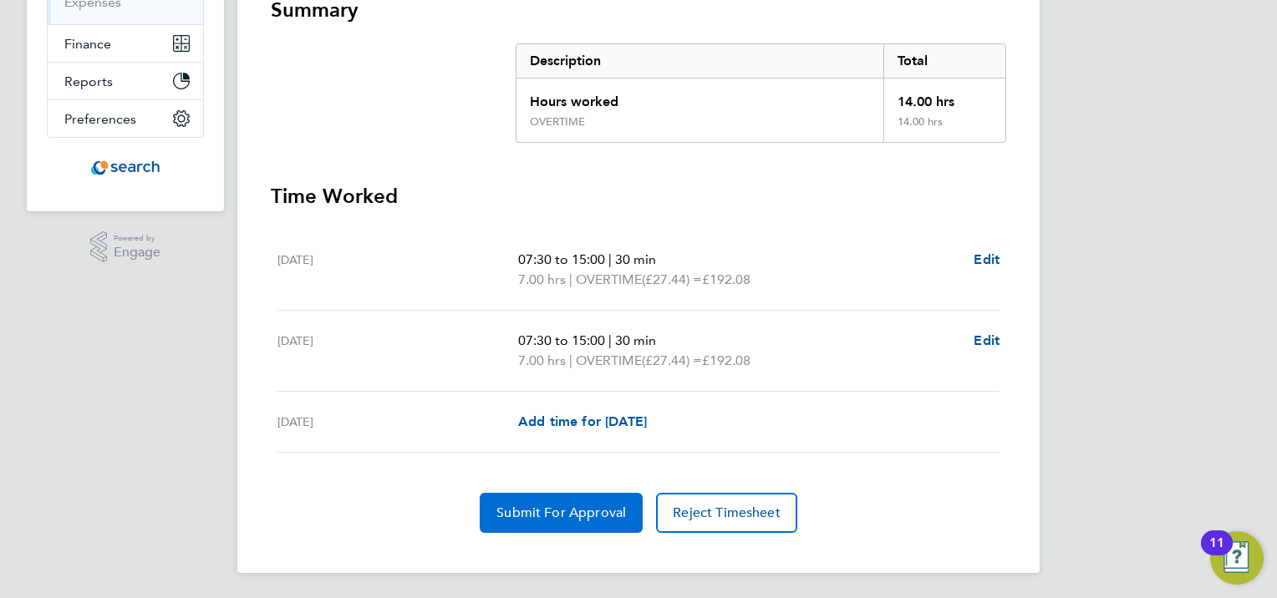
click at [583, 506] on span "Submit For Approval" at bounding box center [561, 513] width 130 height 17
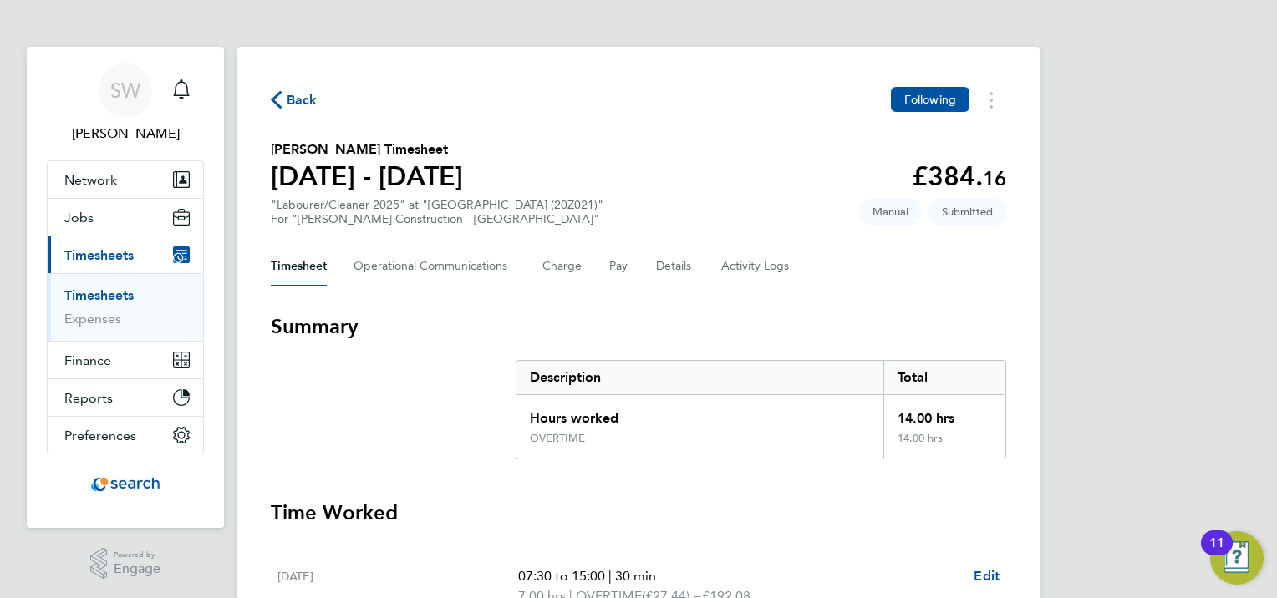
click at [80, 295] on link "Timesheets" at bounding box center [98, 296] width 69 height 16
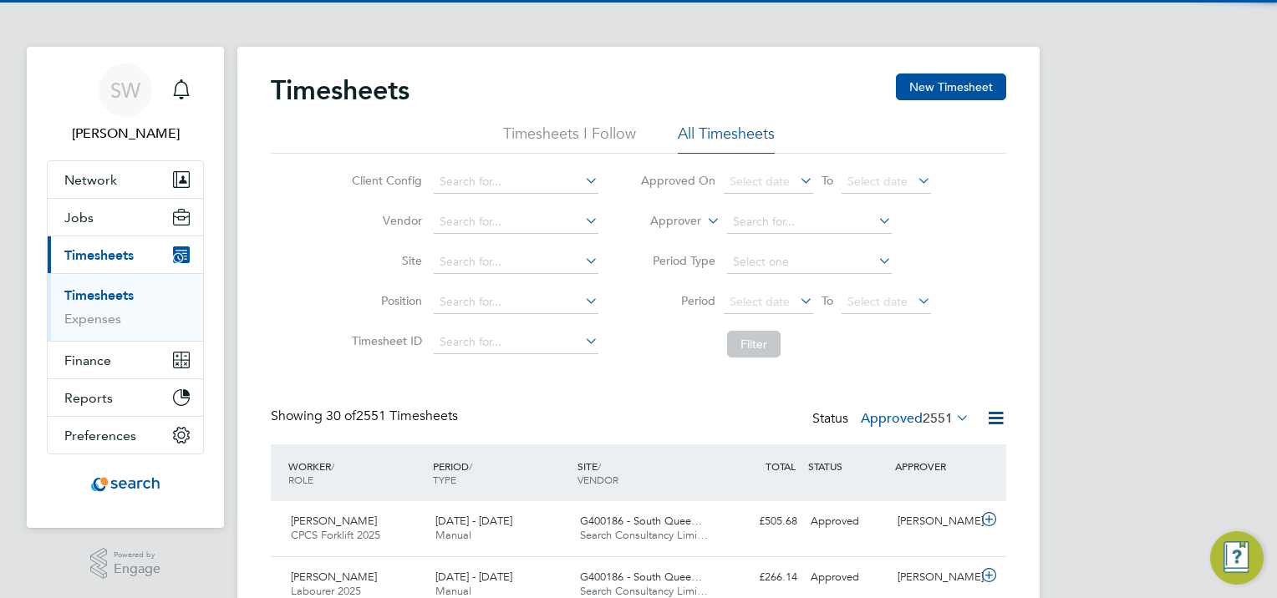
scroll to position [42, 145]
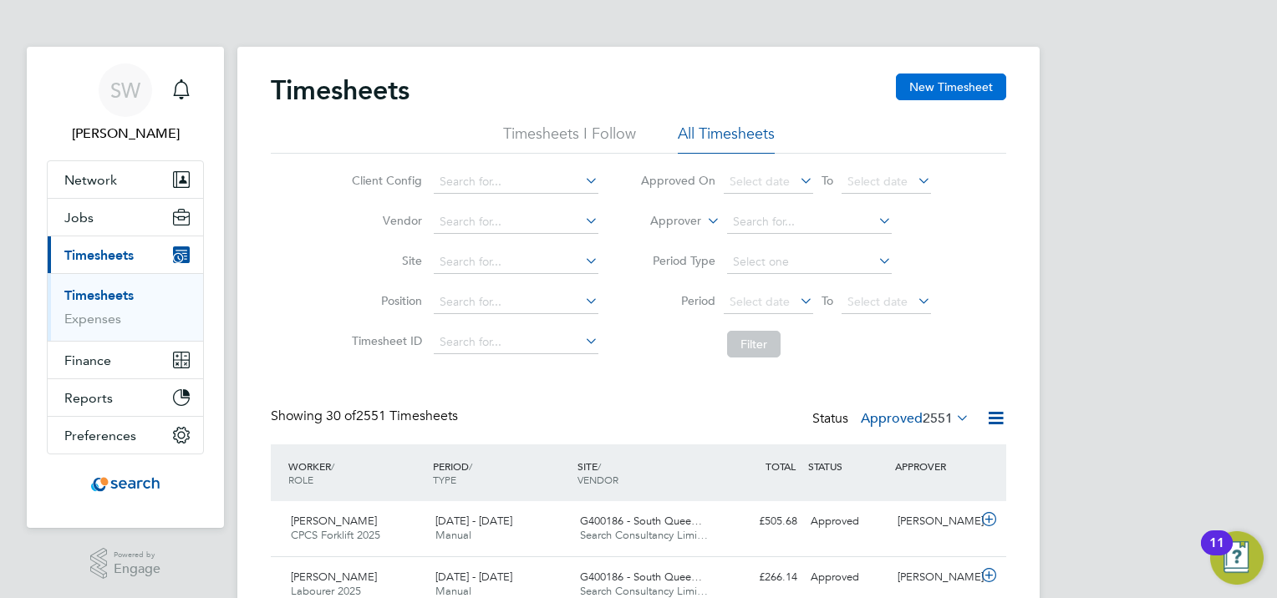
click at [939, 93] on button "New Timesheet" at bounding box center [951, 87] width 110 height 27
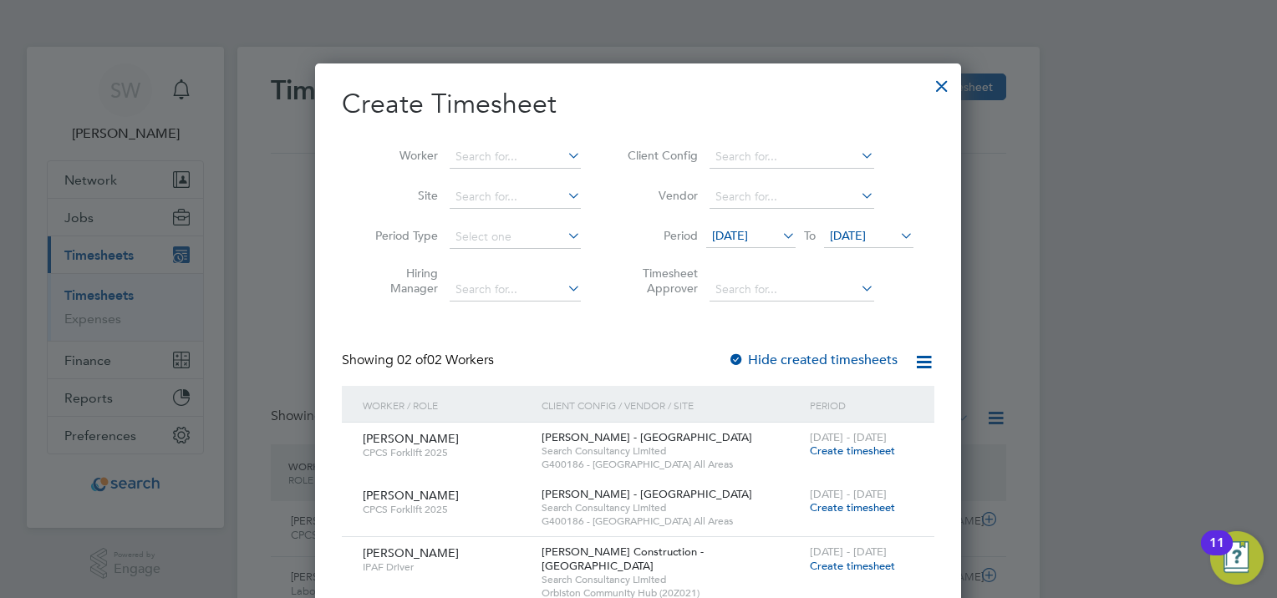
click at [859, 234] on span "[DATE]" at bounding box center [848, 235] width 36 height 15
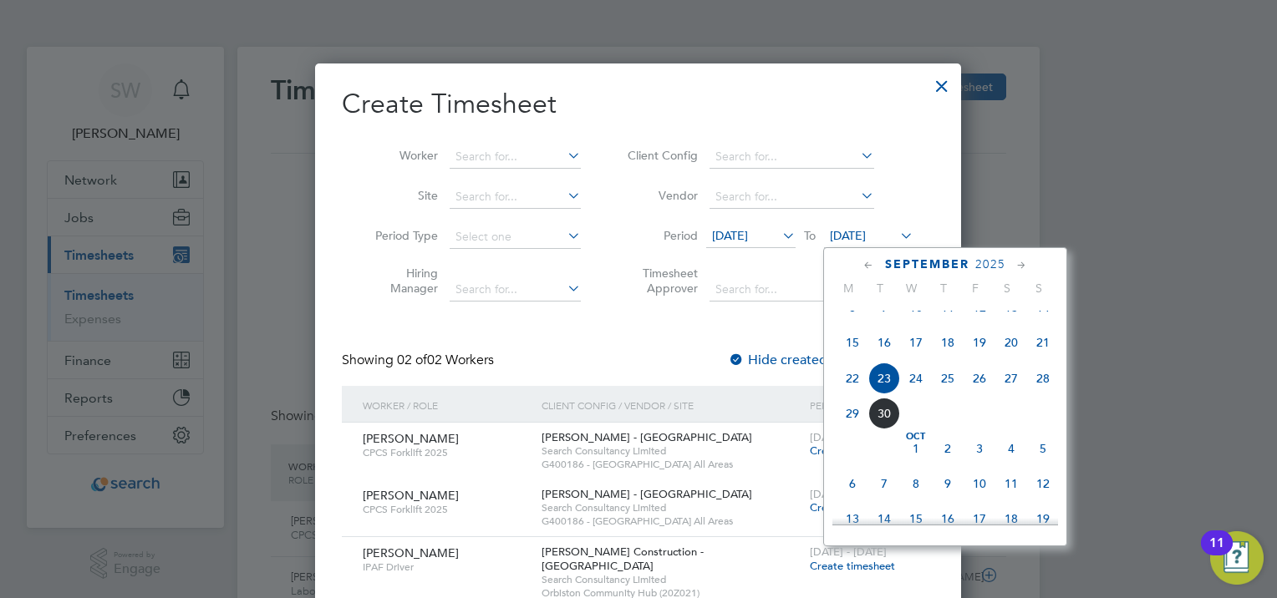
click at [1040, 394] on span "28" at bounding box center [1043, 379] width 32 height 32
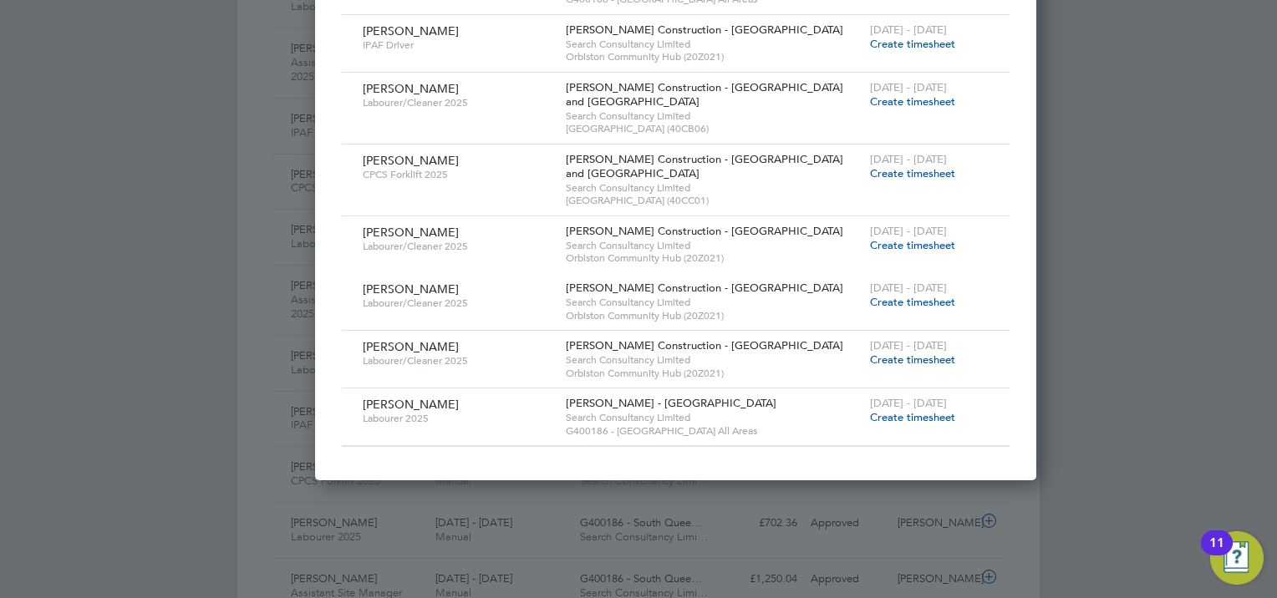
click at [870, 358] on span "Create timesheet" at bounding box center [912, 360] width 85 height 14
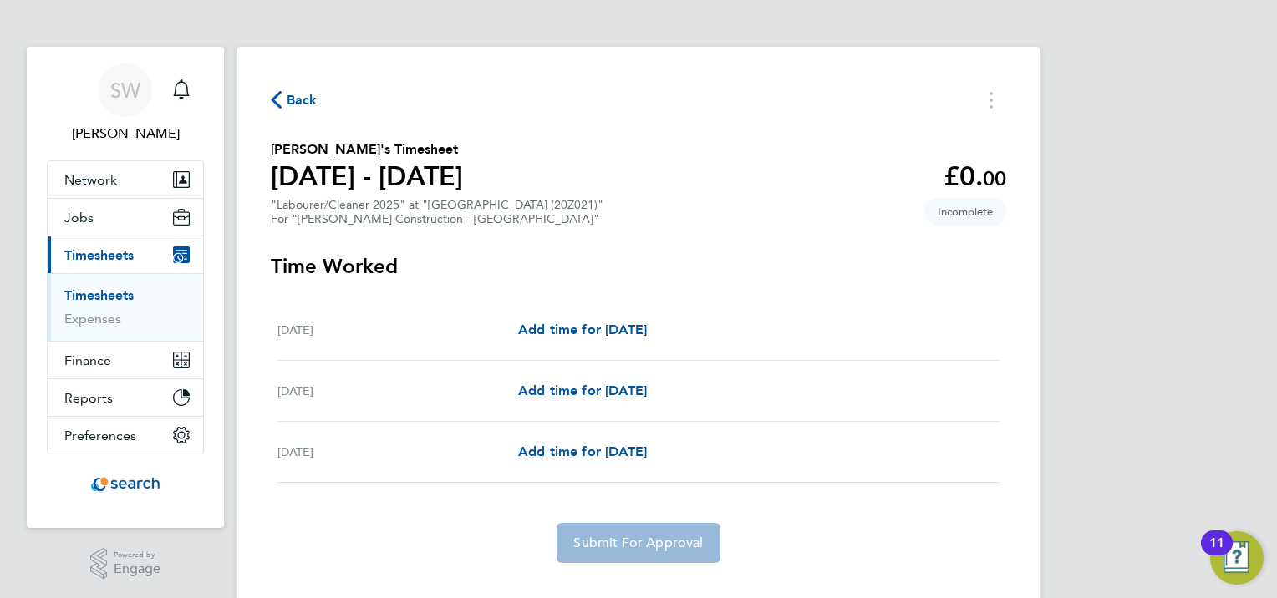
scroll to position [31, 0]
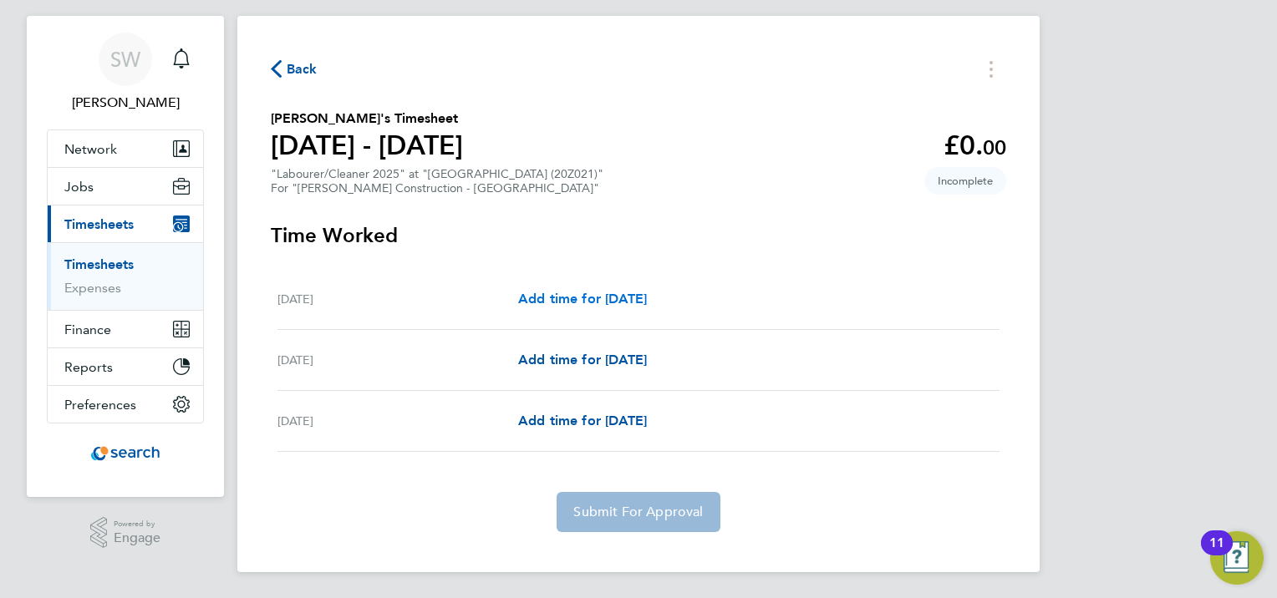
click at [539, 295] on span "Add time for [DATE]" at bounding box center [582, 299] width 129 height 16
select select "30"
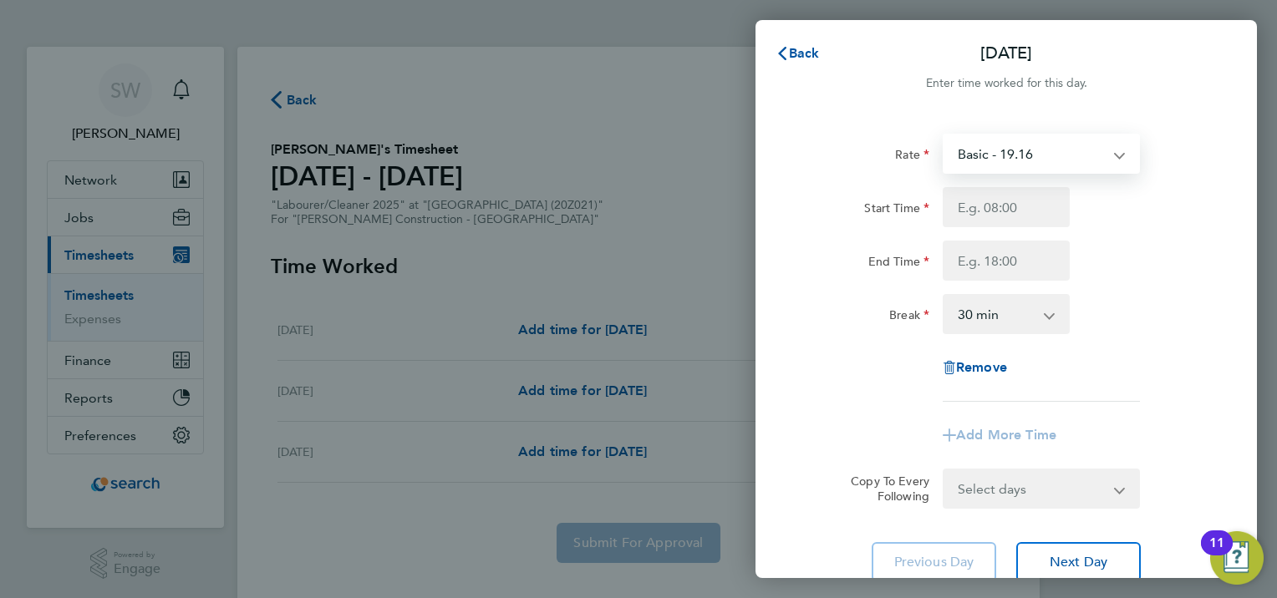
click at [1018, 158] on select "Basic - 19.16 OVERTIME - 27.44" at bounding box center [1031, 153] width 174 height 37
select select "30"
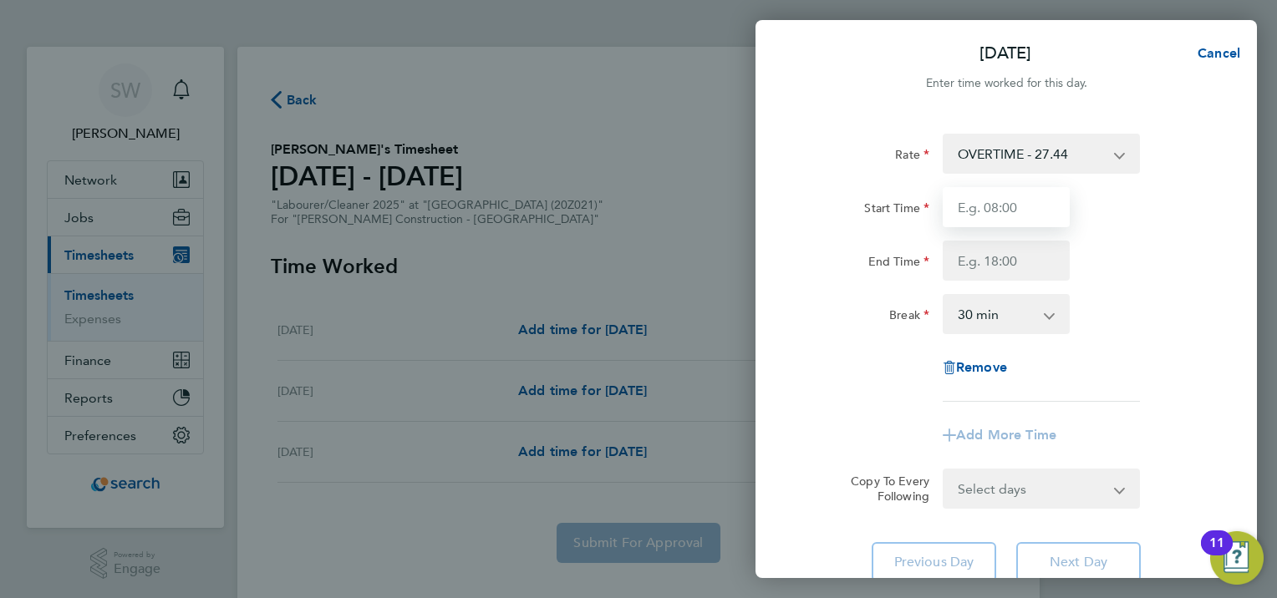
drag, startPoint x: 1013, startPoint y: 171, endPoint x: 1012, endPoint y: 201, distance: 30.9
click at [1012, 201] on input "Start Time" at bounding box center [1006, 207] width 127 height 40
type input "07:30"
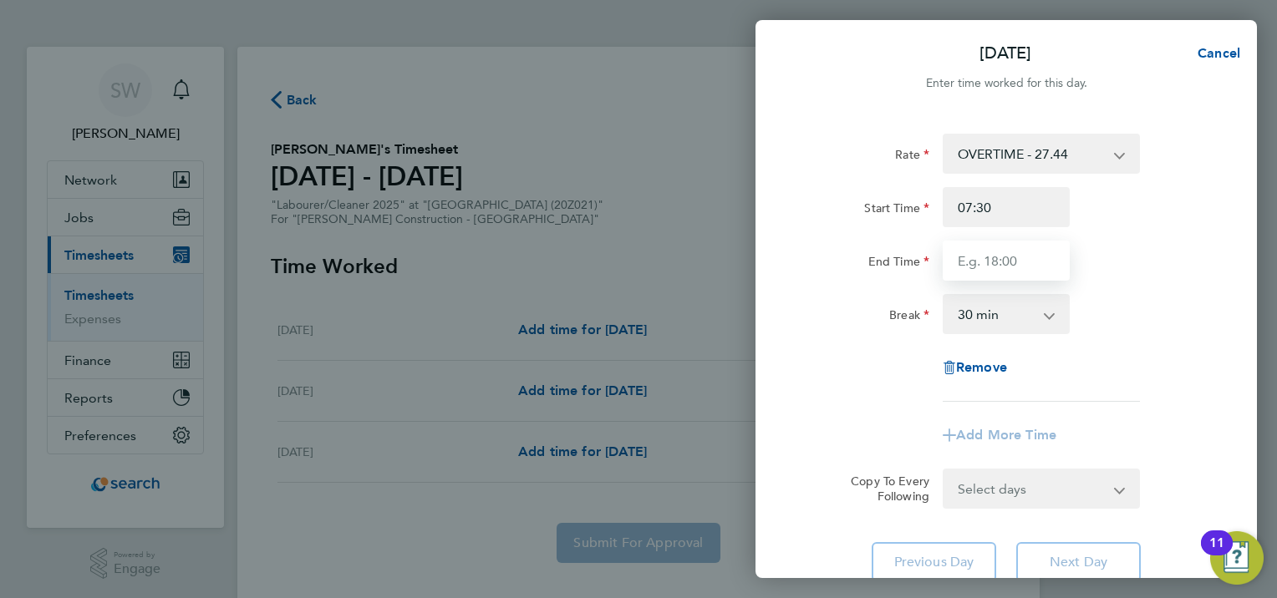
type input "15:00"
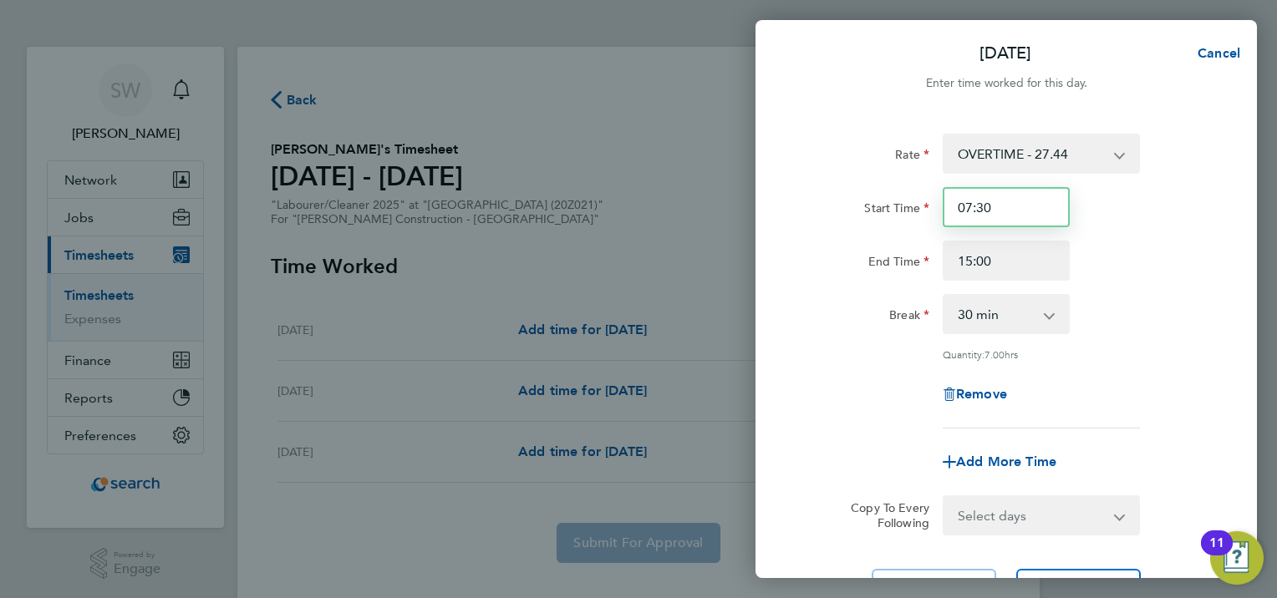
scroll to position [155, 0]
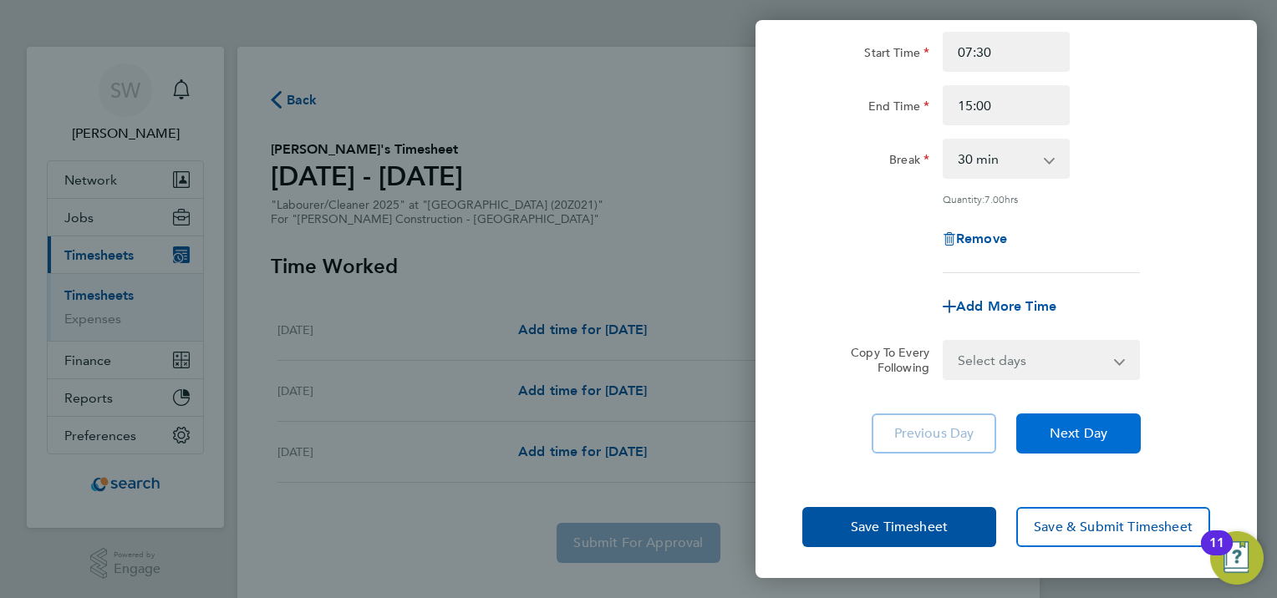
click at [1077, 430] on span "Next Day" at bounding box center [1079, 433] width 58 height 17
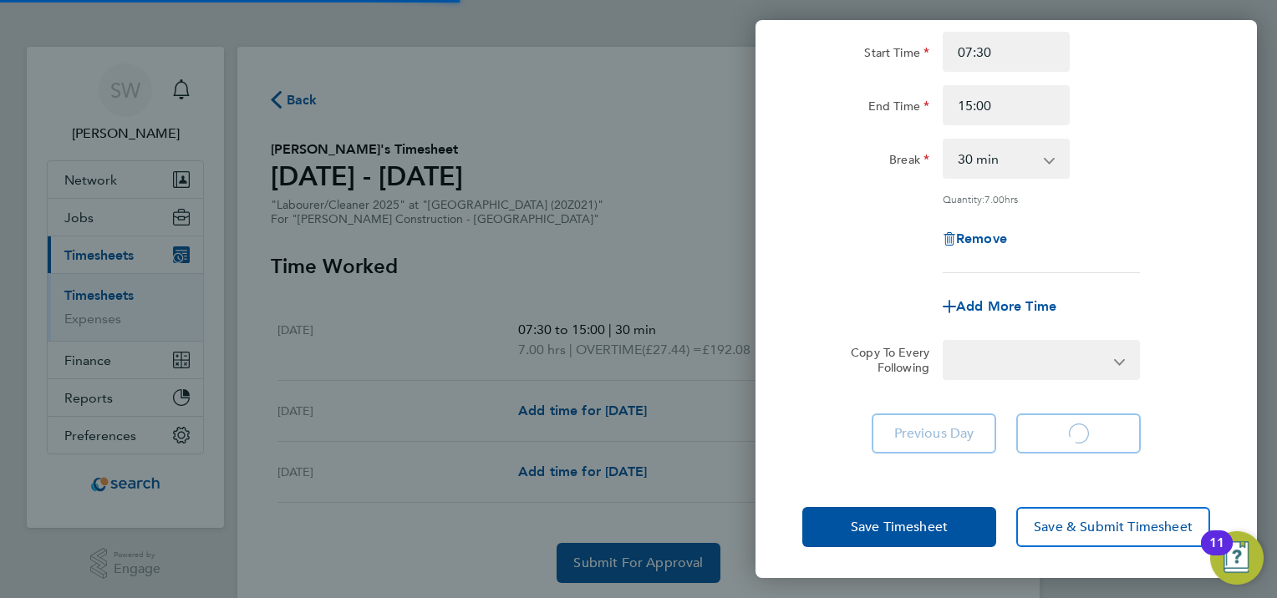
select select "30"
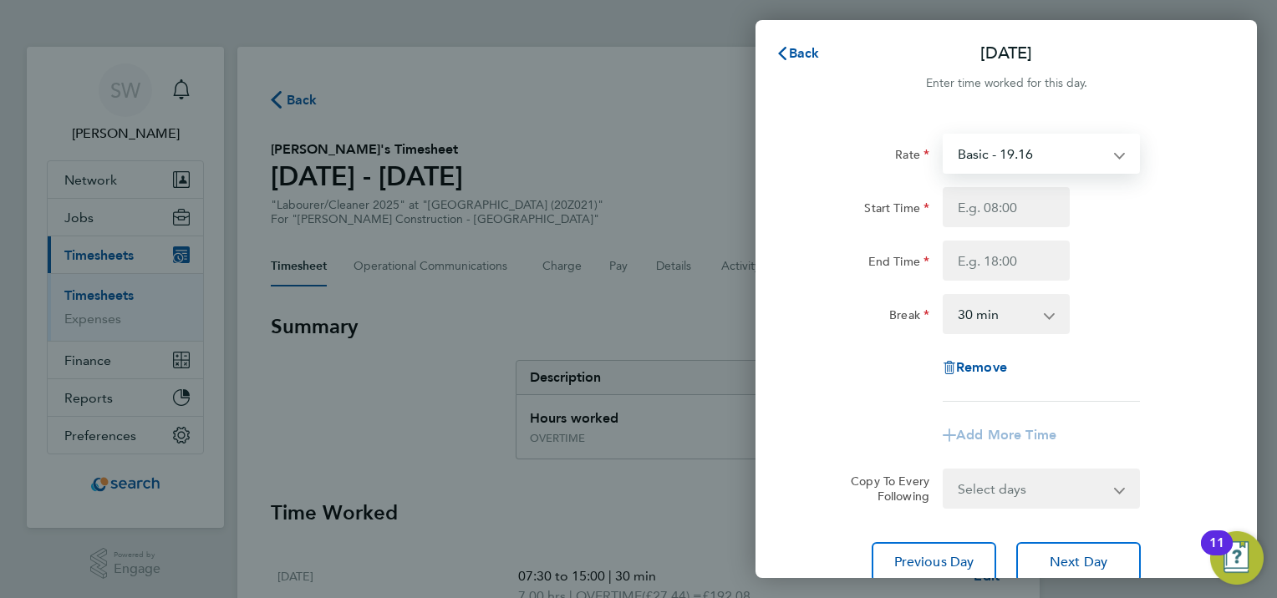
click at [1013, 151] on select "Basic - 19.16 OVERTIME - 27.44" at bounding box center [1031, 153] width 174 height 37
select select "30"
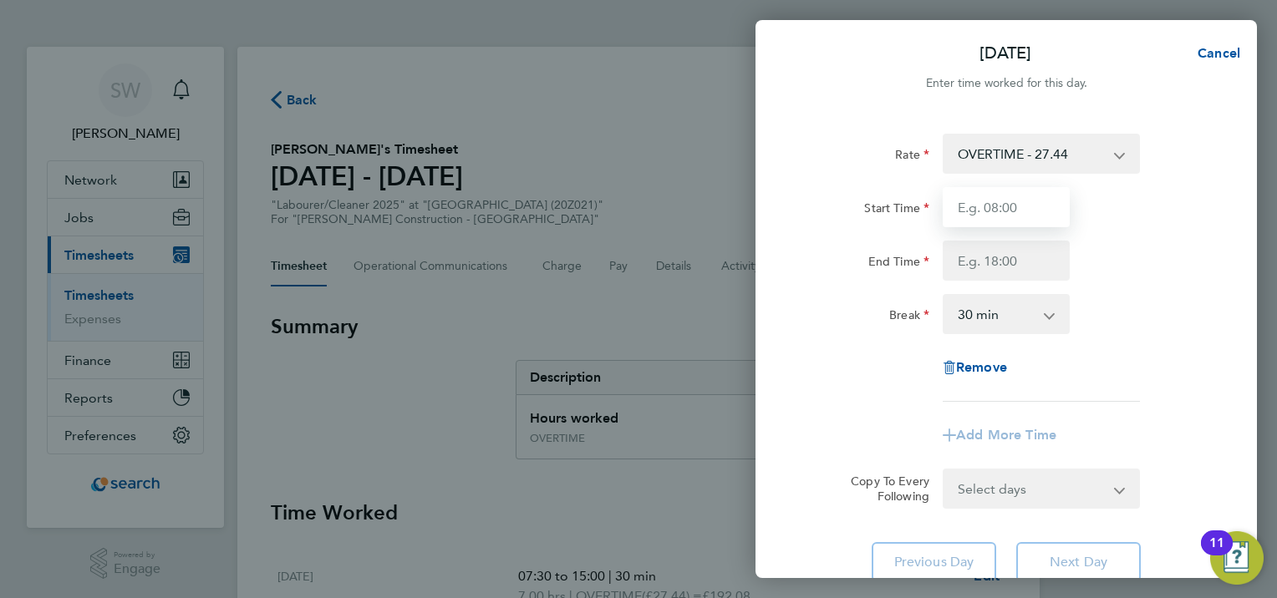
click at [1013, 206] on input "Start Time" at bounding box center [1006, 207] width 127 height 40
type input "07:30"
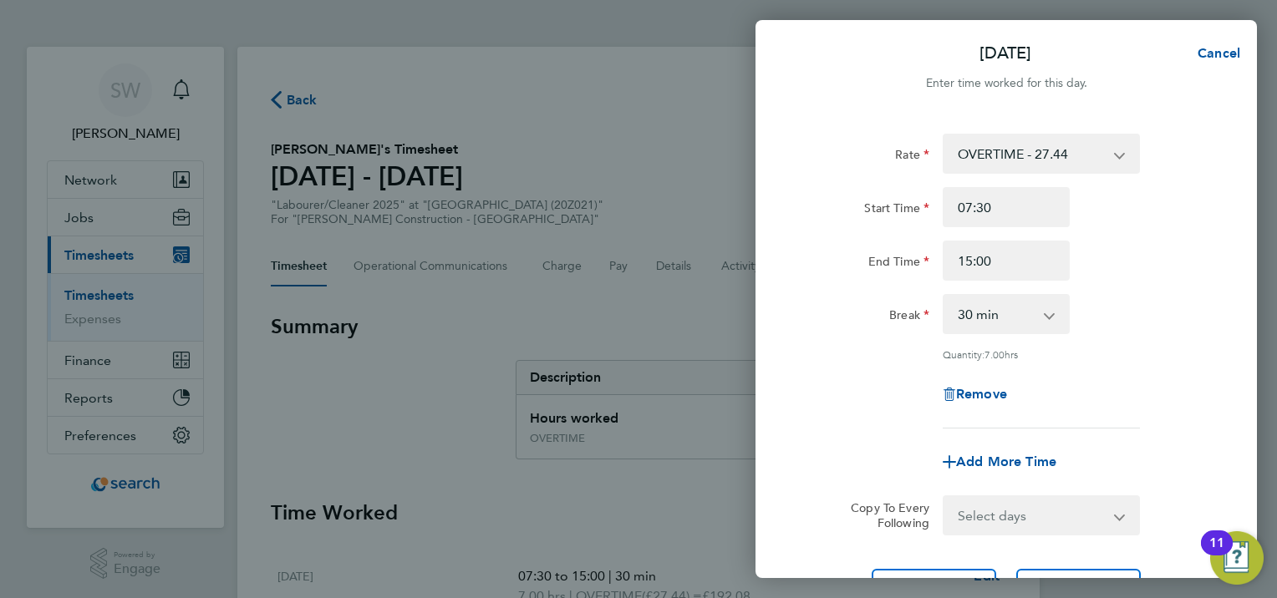
click at [1126, 226] on div "Start Time 07:30" at bounding box center [1006, 207] width 421 height 40
click at [981, 259] on input "15:00" at bounding box center [1006, 261] width 127 height 40
type input "15:30"
click at [1168, 267] on div "End Time 15:30" at bounding box center [1006, 261] width 421 height 40
click at [1146, 363] on div "Rate OVERTIME - 27.44 Basic - 19.16 Start Time 07:30 End Time 15:30 Break 0 min…" at bounding box center [1006, 281] width 408 height 295
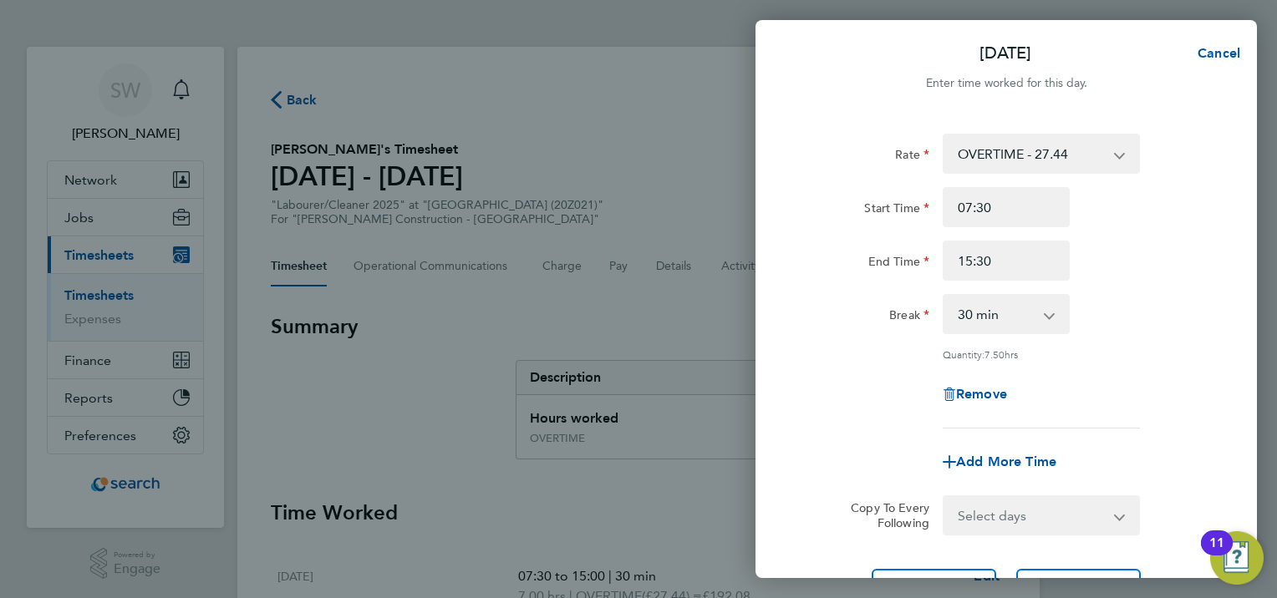
scroll to position [155, 0]
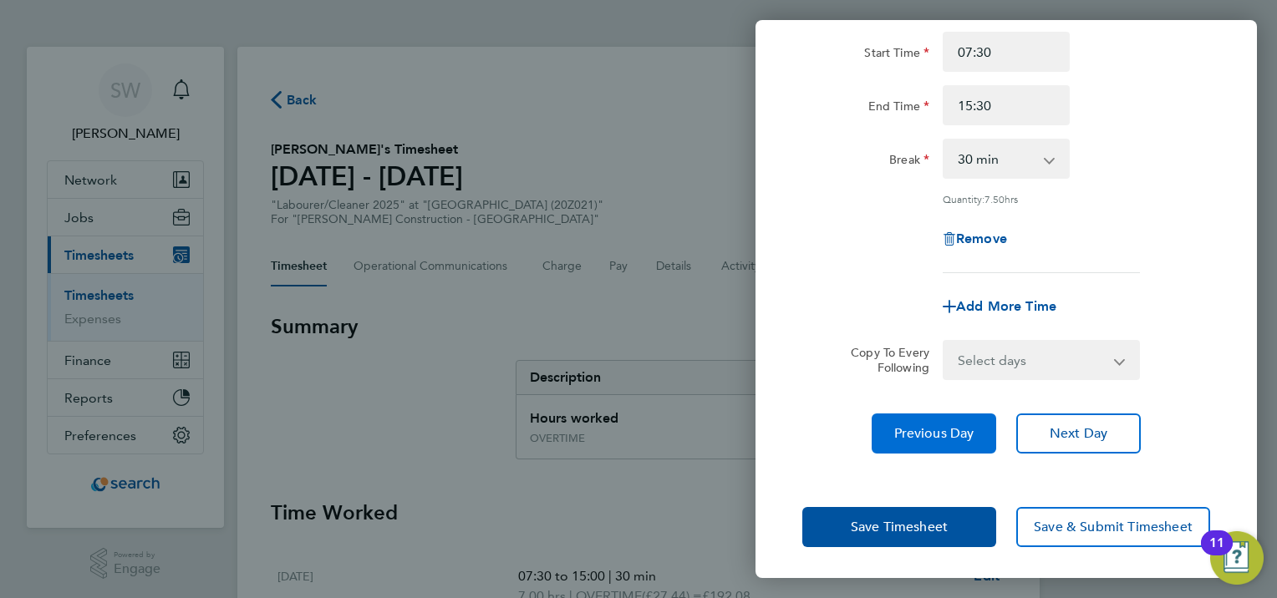
click at [954, 439] on span "Previous Day" at bounding box center [934, 433] width 80 height 17
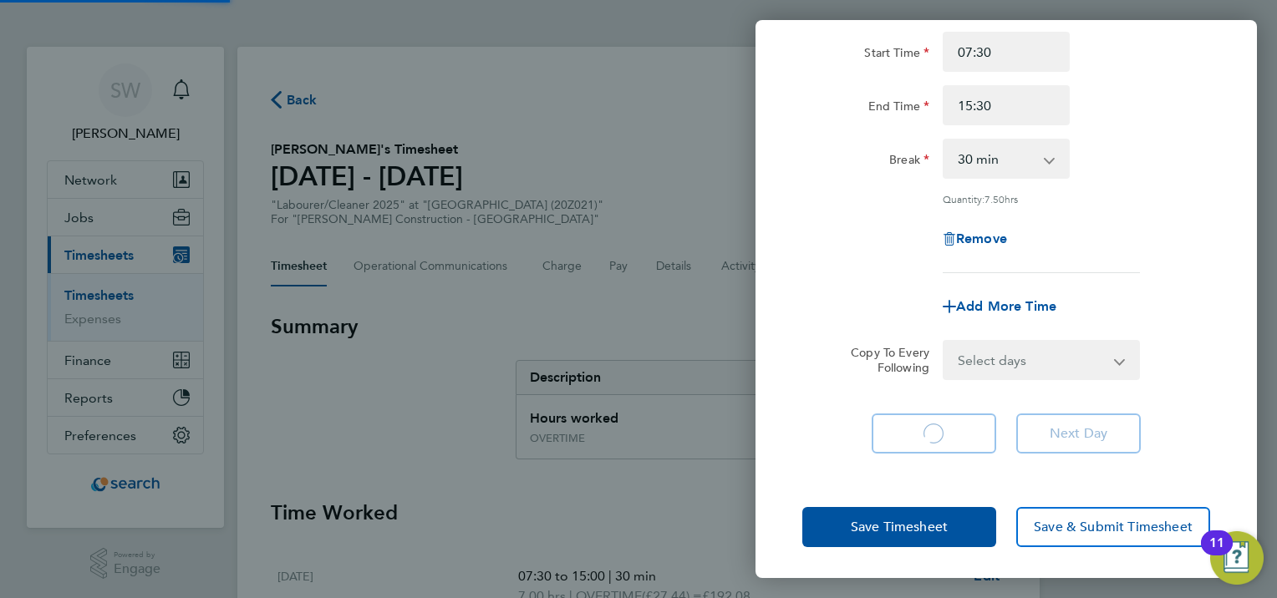
select select "30"
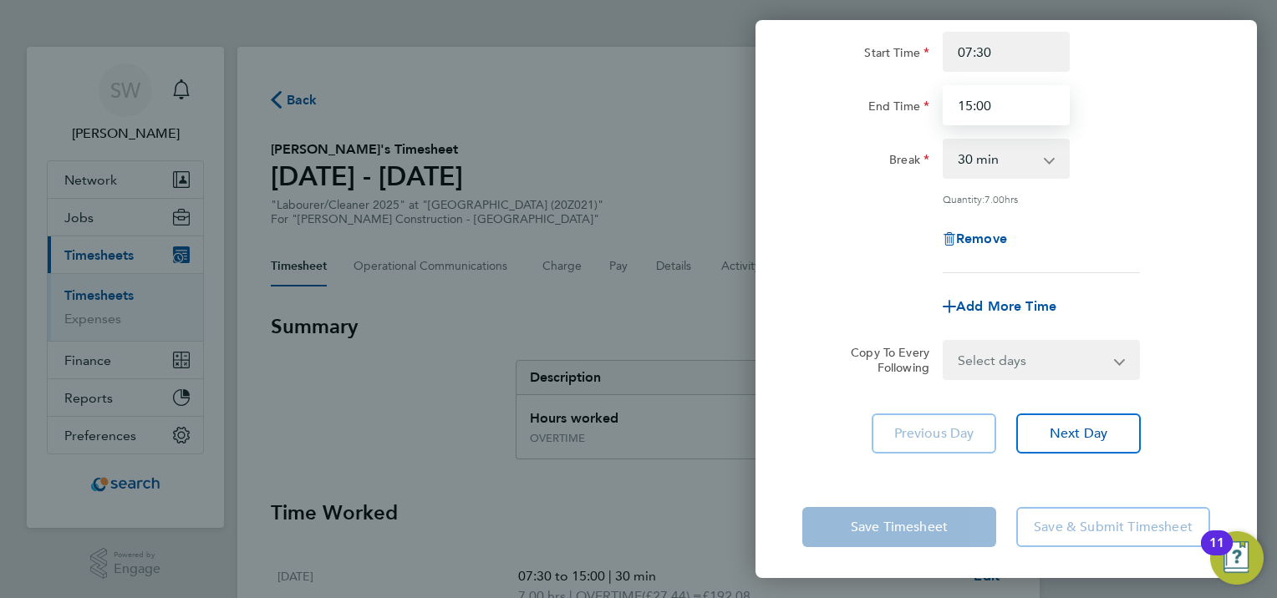
click at [987, 94] on input "15:00" at bounding box center [1006, 105] width 127 height 40
drag, startPoint x: 980, startPoint y: 109, endPoint x: 1050, endPoint y: 110, distance: 69.4
click at [982, 109] on input "15:00" at bounding box center [1006, 105] width 127 height 40
type input "15:30"
click at [1160, 131] on div "Rate OVERTIME - 27.44 Basic - 19.16 Start Time 07:30 End Time 15:30 Break 0 min…" at bounding box center [1006, 125] width 408 height 295
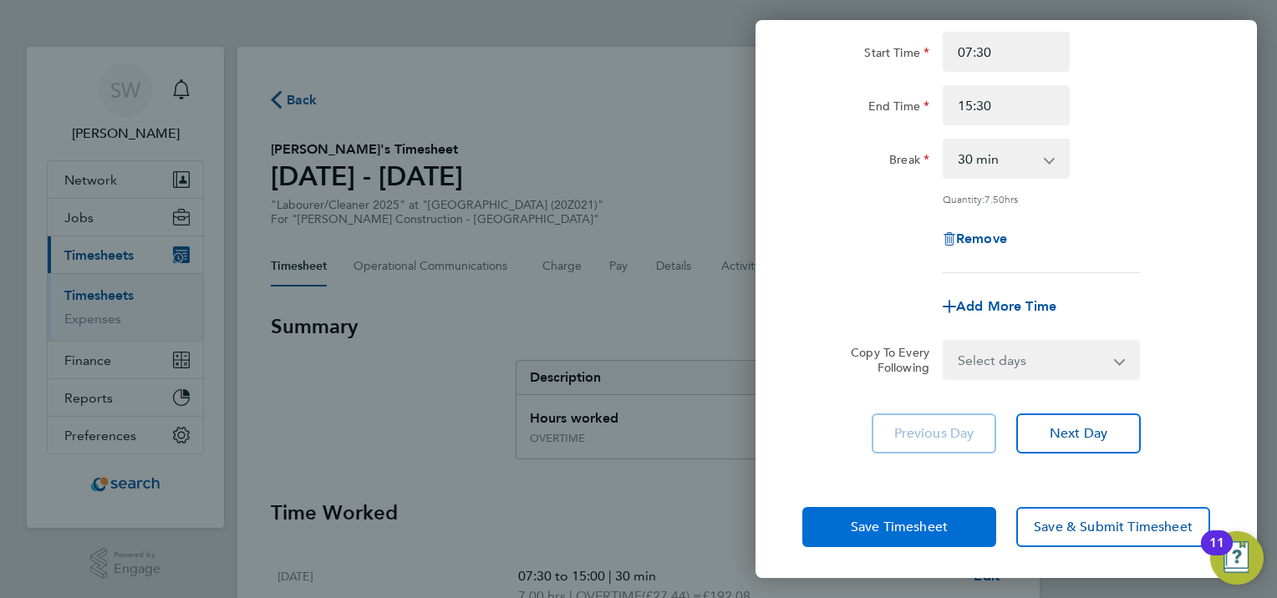
click at [878, 532] on span "Save Timesheet" at bounding box center [899, 527] width 97 height 17
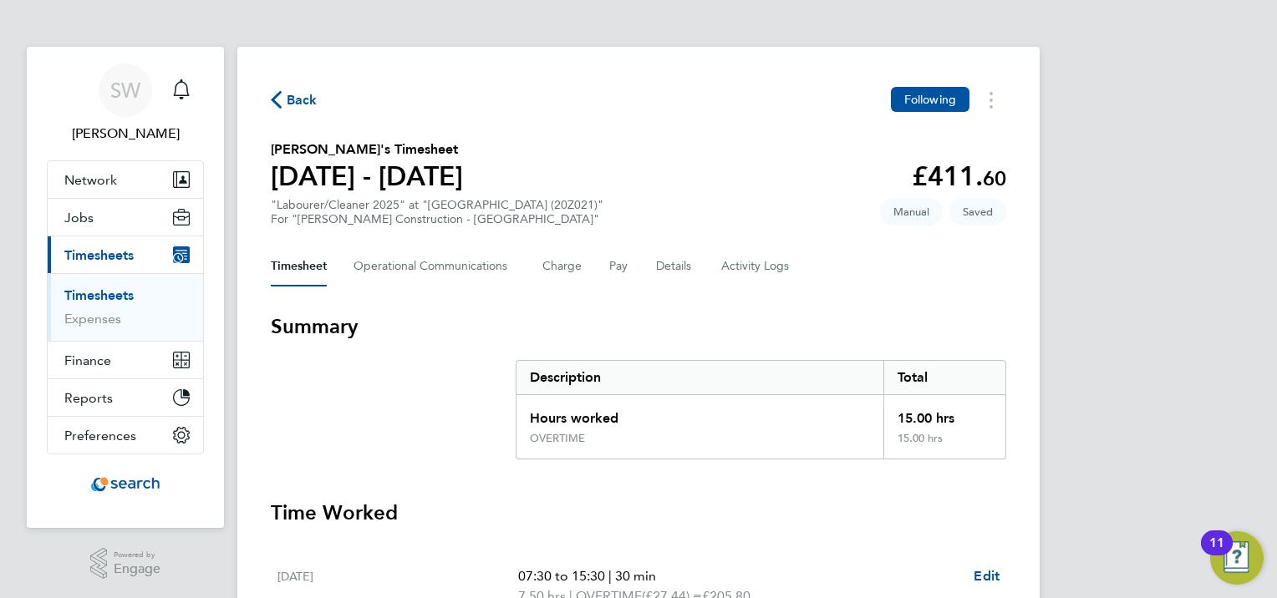
click at [557, 301] on div "Back Following [PERSON_NAME]'s Timesheet [DATE] - [DATE] £411. 60 "Labourer/Cle…" at bounding box center [638, 468] width 802 height 843
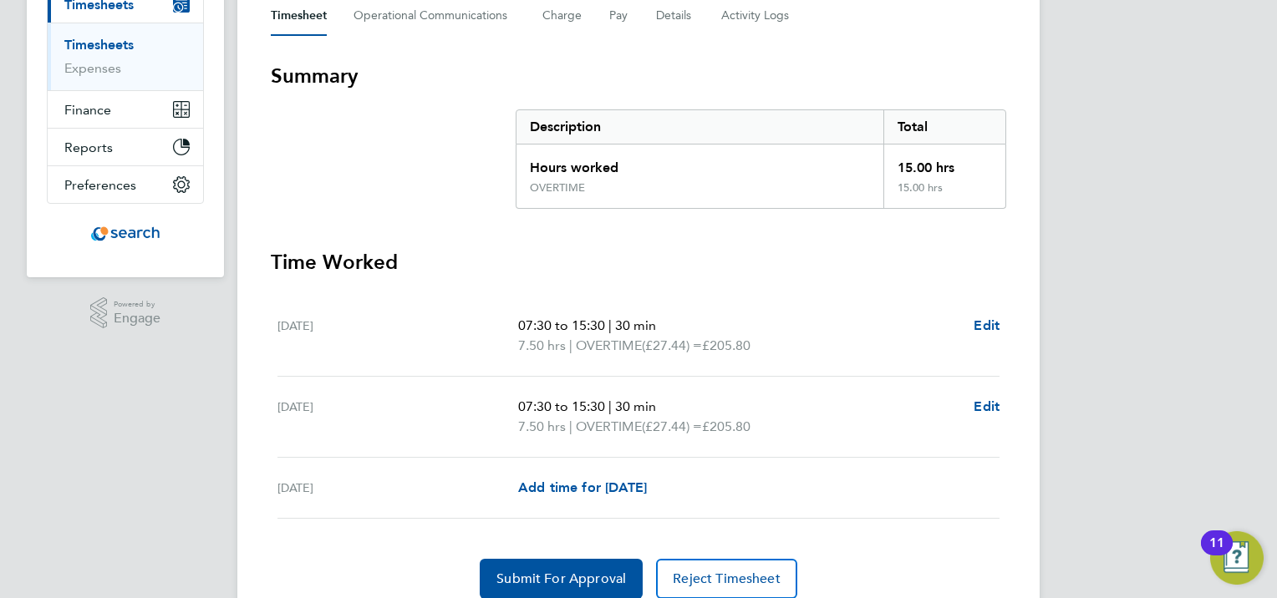
scroll to position [317, 0]
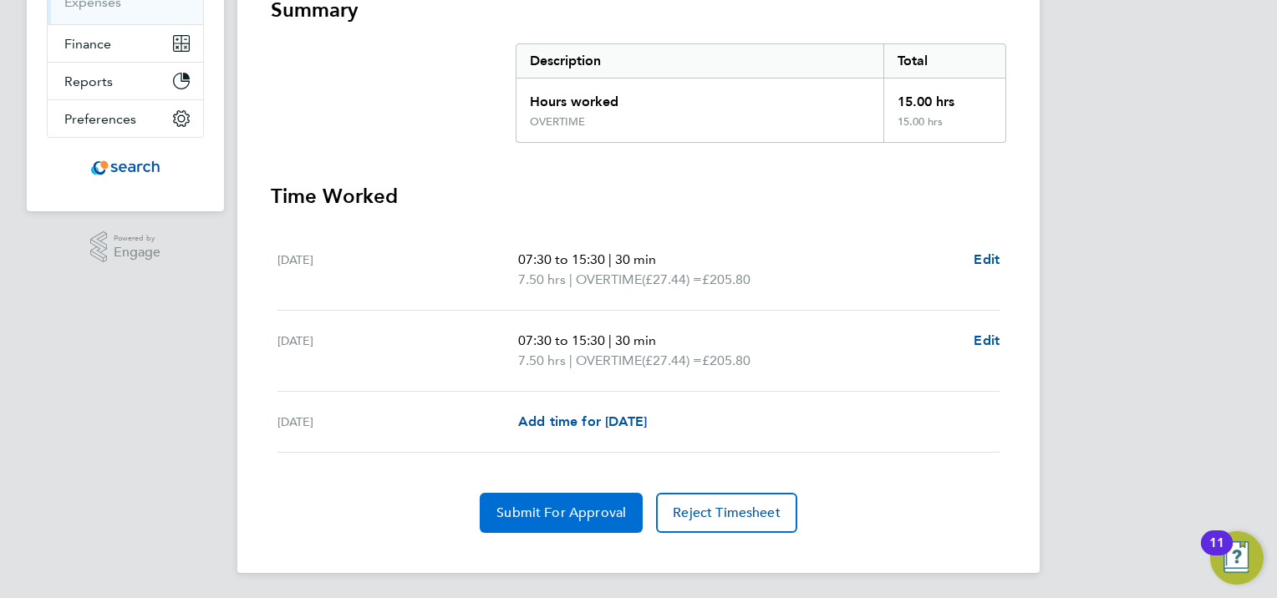
click at [578, 512] on span "Submit For Approval" at bounding box center [561, 513] width 130 height 17
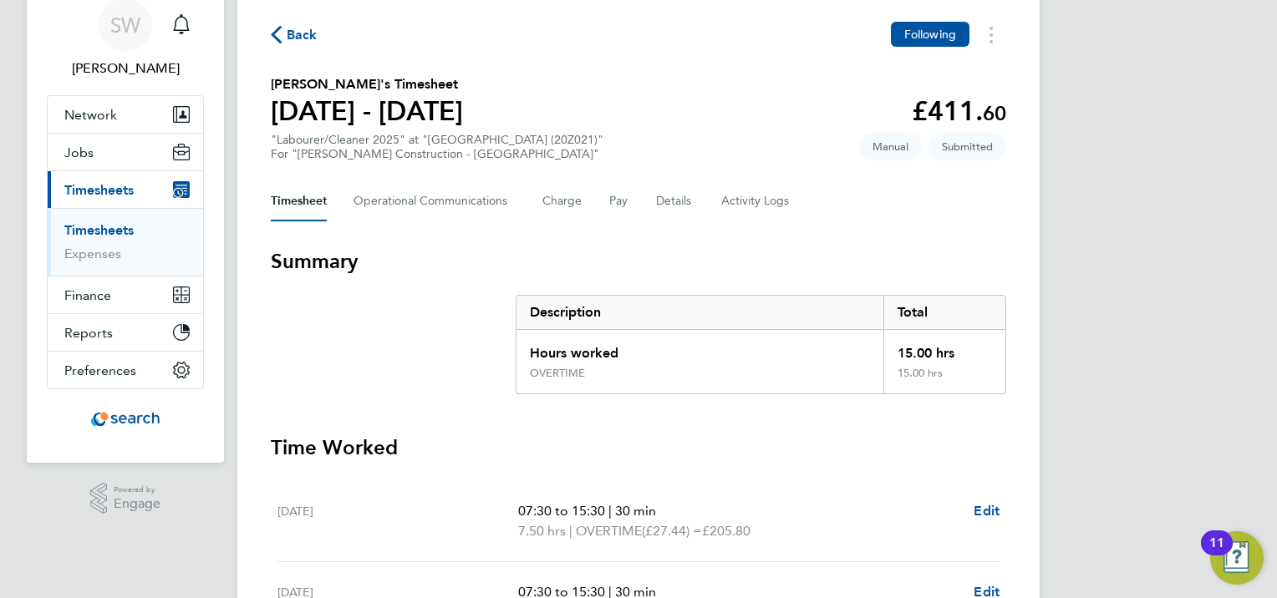
scroll to position [0, 0]
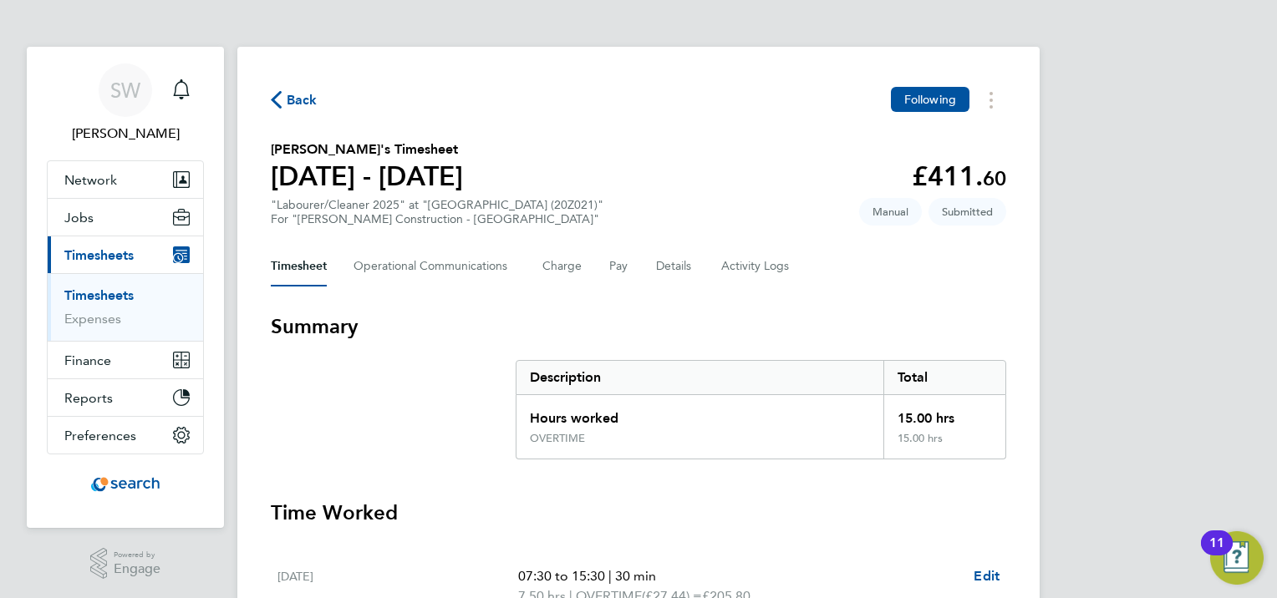
click at [84, 294] on link "Timesheets" at bounding box center [98, 296] width 69 height 16
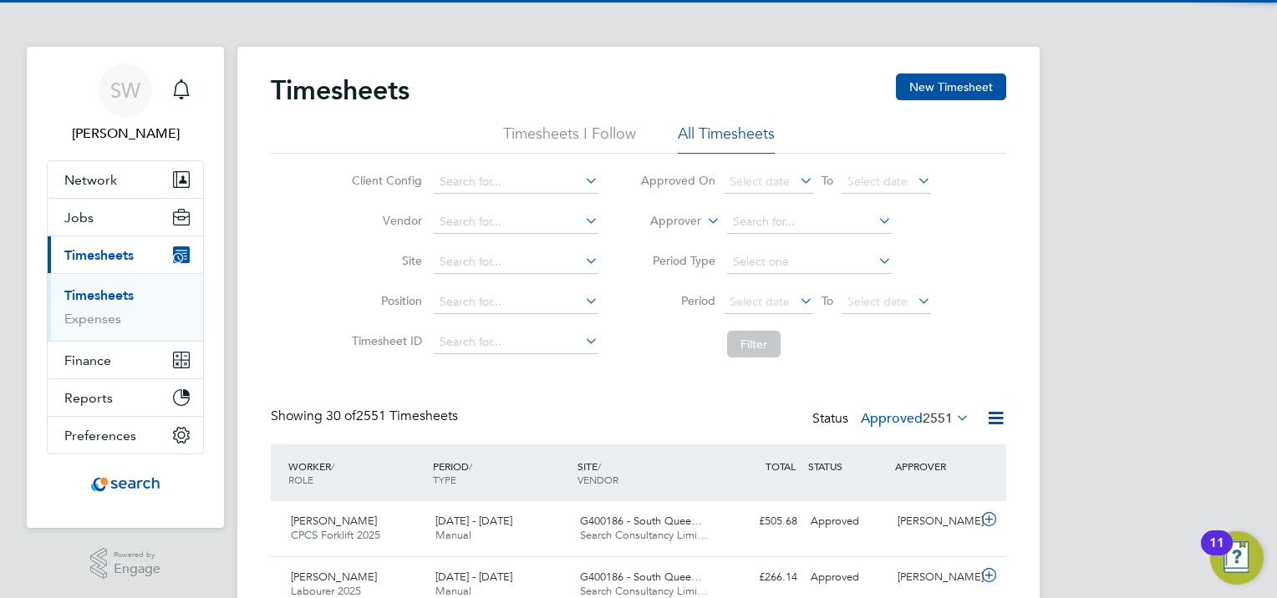
scroll to position [42, 145]
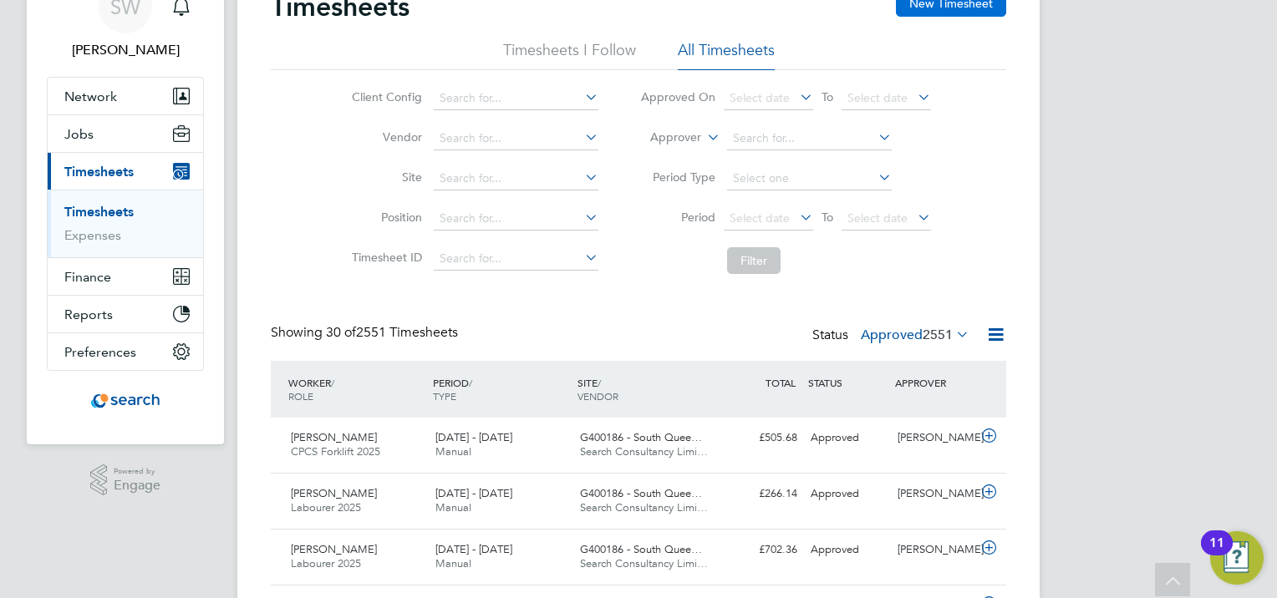
click at [933, 8] on button "New Timesheet" at bounding box center [951, 3] width 110 height 27
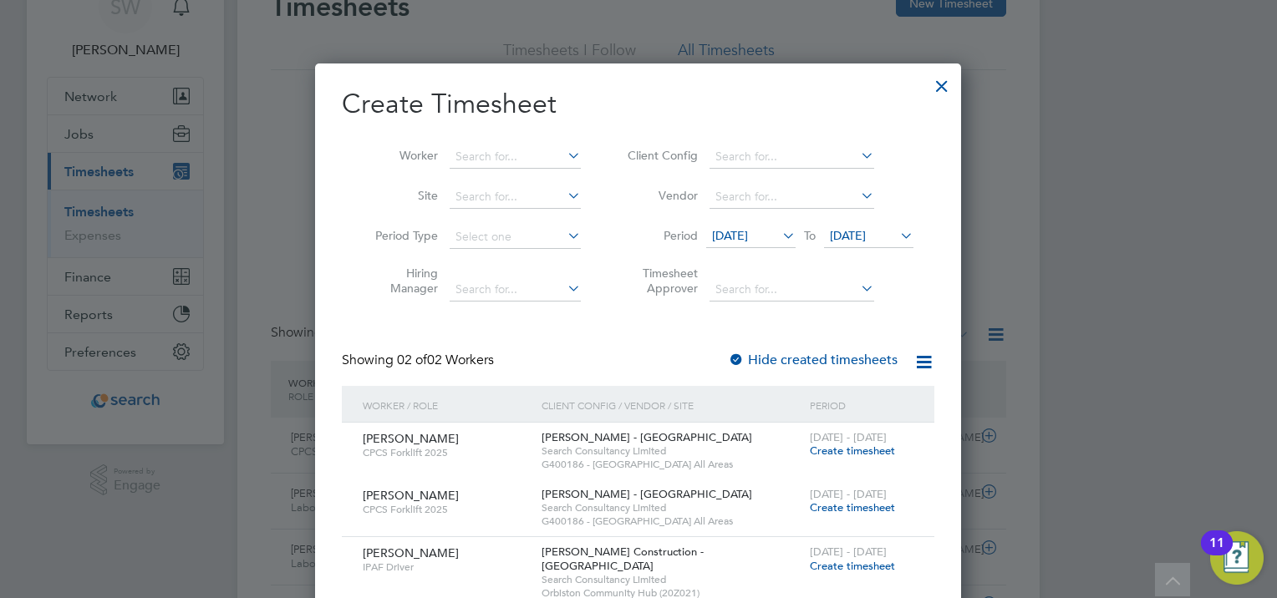
click at [866, 233] on span "[DATE]" at bounding box center [848, 235] width 36 height 15
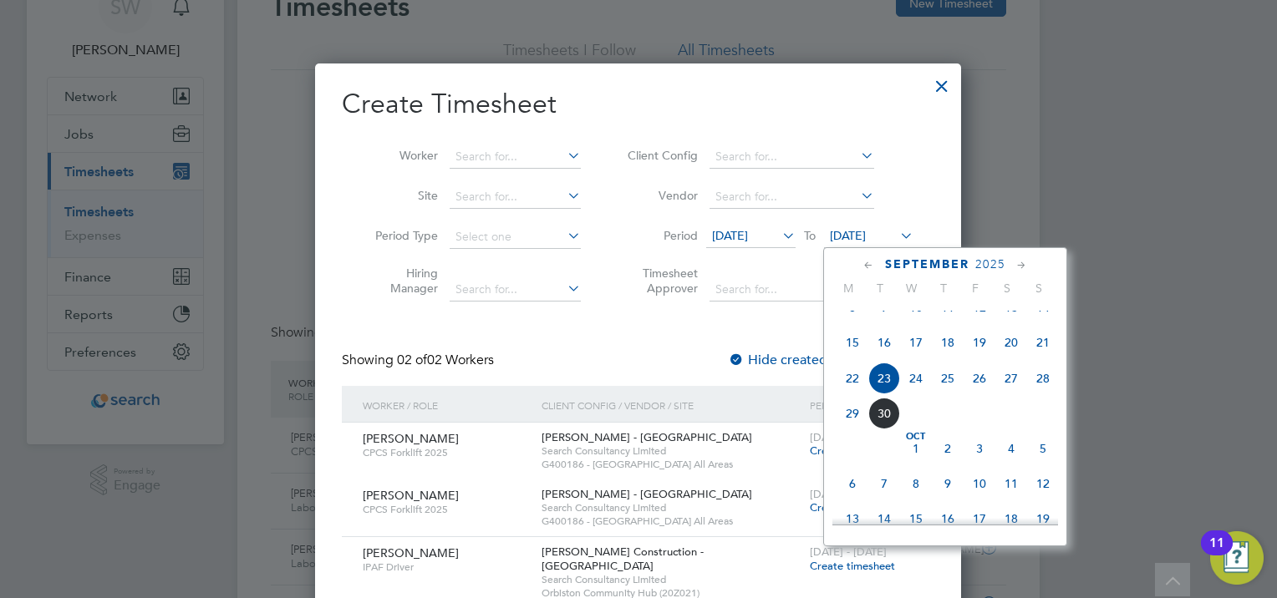
click at [1040, 388] on span "28" at bounding box center [1043, 379] width 32 height 32
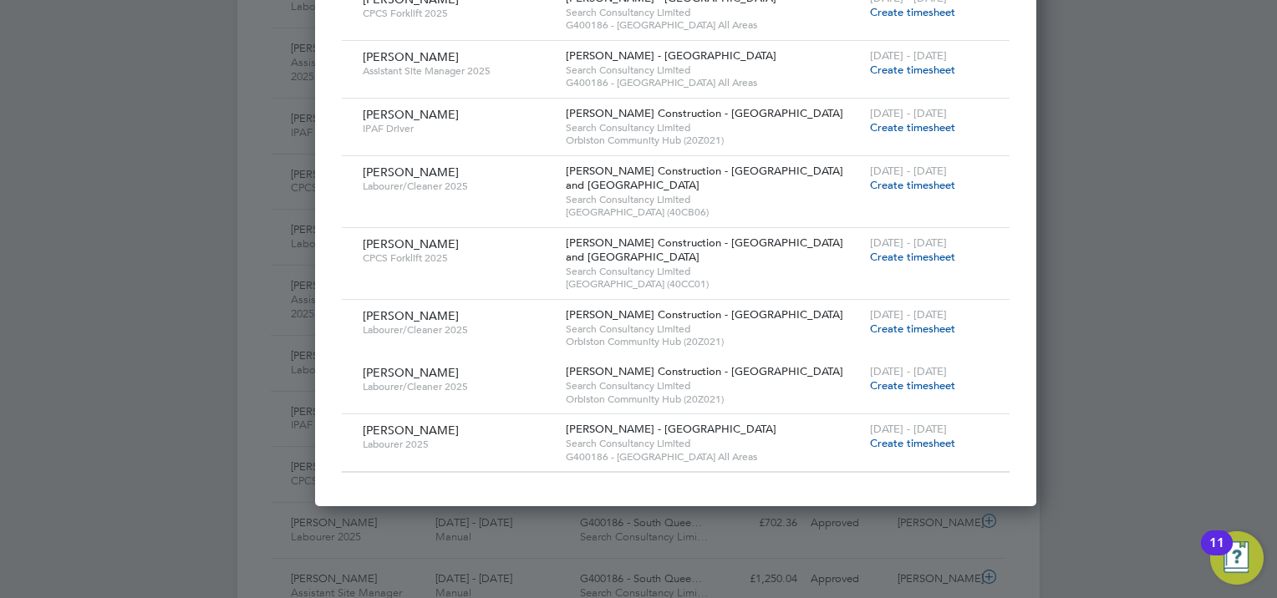
click at [870, 324] on span "Create timesheet" at bounding box center [912, 329] width 85 height 14
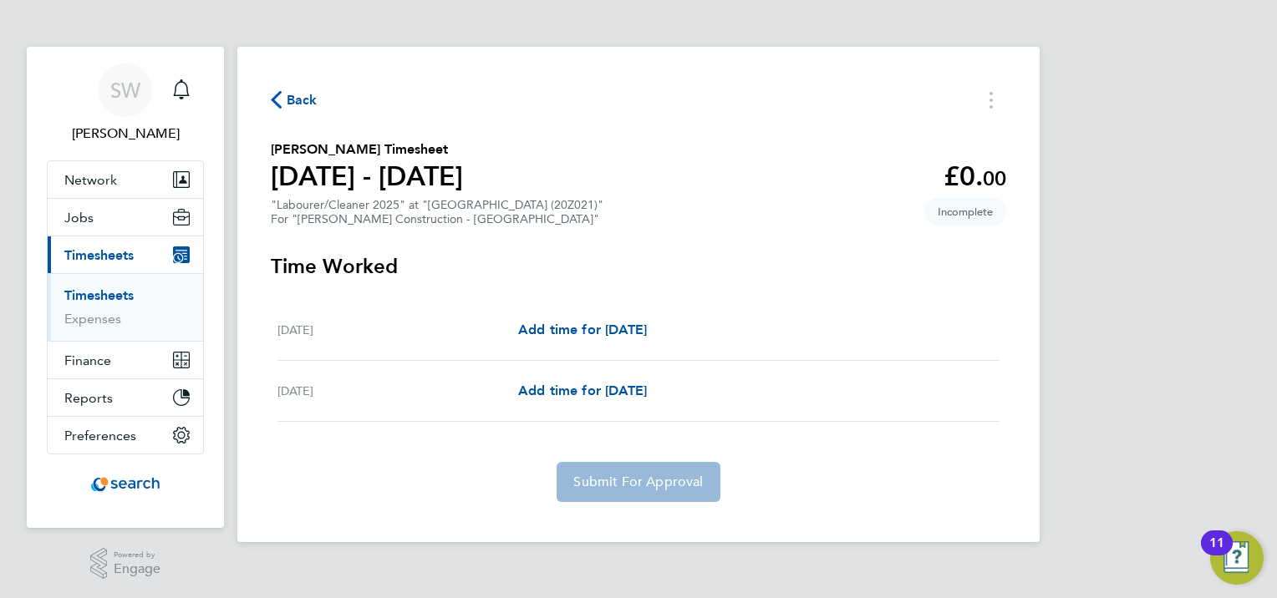
click at [599, 346] on div "[DATE] Add time for [DATE] Add time for [DATE]" at bounding box center [638, 330] width 722 height 61
click at [582, 333] on span "Add time for [DATE]" at bounding box center [582, 330] width 129 height 16
select select "30"
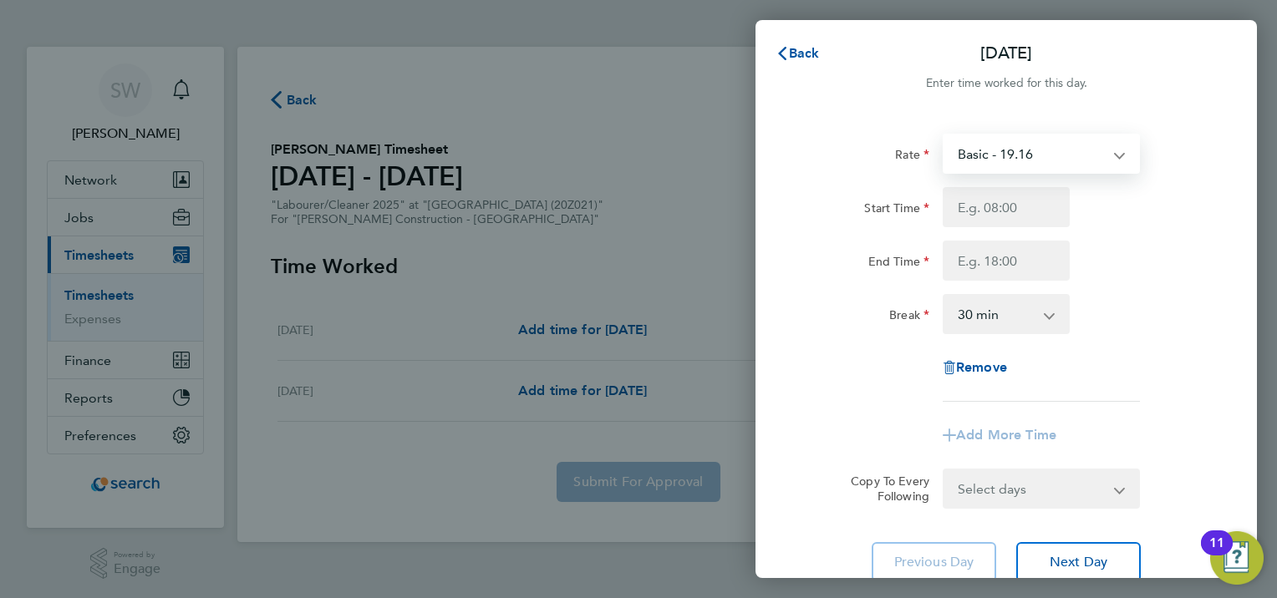
click at [1057, 158] on select "Basic - 19.16 OVERTIME - 27.44" at bounding box center [1031, 153] width 174 height 37
click at [1167, 217] on div "Start Time" at bounding box center [1006, 207] width 421 height 40
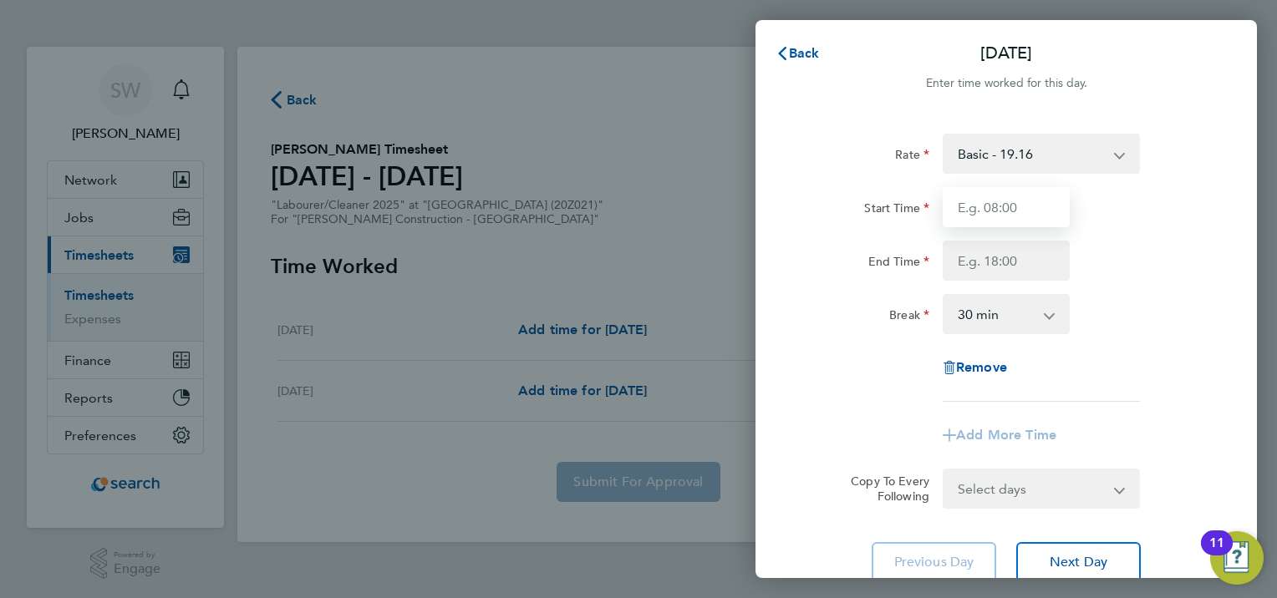
click at [990, 212] on input "Start Time" at bounding box center [1006, 207] width 127 height 40
type input "07:30"
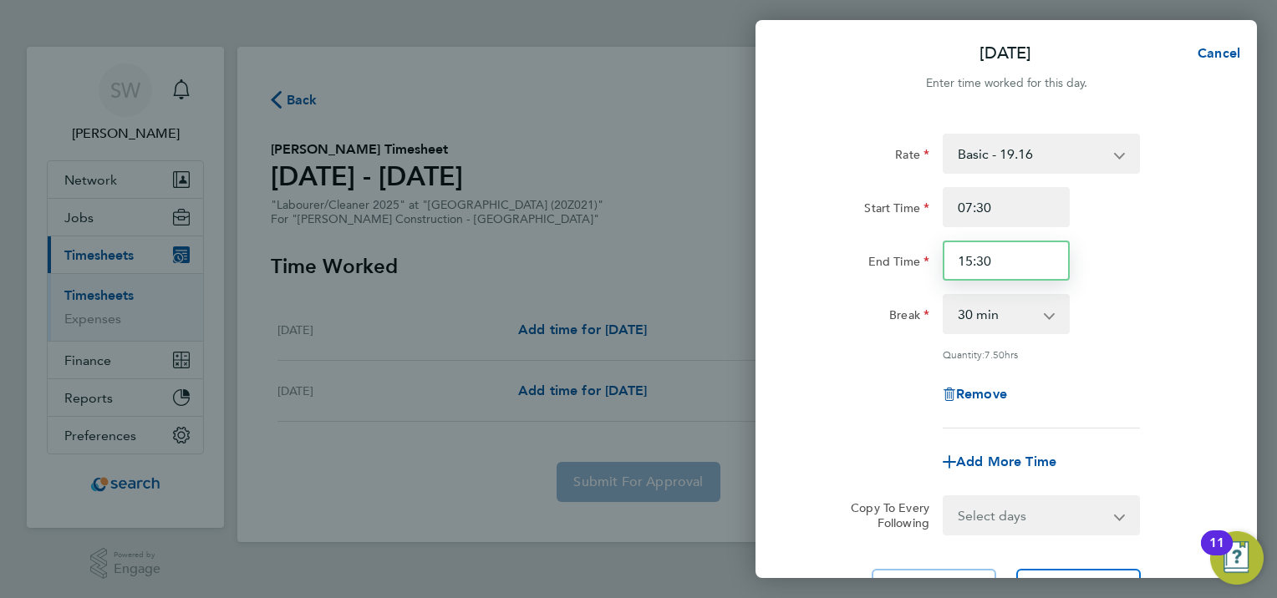
click at [983, 257] on input "15:30" at bounding box center [1006, 261] width 127 height 40
type input "16:00"
click at [1075, 291] on div "Rate Basic - 19.16 OVERTIME - 27.44 Start Time 07:30 End Time 16:00 Break 0 min…" at bounding box center [1006, 281] width 408 height 295
click at [1117, 291] on div "Rate Basic - 19.16 OVERTIME - 27.44 Start Time 07:30 End Time 16:00 Break 0 min…" at bounding box center [1006, 281] width 408 height 295
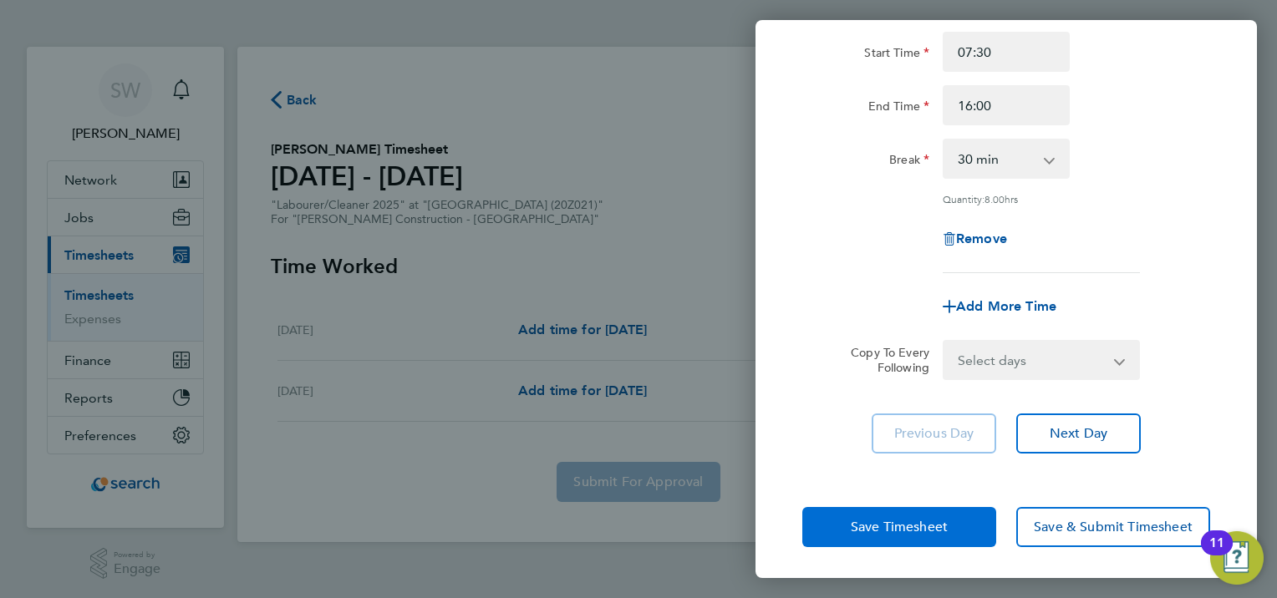
click at [866, 531] on span "Save Timesheet" at bounding box center [899, 527] width 97 height 17
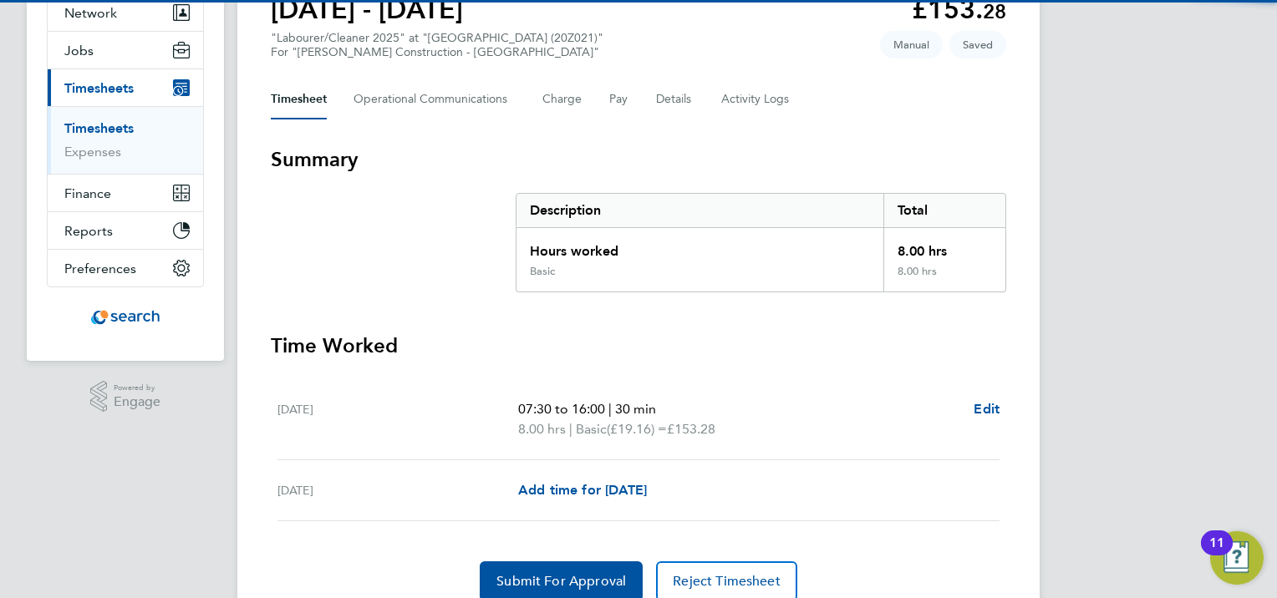
scroll to position [236, 0]
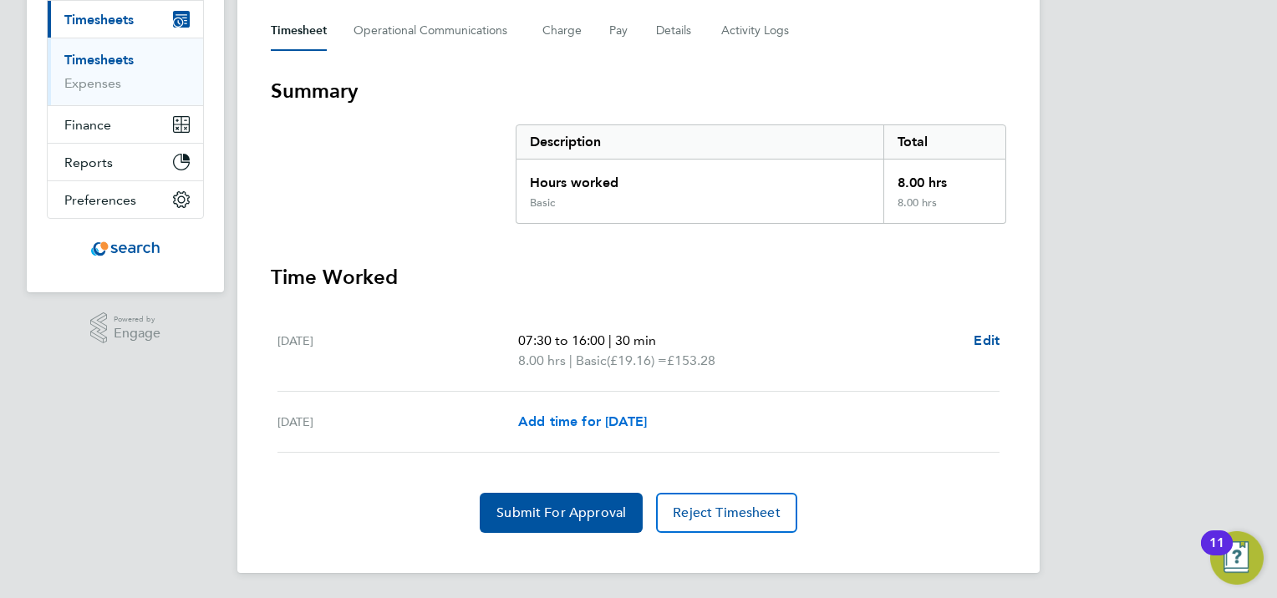
click at [610, 414] on span "Add time for [DATE]" at bounding box center [582, 422] width 129 height 16
select select "30"
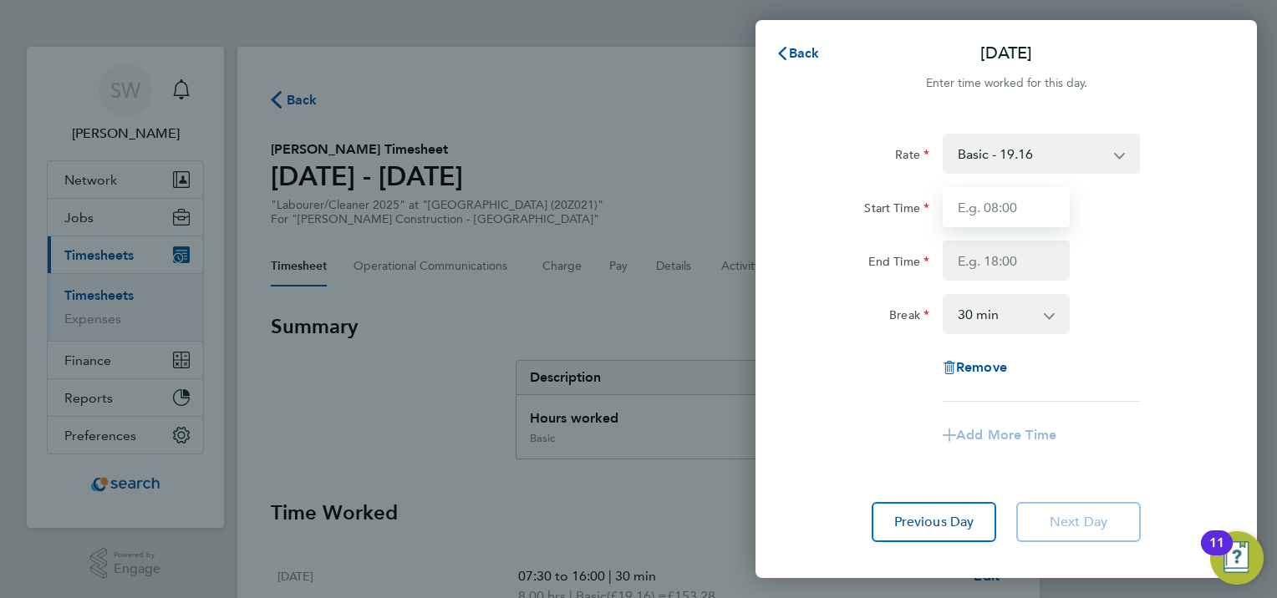
click at [1005, 201] on input "Start Time" at bounding box center [1006, 207] width 127 height 40
type input "07:30"
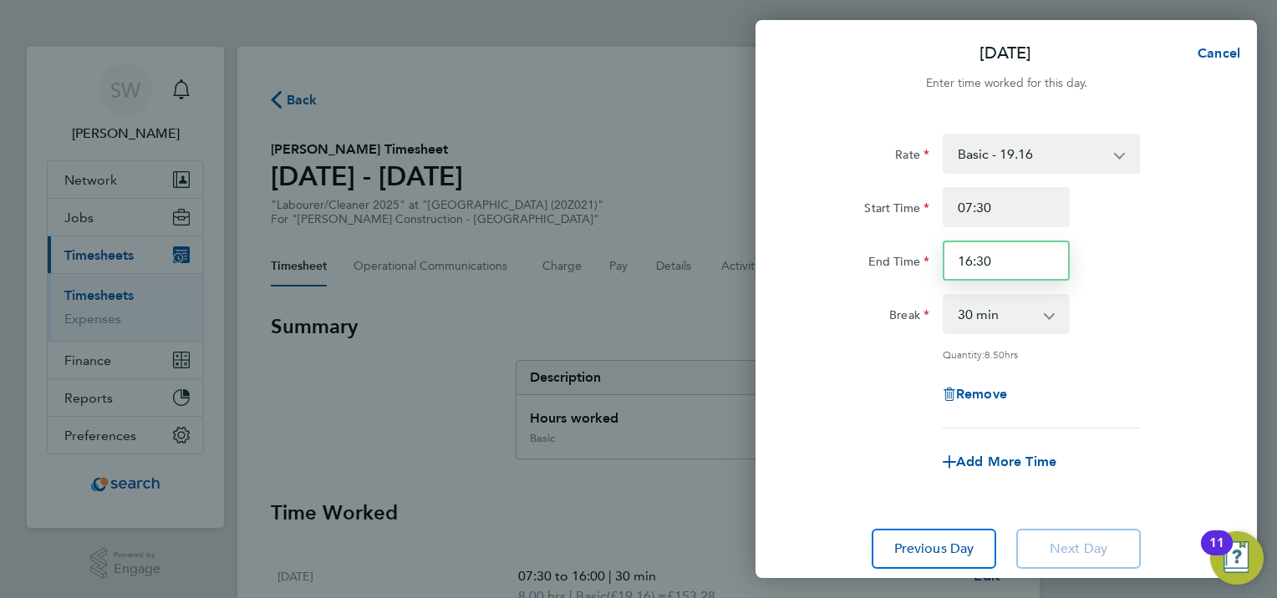
drag, startPoint x: 970, startPoint y: 258, endPoint x: 1092, endPoint y: 271, distance: 123.5
click at [972, 258] on input "16:30" at bounding box center [1006, 261] width 127 height 40
type input "15:30"
click at [1110, 432] on app-timesheet-line-form-group "Rate Basic - 19.16 OVERTIME - 27.44 Start Time 07:30 End Time 15:30 Break 0 min…" at bounding box center [1006, 308] width 408 height 349
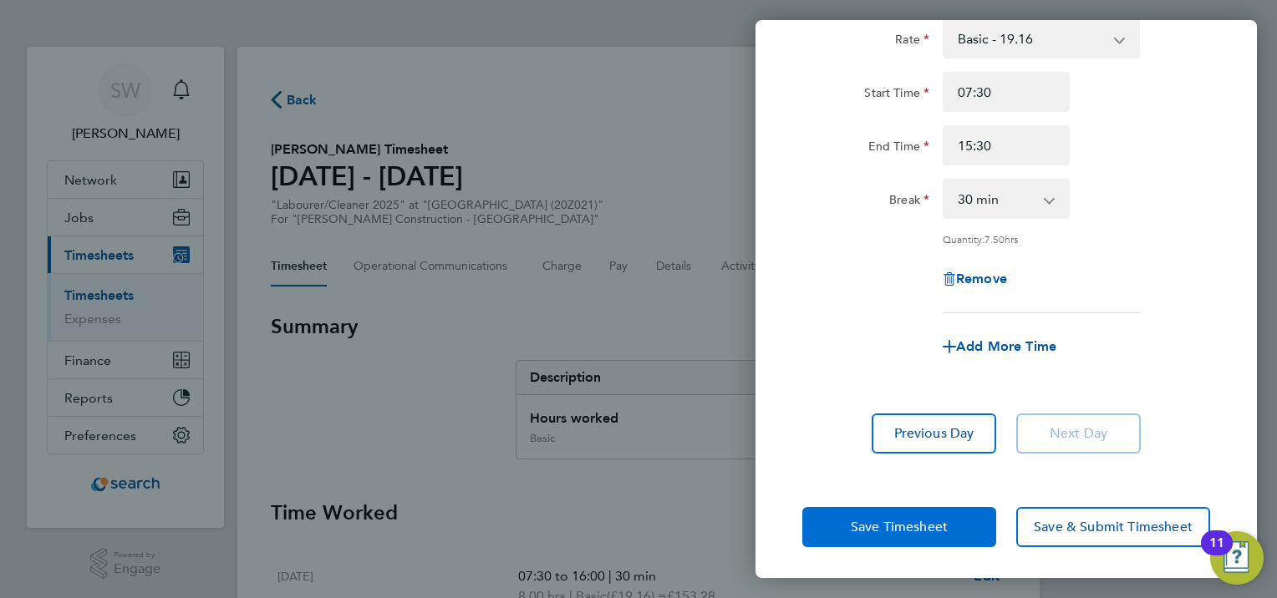
click at [920, 525] on span "Save Timesheet" at bounding box center [899, 527] width 97 height 17
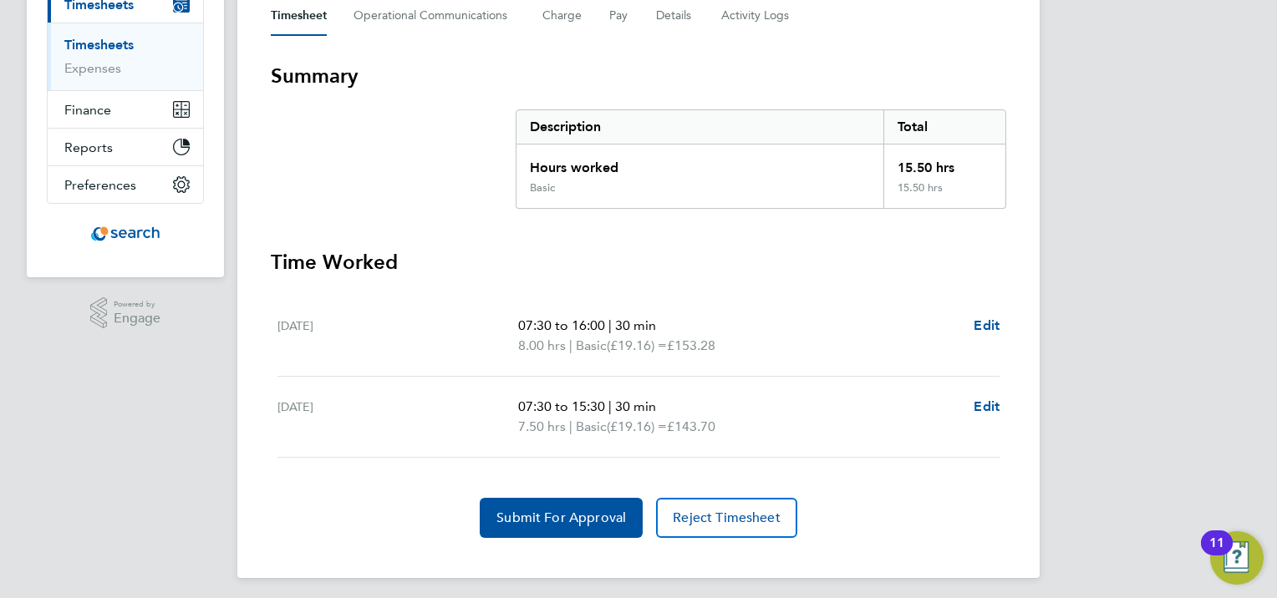
scroll to position [256, 0]
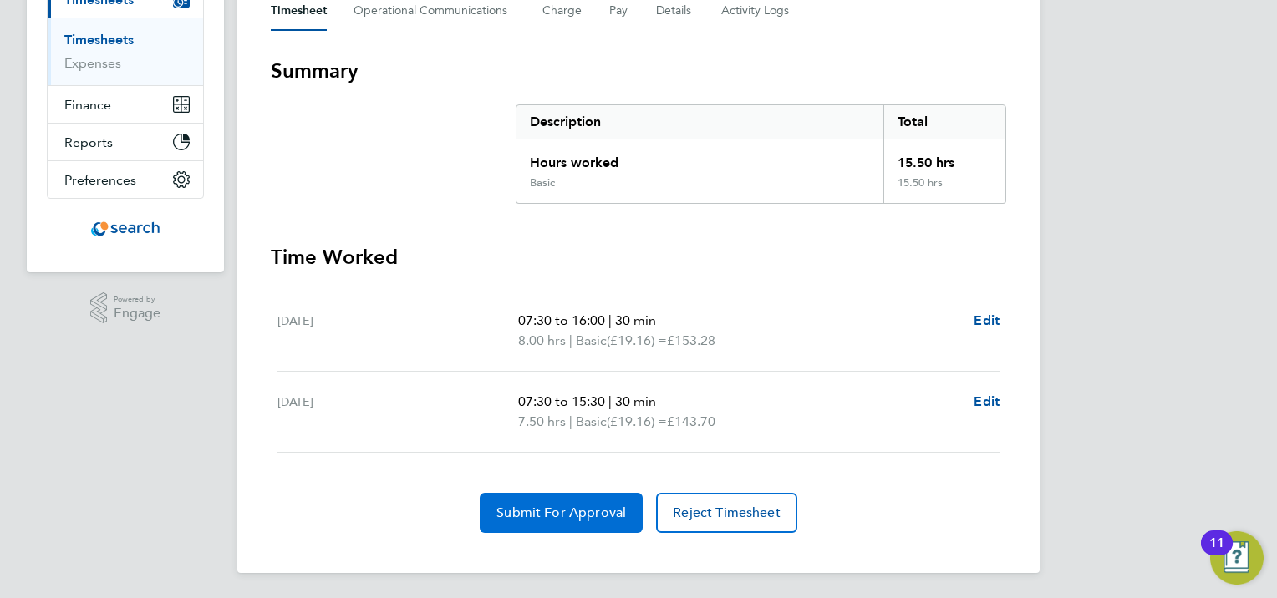
click at [564, 510] on span "Submit For Approval" at bounding box center [561, 513] width 130 height 17
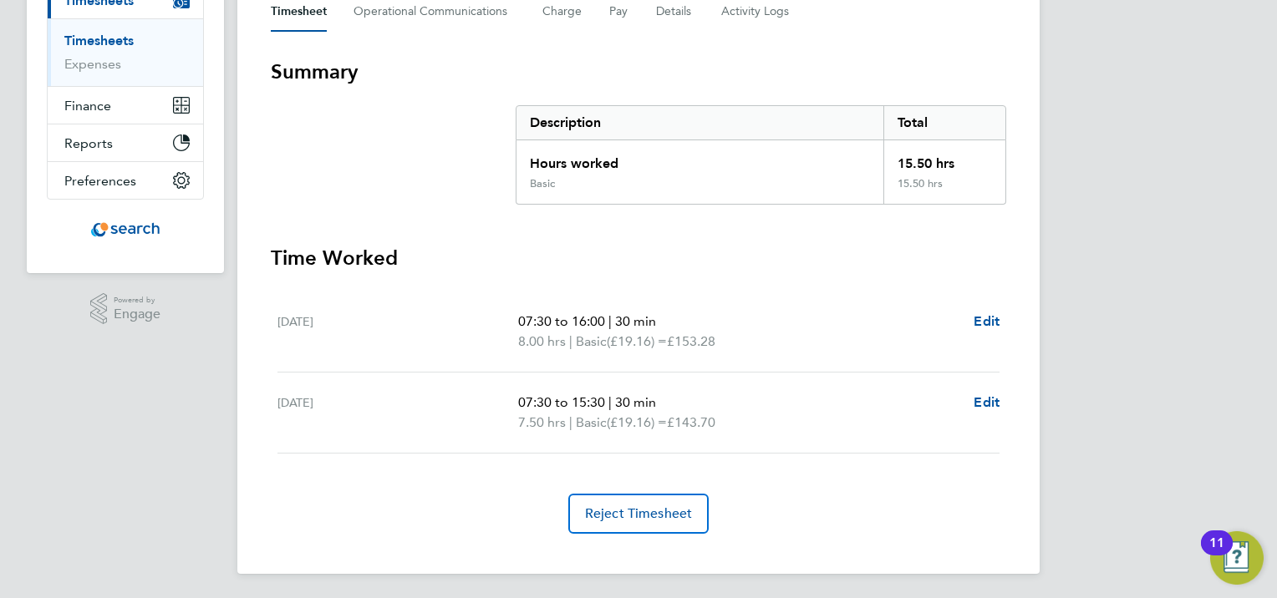
scroll to position [0, 0]
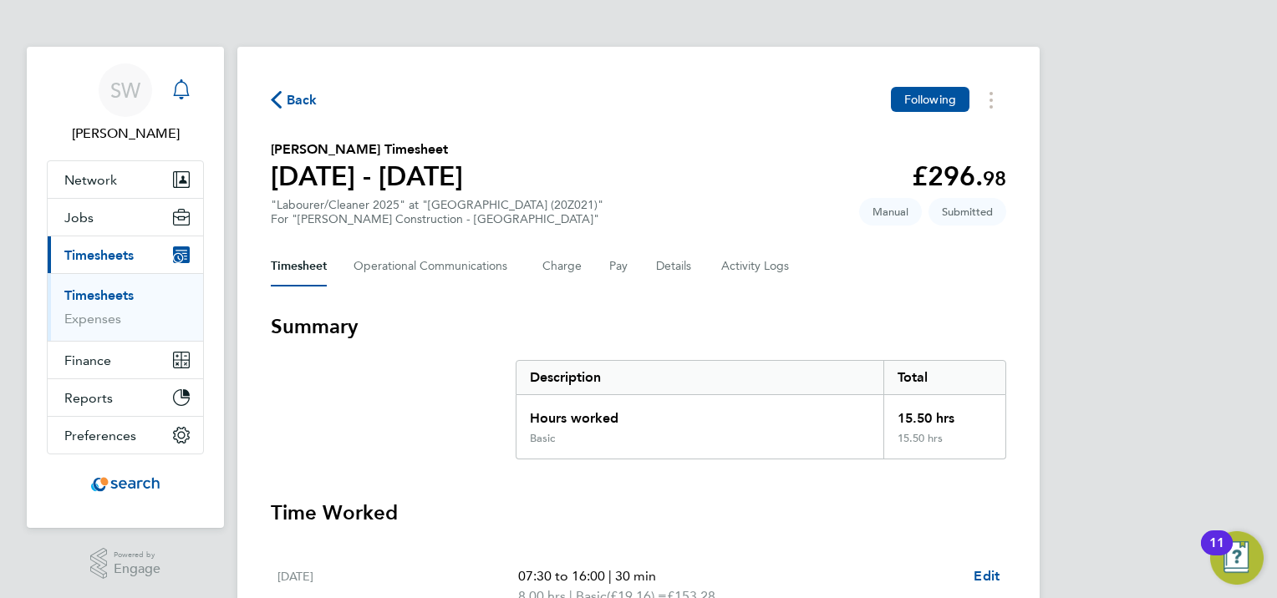
click at [179, 102] on div "Main navigation" at bounding box center [181, 90] width 33 height 33
